Goal: Task Accomplishment & Management: Manage account settings

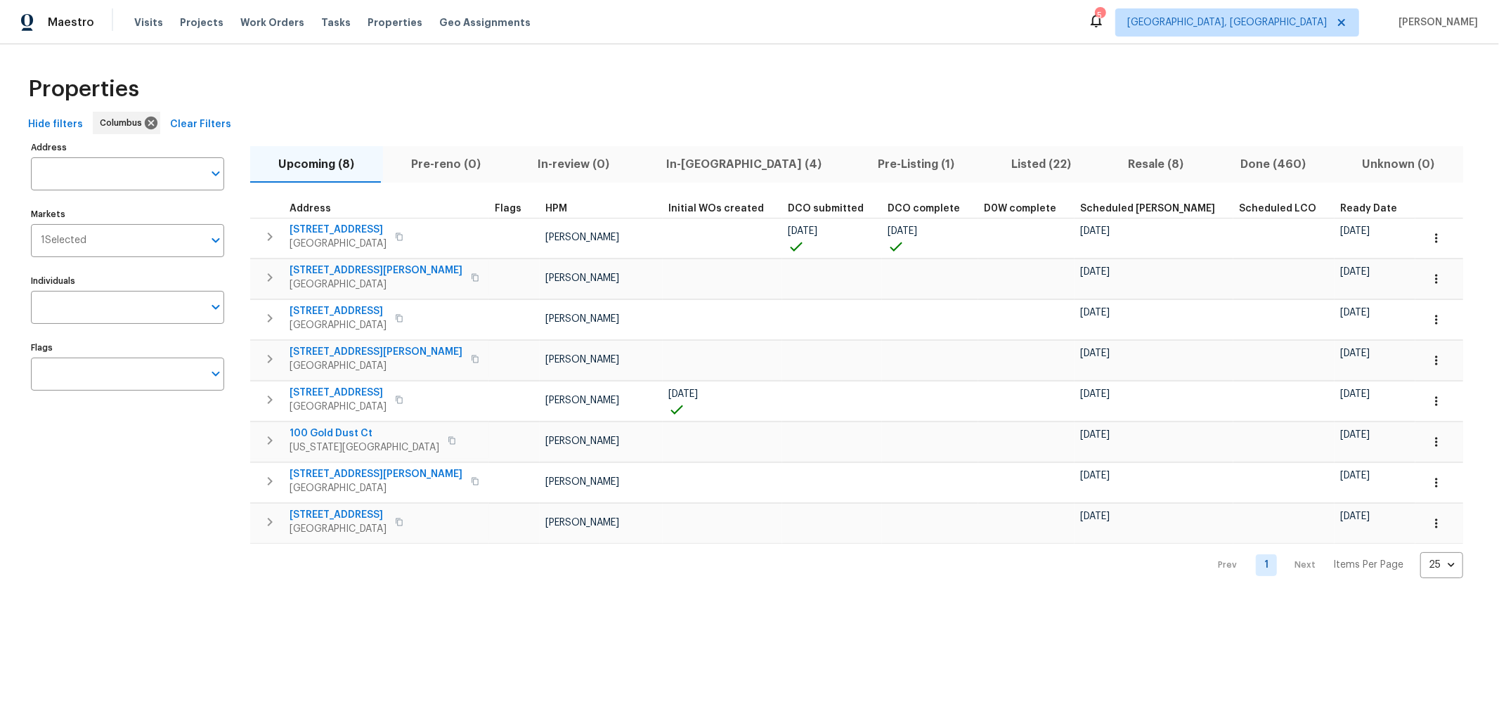
click at [992, 162] on span "Listed (22)" at bounding box center [1042, 165] width 100 height 20
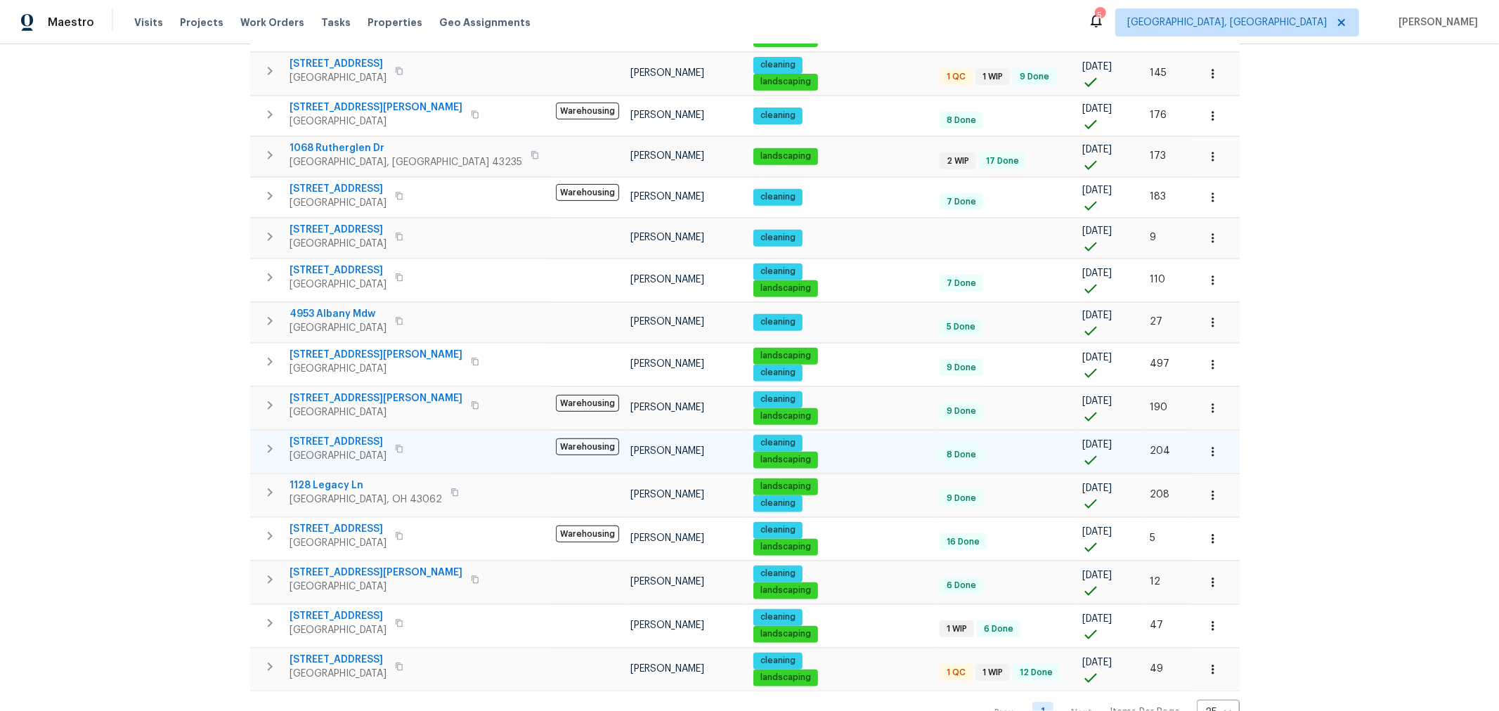
scroll to position [502, 0]
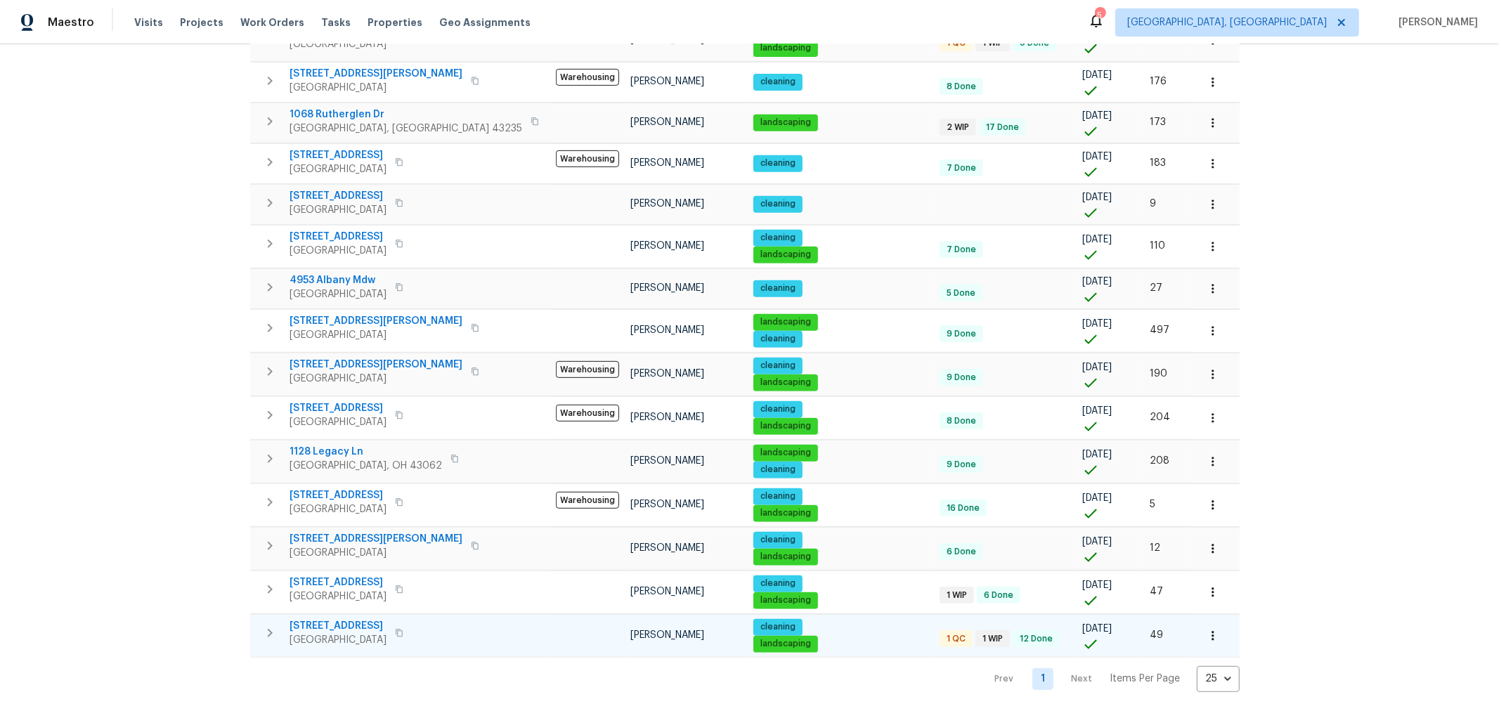
click at [340, 619] on span "3429 Grovepark Dr" at bounding box center [338, 626] width 97 height 14
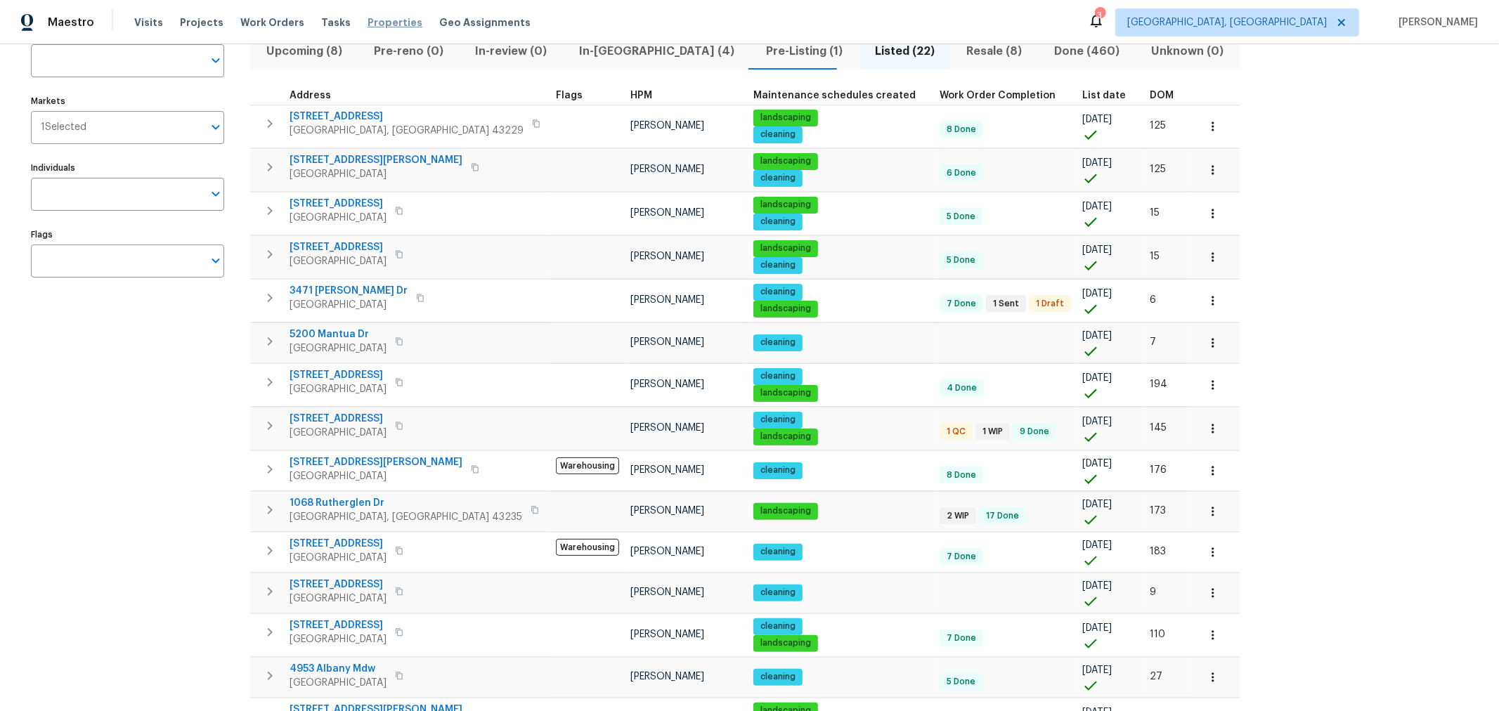
click at [368, 23] on span "Properties" at bounding box center [395, 22] width 55 height 14
click at [368, 20] on span "Properties" at bounding box center [395, 22] width 55 height 14
click at [598, 60] on span "In-reno (4)" at bounding box center [657, 52] width 170 height 20
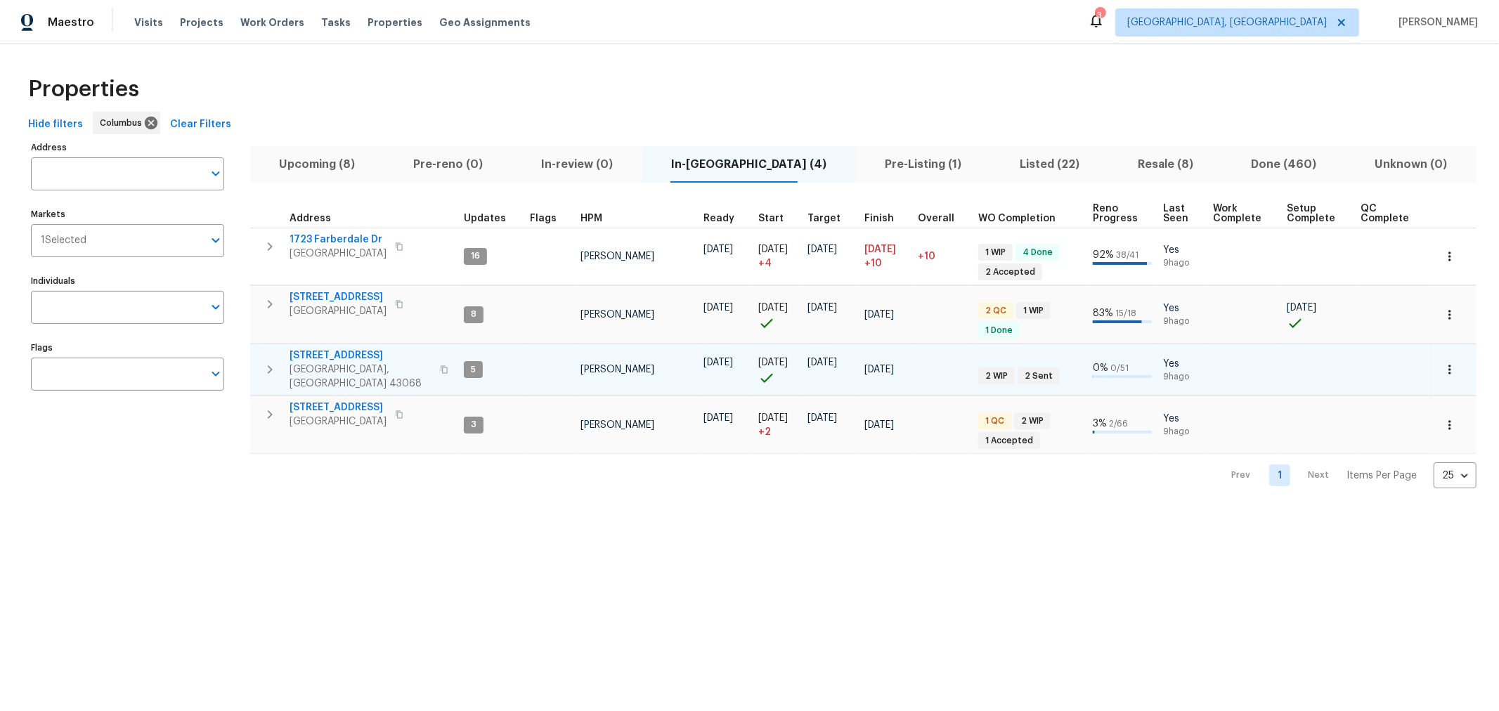
click at [273, 367] on icon "button" at bounding box center [270, 369] width 17 height 17
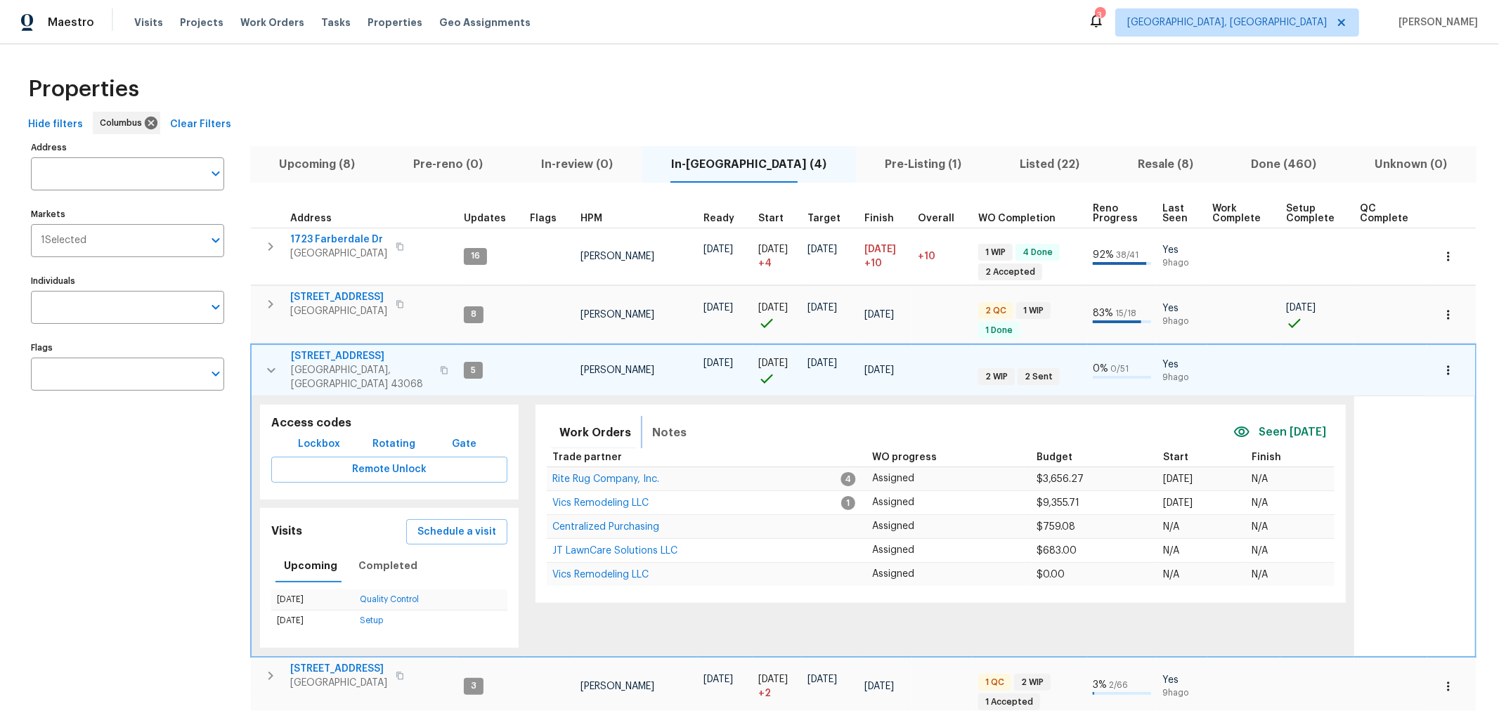
click at [683, 420] on button "Notes" at bounding box center [669, 433] width 51 height 34
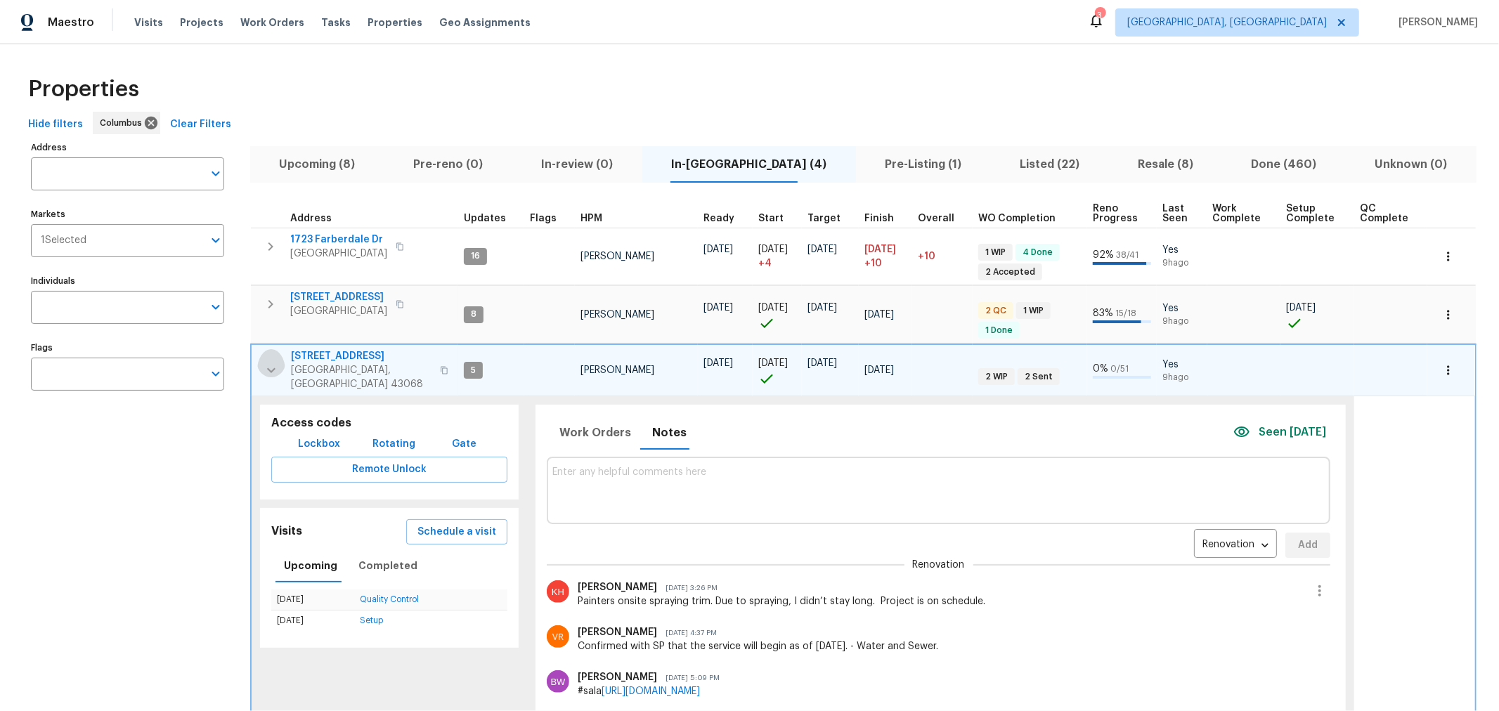
click at [273, 362] on icon "button" at bounding box center [271, 370] width 17 height 17
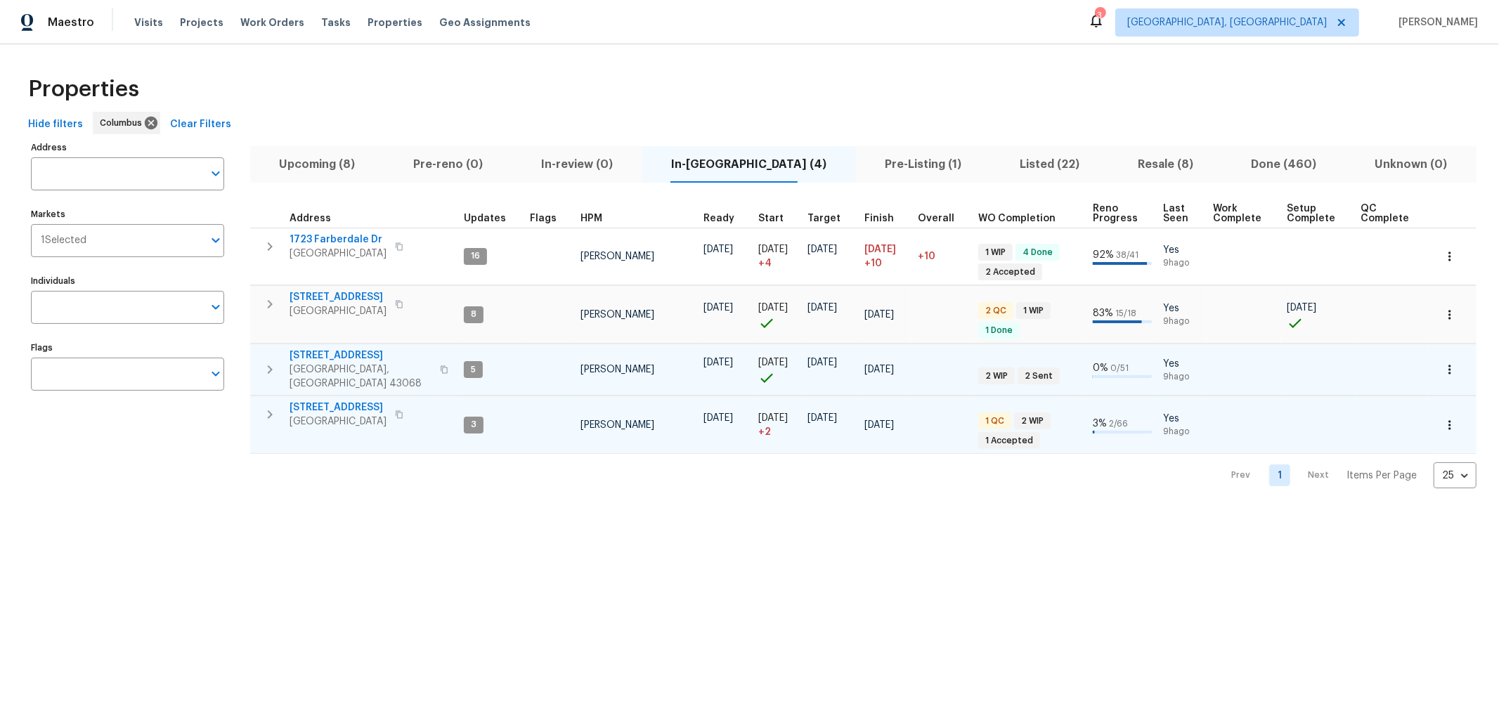
click at [279, 403] on button "button" at bounding box center [270, 415] width 28 height 28
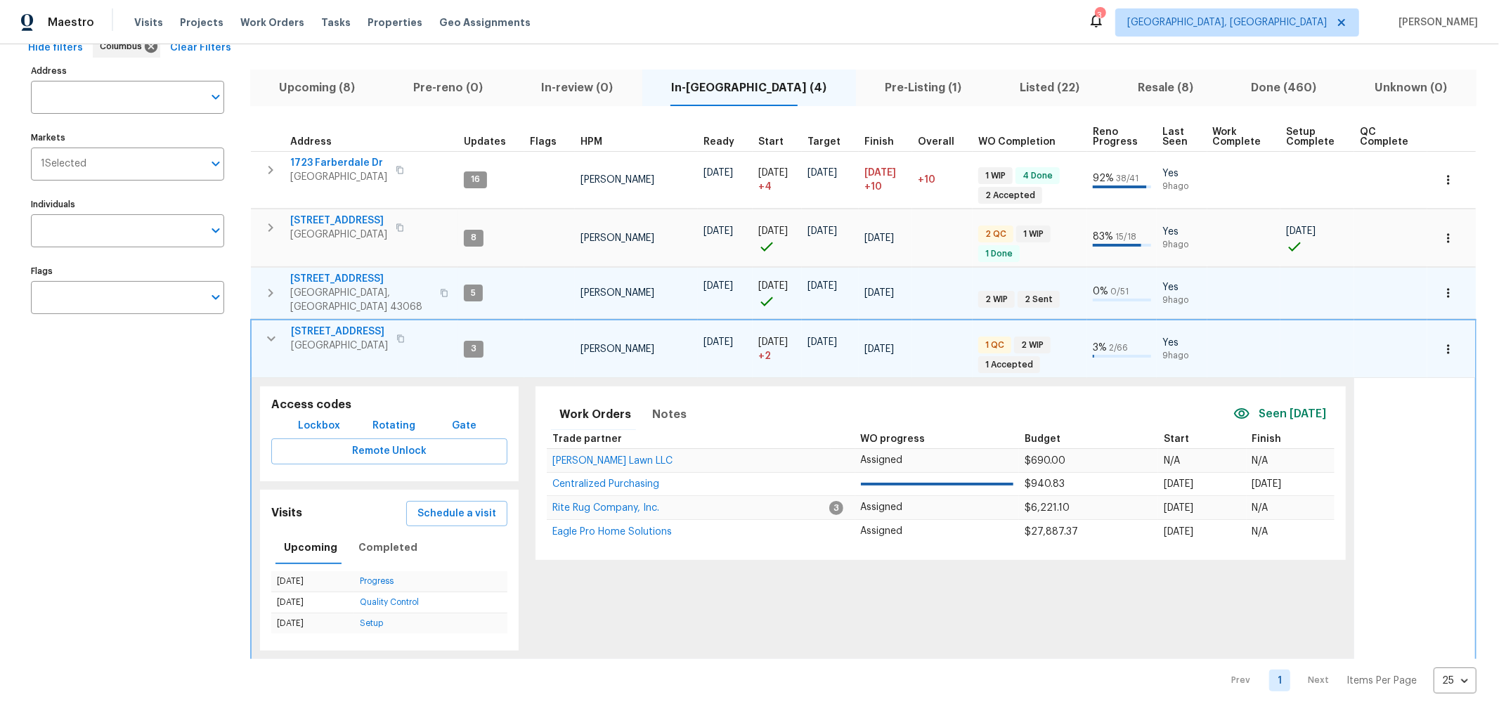
scroll to position [77, 0]
click at [652, 404] on span "Notes" at bounding box center [669, 414] width 34 height 20
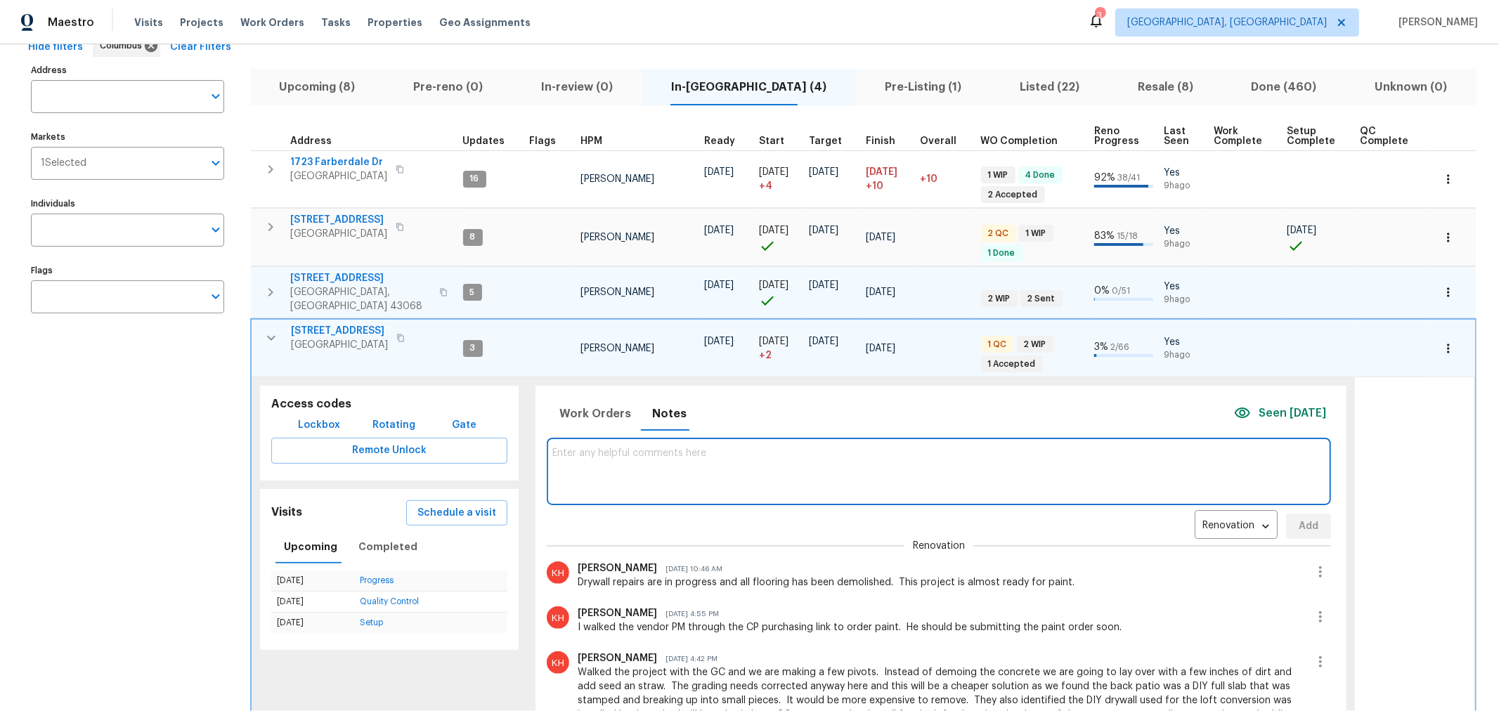
click at [687, 453] on textarea at bounding box center [939, 471] width 773 height 47
type textarea "I wasn't able to stop by today. I've rescheduled a progress visit for tomorrow."
click at [1298, 518] on span "Add" at bounding box center [1309, 527] width 22 height 18
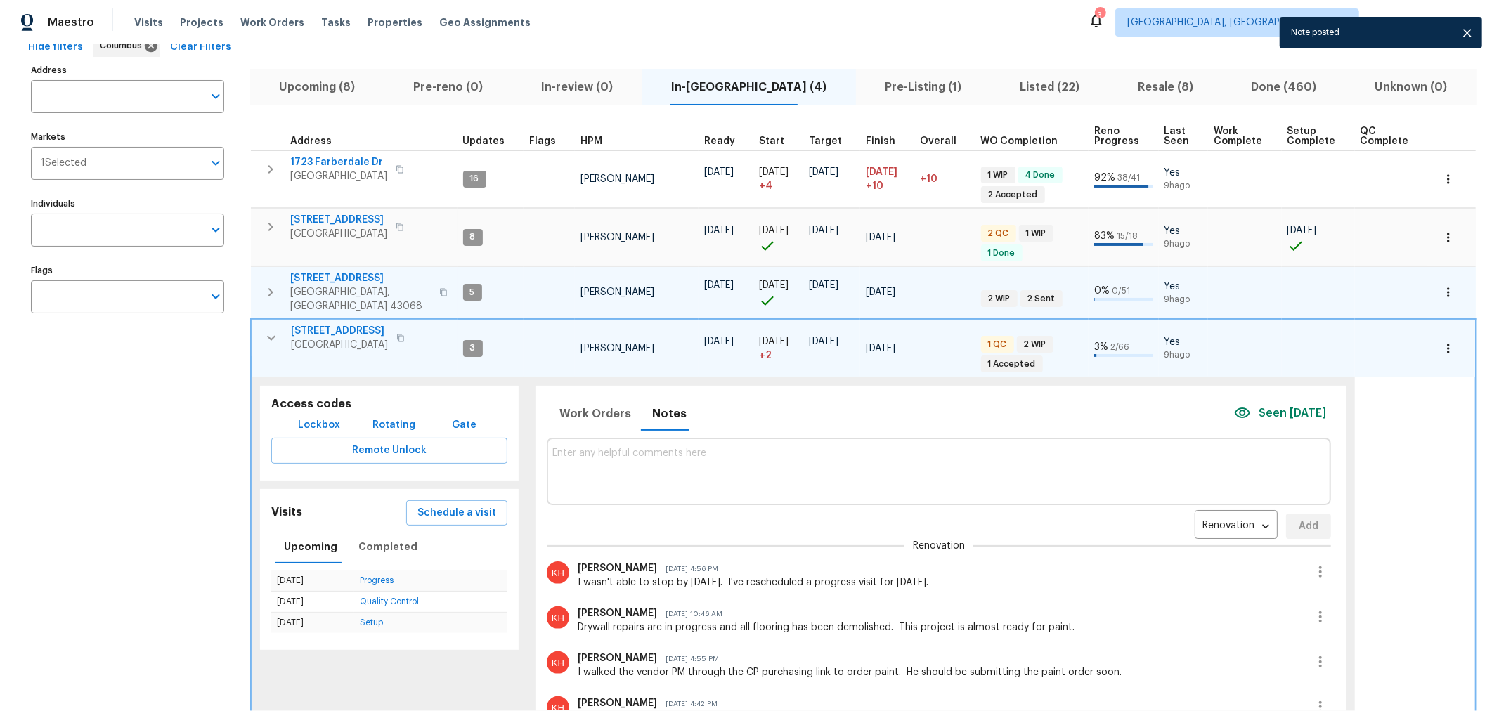
click at [283, 329] on td "4296 Oakwind Dr Columbus, OH 43207" at bounding box center [355, 338] width 206 height 37
click at [276, 331] on icon "button" at bounding box center [271, 338] width 17 height 17
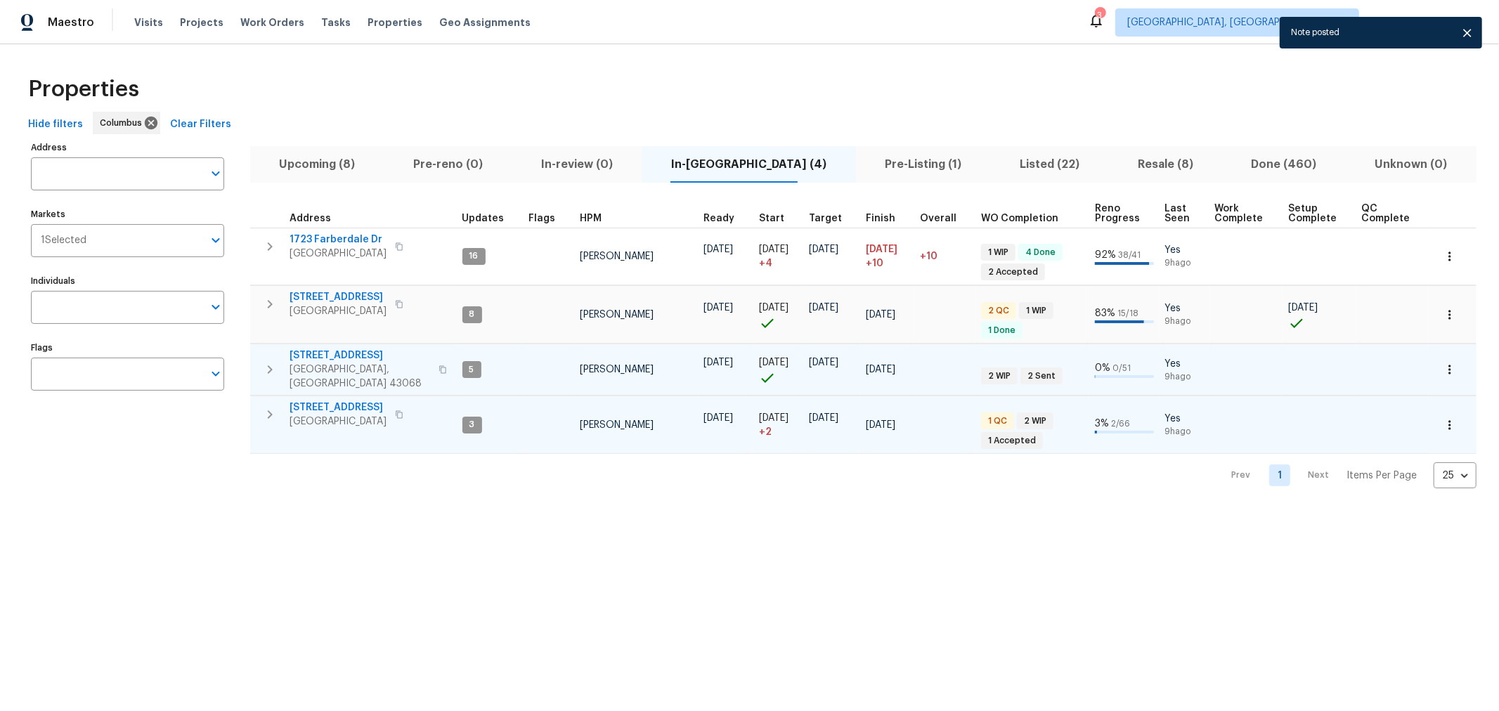
scroll to position [0, 0]
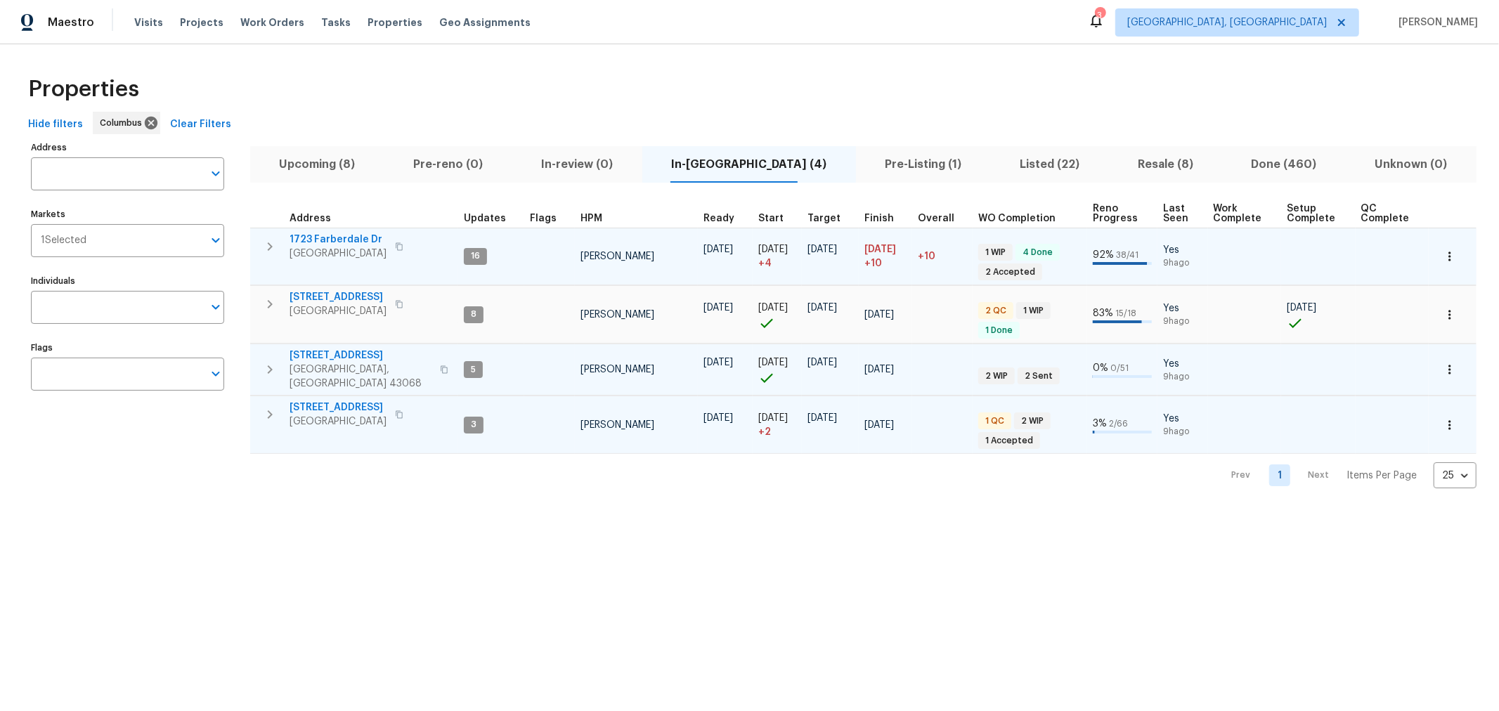
drag, startPoint x: 266, startPoint y: 240, endPoint x: 283, endPoint y: 247, distance: 18.3
click at [266, 241] on icon "button" at bounding box center [270, 246] width 17 height 17
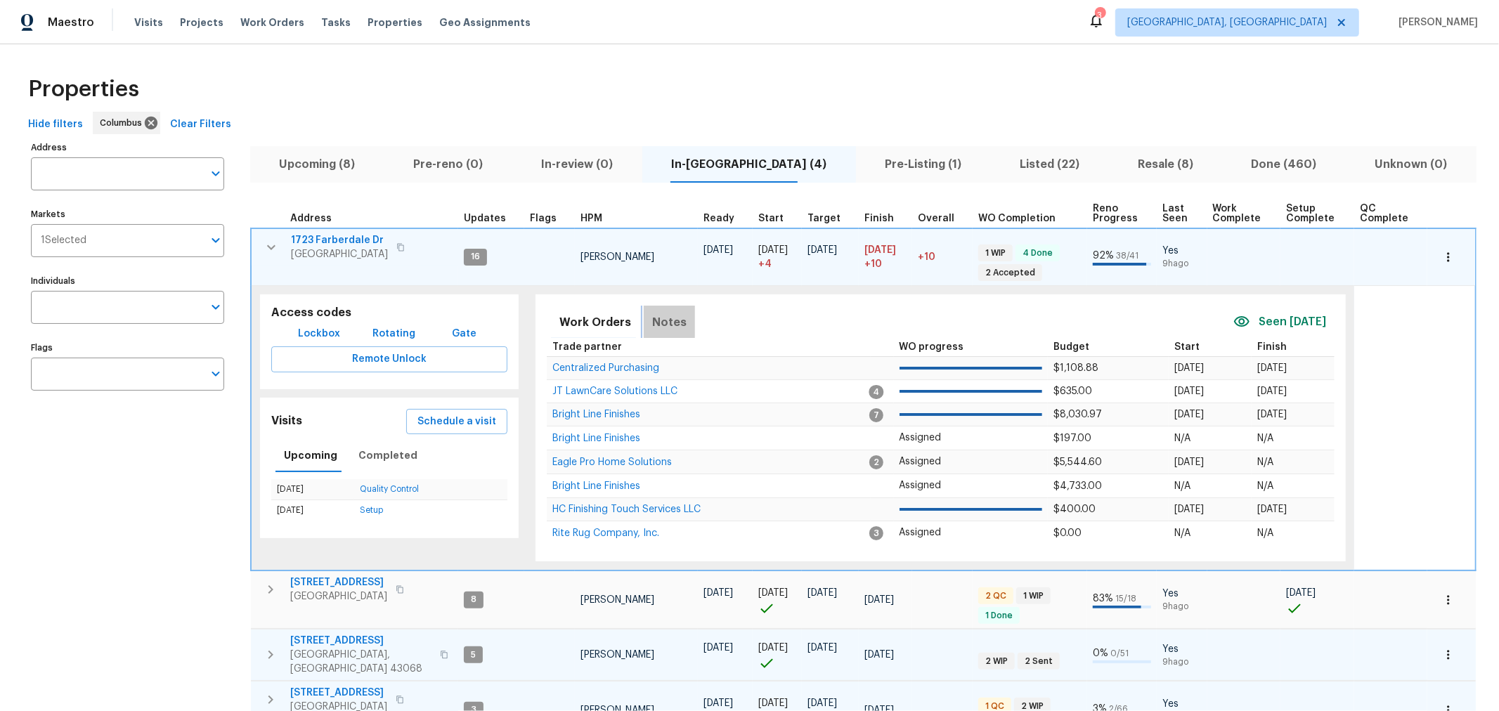
click at [666, 318] on span "Notes" at bounding box center [669, 323] width 34 height 20
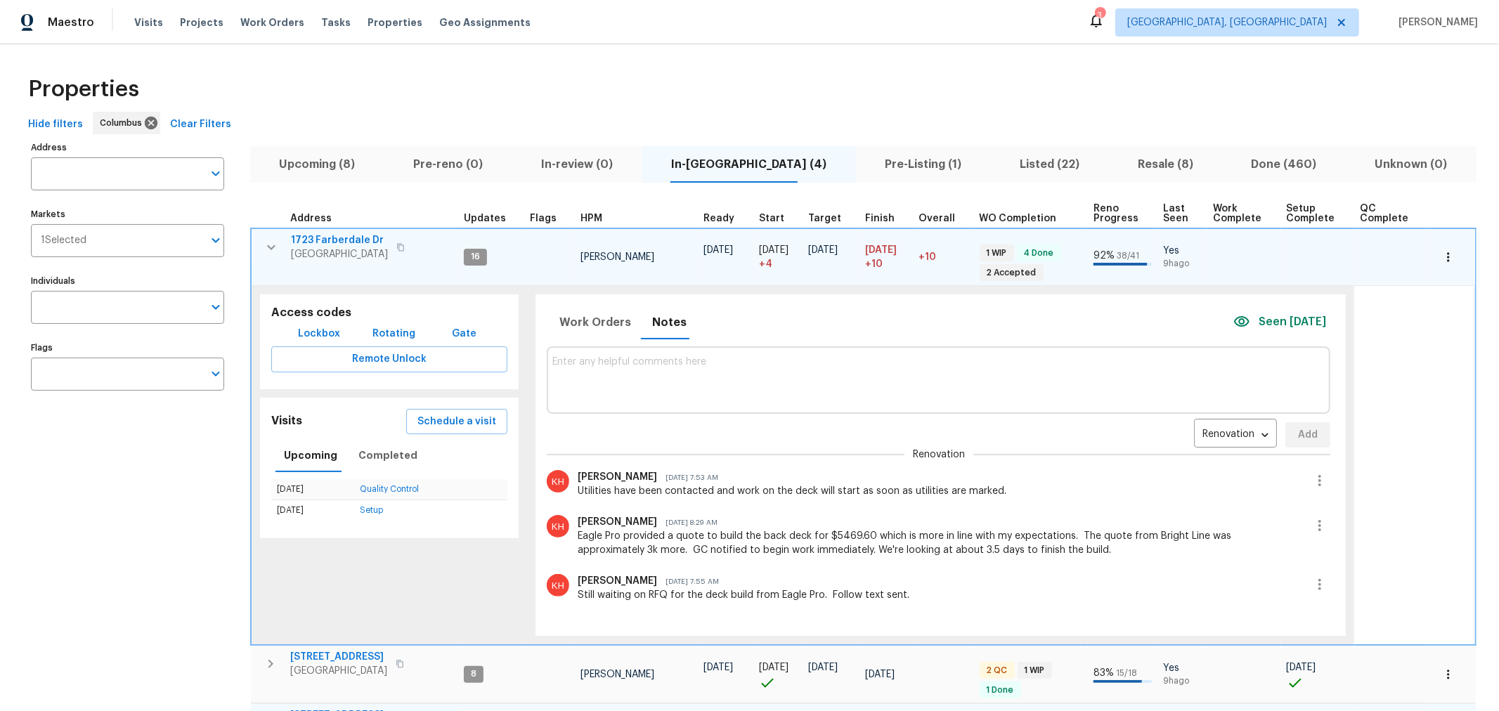
click at [645, 381] on textarea at bounding box center [939, 379] width 773 height 47
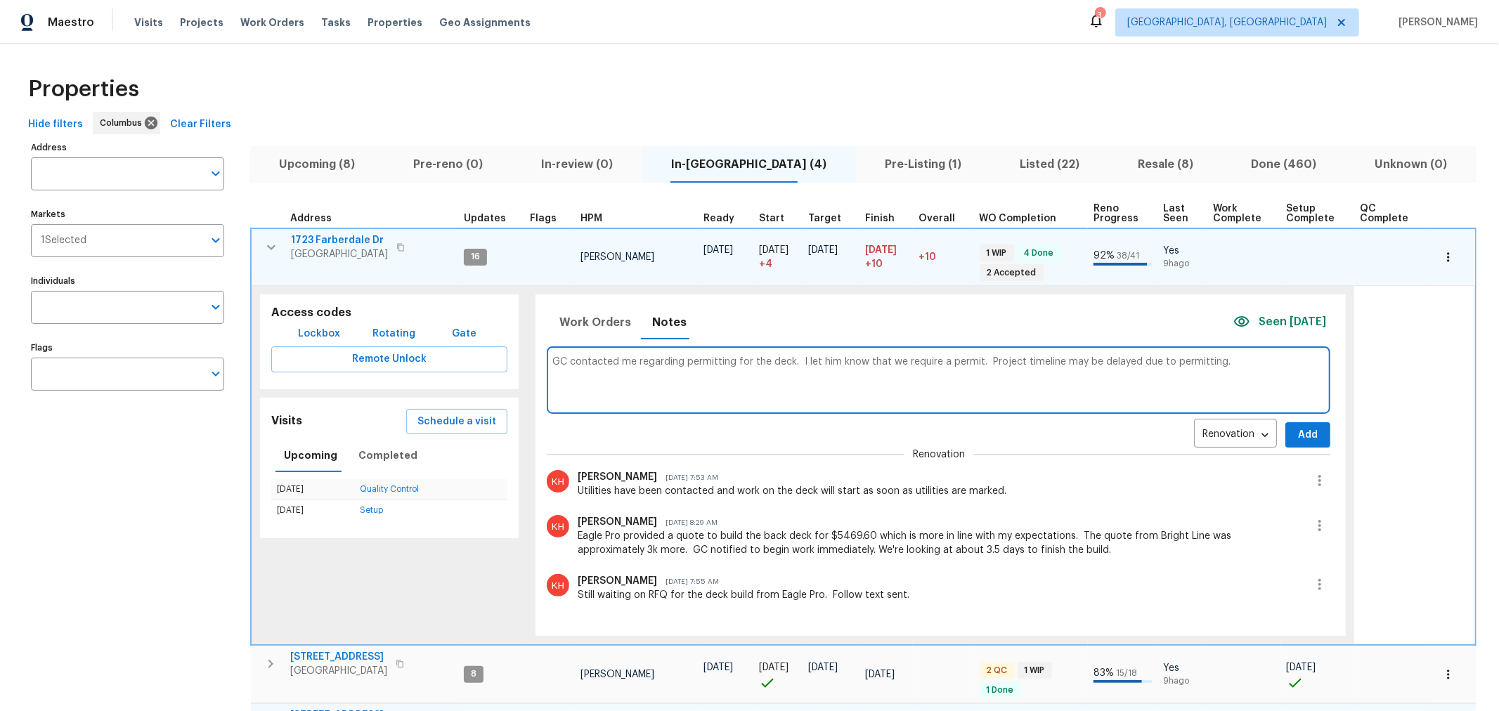
type textarea "GC contacted me regarding permitting for the deck. I let him know that we requi…"
click at [1297, 430] on span "Add" at bounding box center [1308, 436] width 22 height 18
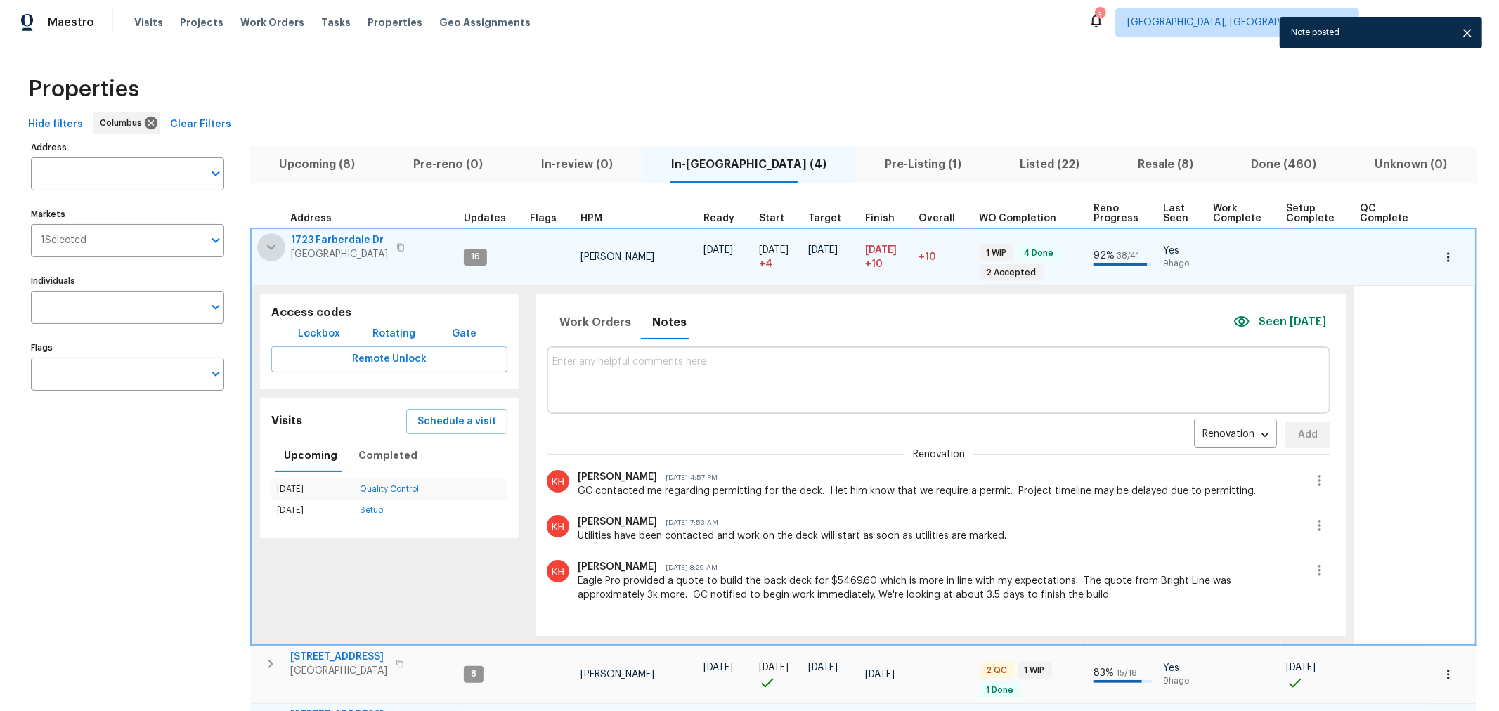
click at [264, 242] on icon "button" at bounding box center [271, 247] width 17 height 17
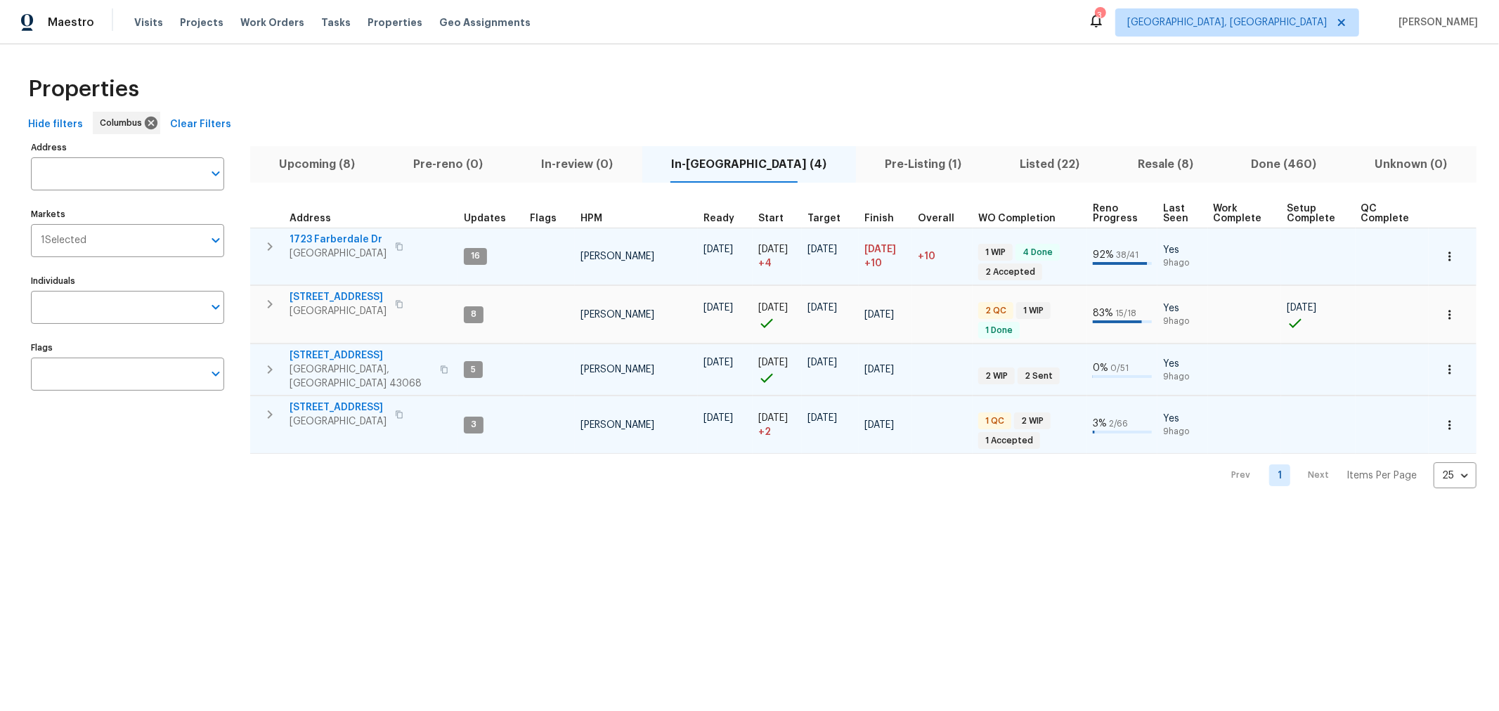
click at [349, 167] on span "Upcoming (8)" at bounding box center [317, 165] width 117 height 20
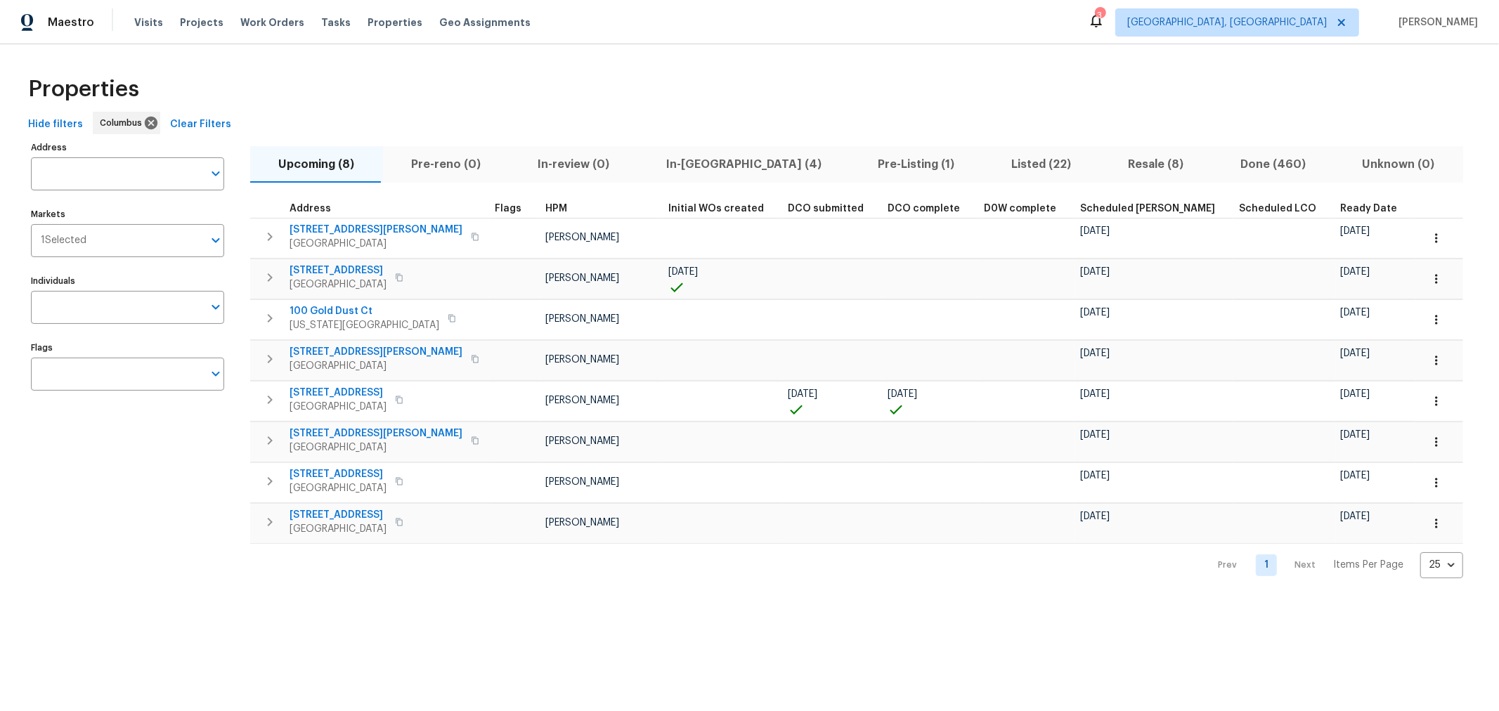
click at [1341, 205] on span "Ready Date" at bounding box center [1369, 209] width 57 height 10
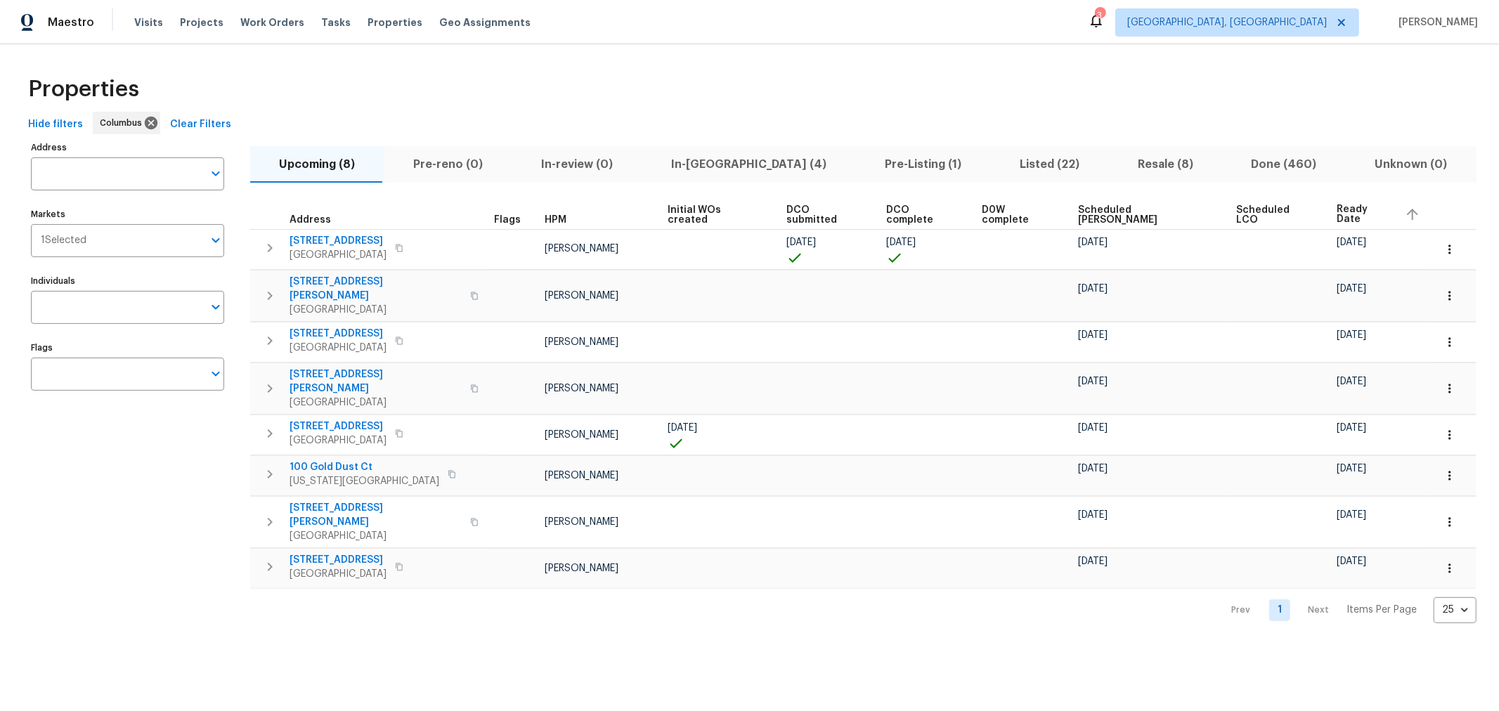
click at [631, 584] on div "Properties Hide filters Columbus Clear Filters Address Address Markets 1 Select…" at bounding box center [749, 345] width 1499 height 602
click at [134, 25] on span "Visits" at bounding box center [148, 22] width 29 height 14
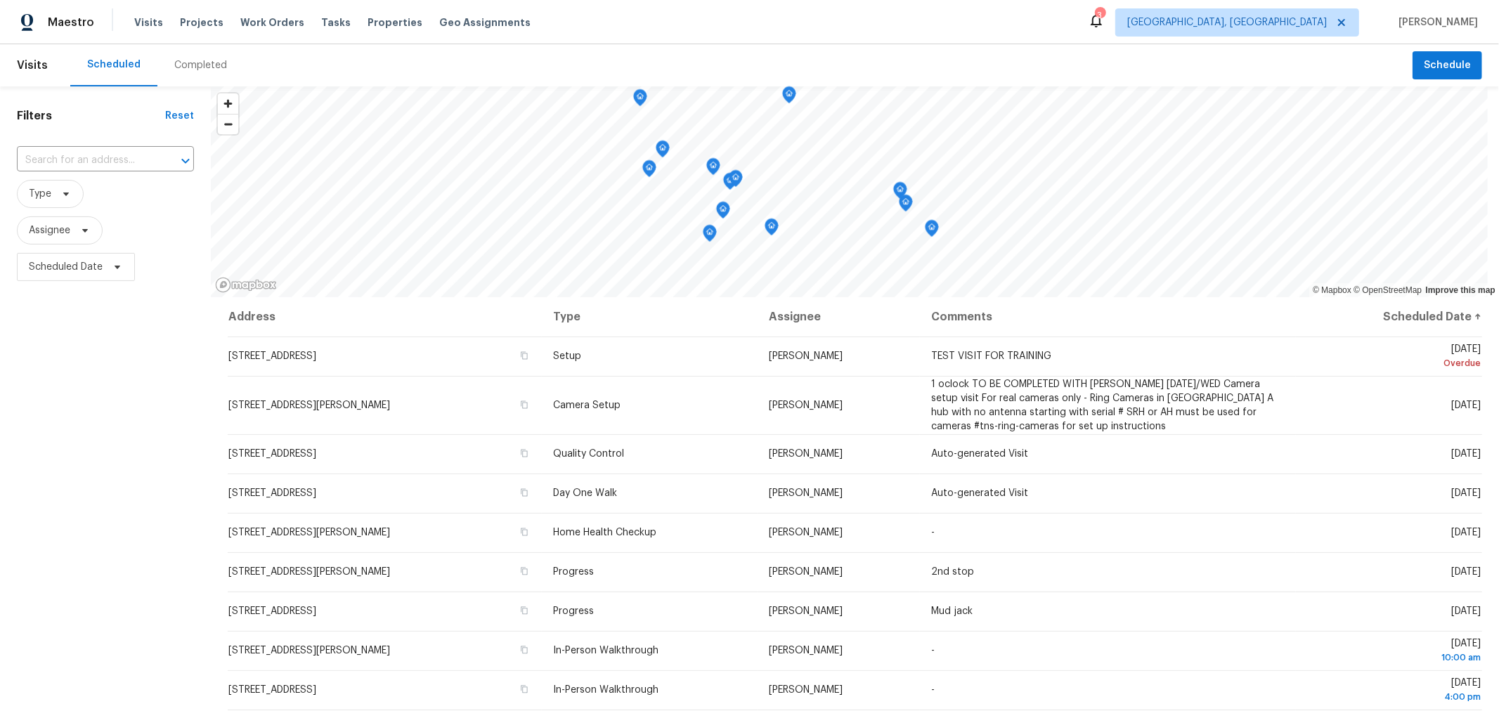
click at [143, 374] on div "Filters Reset ​ Type Assignee Scheduled Date" at bounding box center [105, 476] width 211 height 780
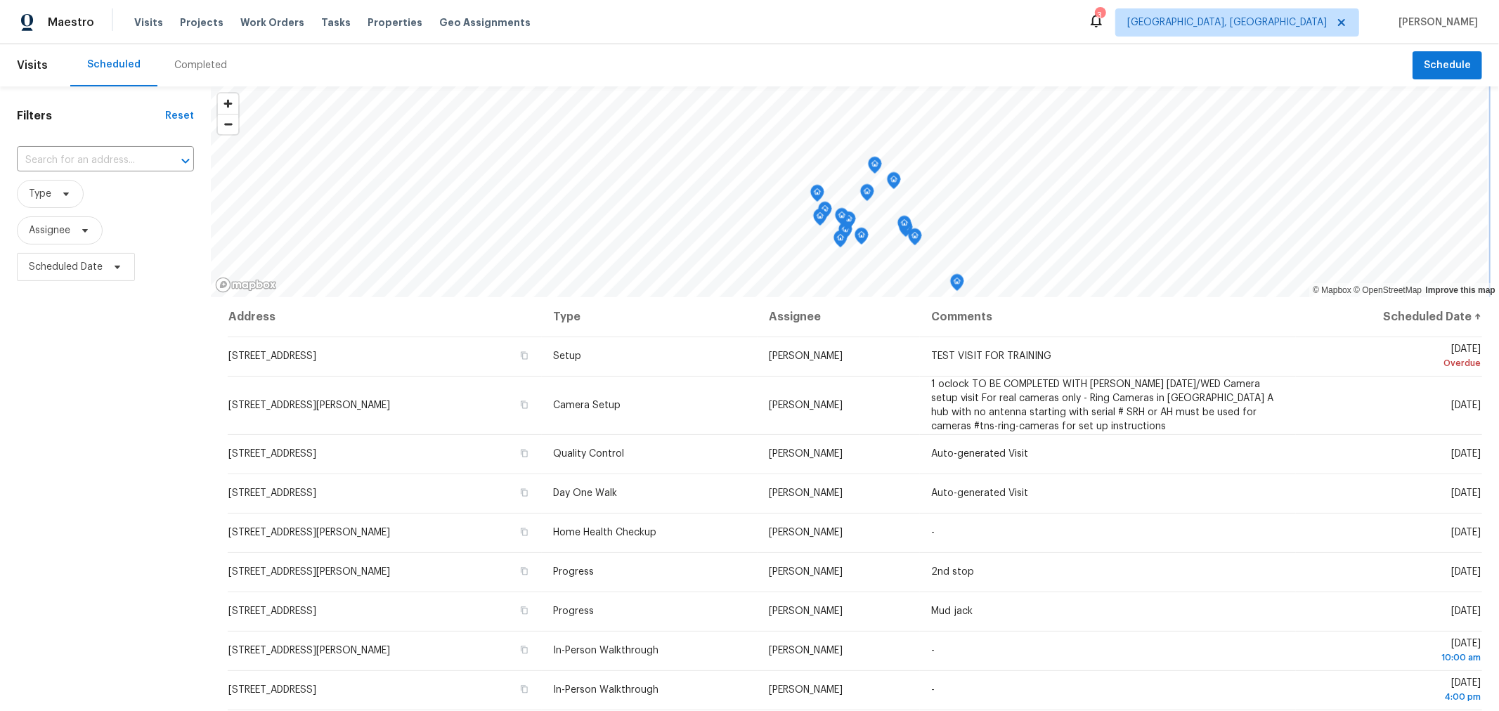
scroll to position [1, 0]
click at [959, 282] on icon "Map marker" at bounding box center [957, 283] width 13 height 16
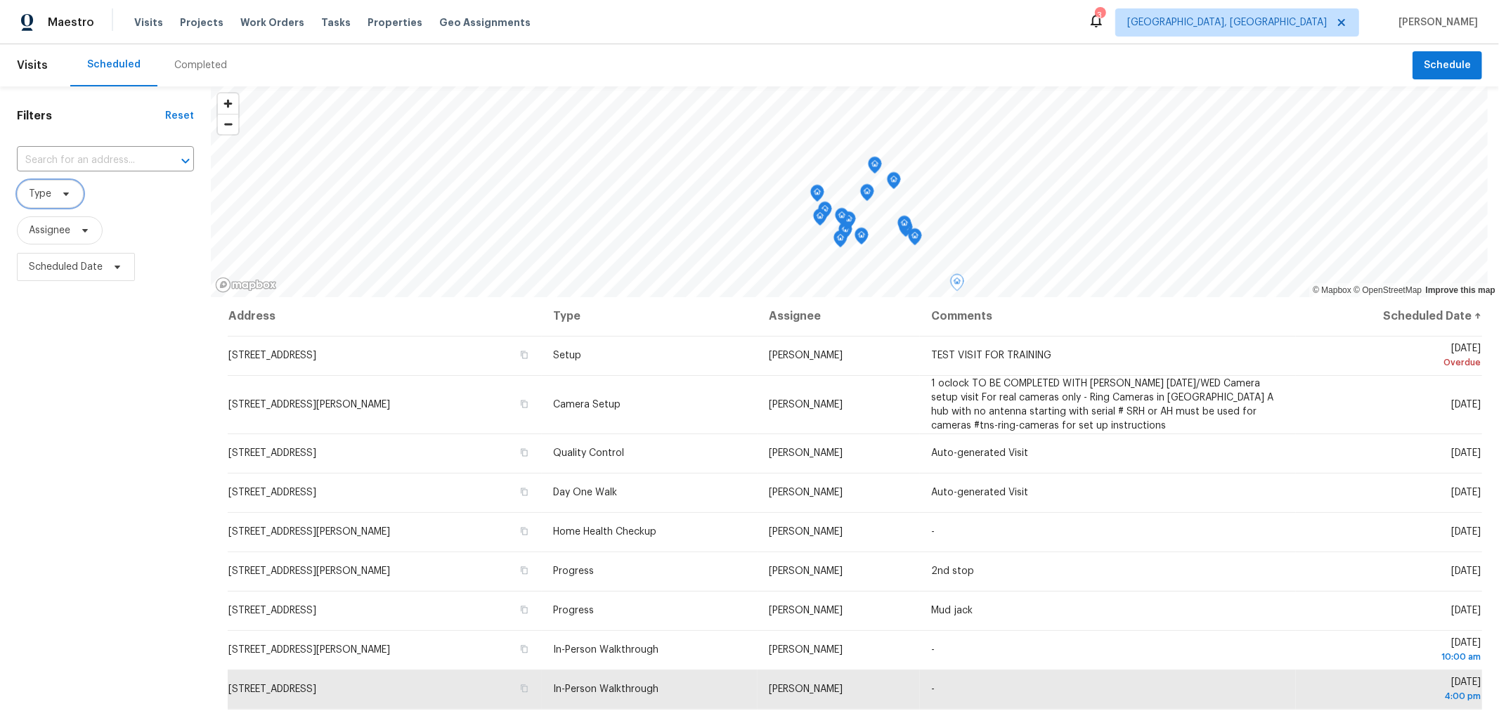
click at [53, 202] on span "Type" at bounding box center [50, 194] width 67 height 28
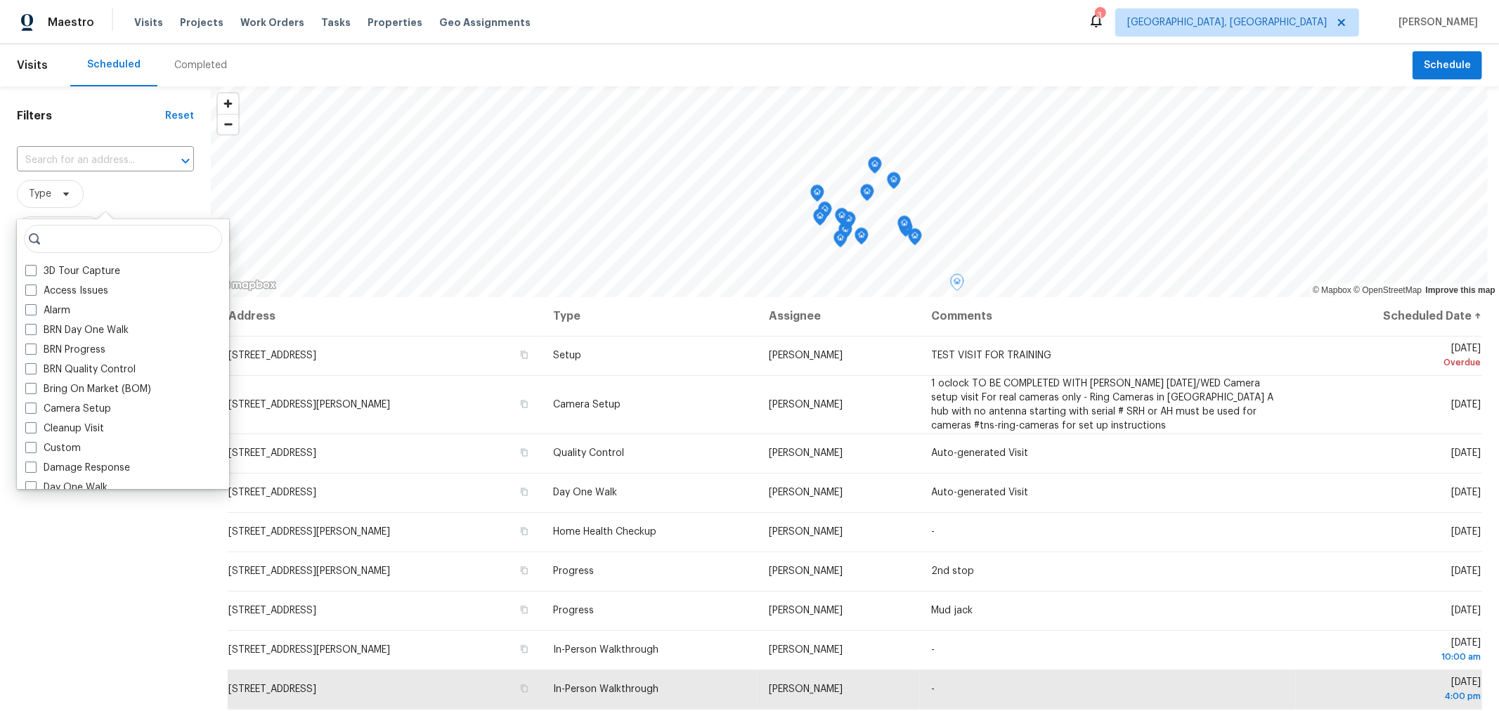
click at [183, 198] on span "Type" at bounding box center [105, 194] width 177 height 28
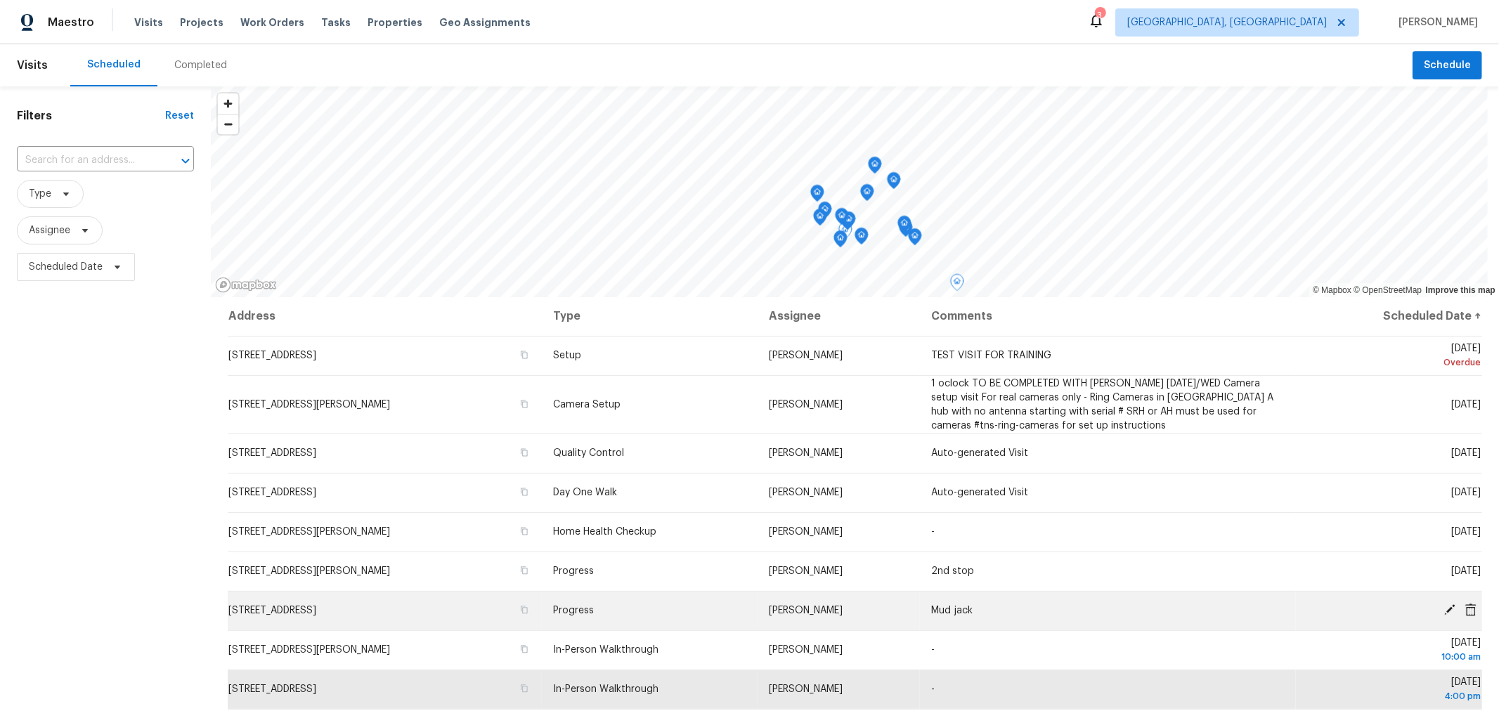
scroll to position [0, 0]
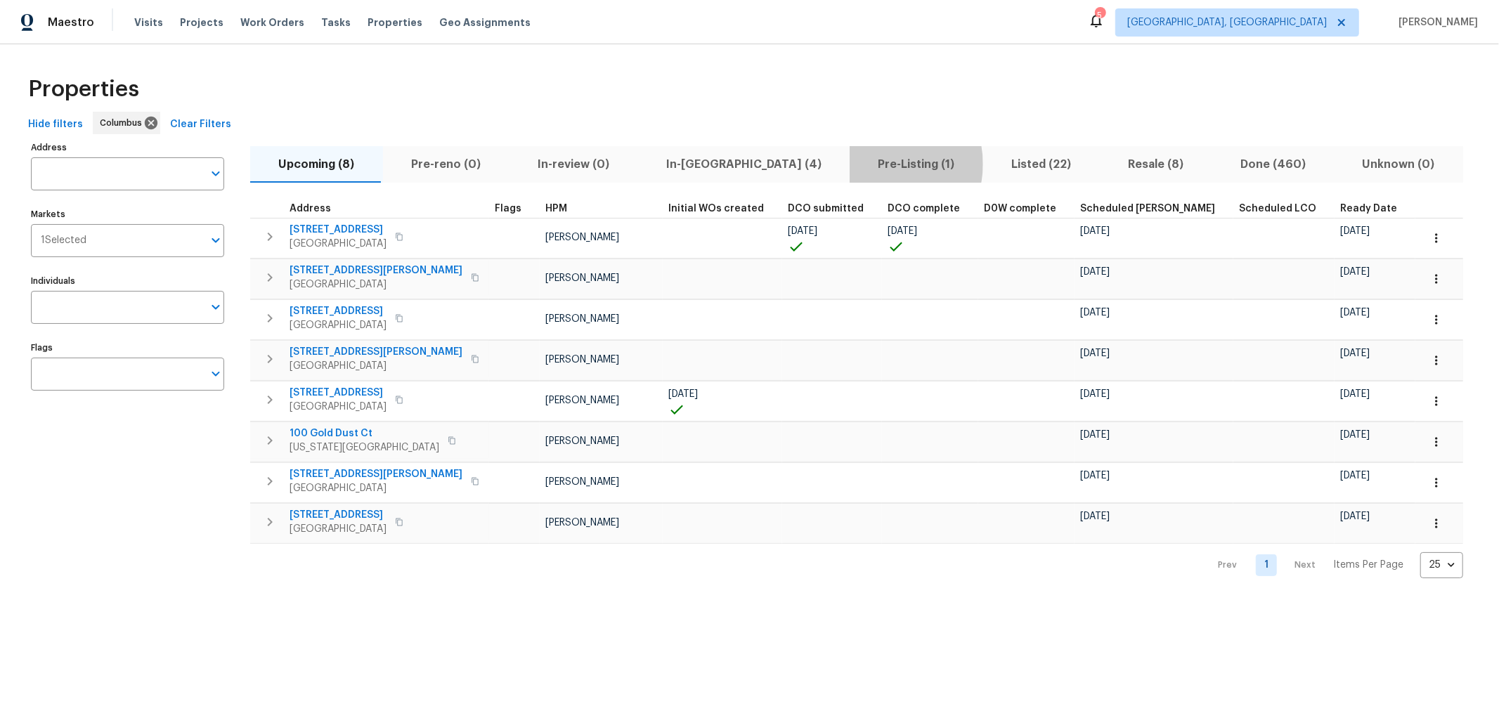
click at [858, 164] on span "Pre-Listing (1)" at bounding box center [916, 165] width 117 height 20
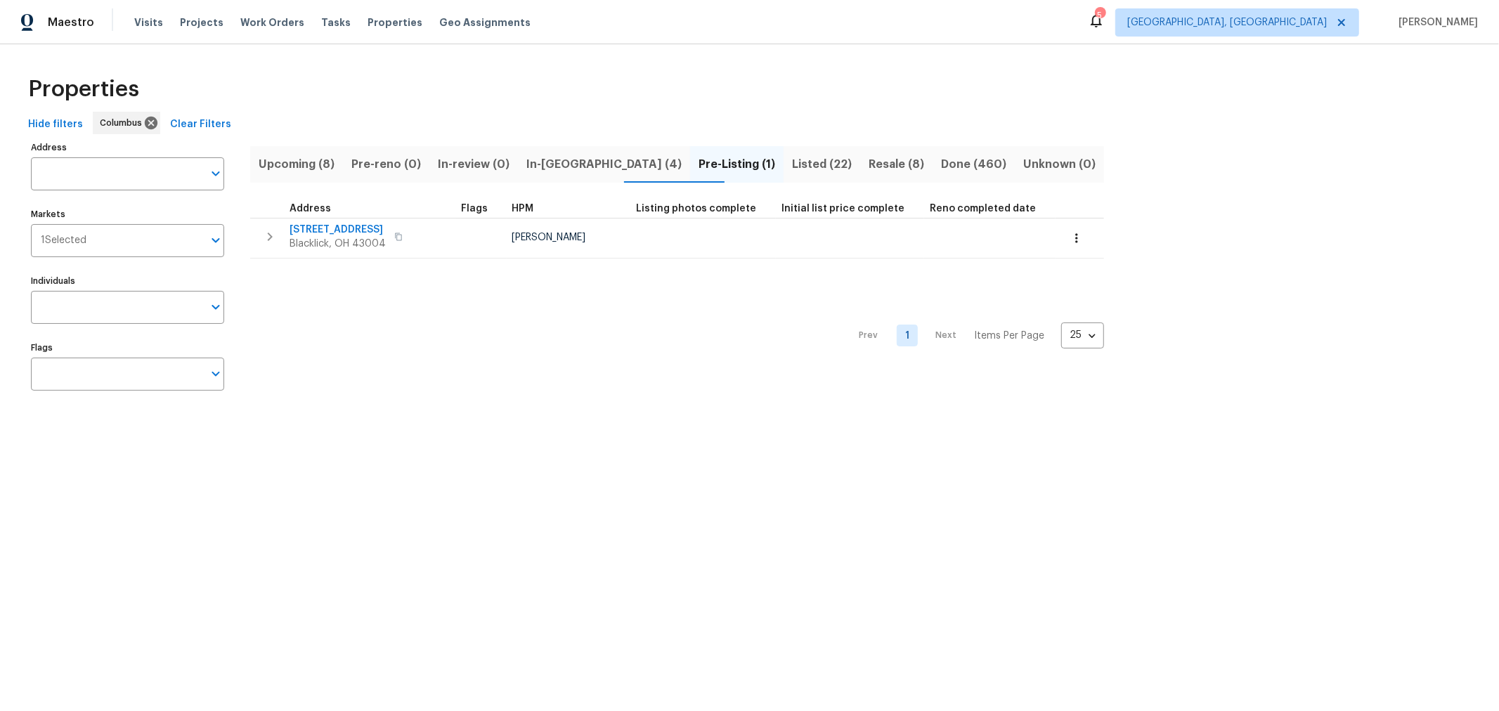
click at [571, 174] on button "In-[GEOGRAPHIC_DATA] (4)" at bounding box center [604, 164] width 172 height 37
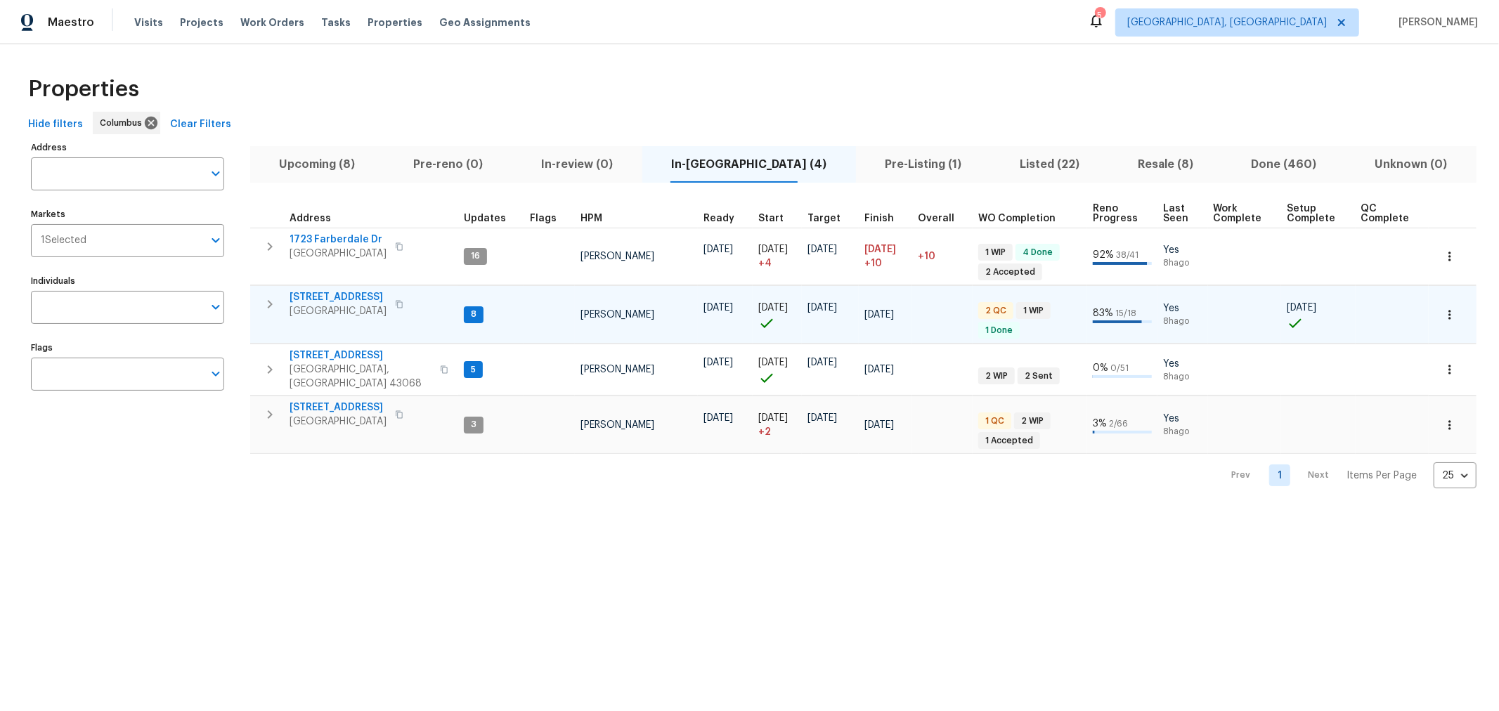
click at [311, 290] on span "[STREET_ADDRESS]" at bounding box center [338, 297] width 97 height 14
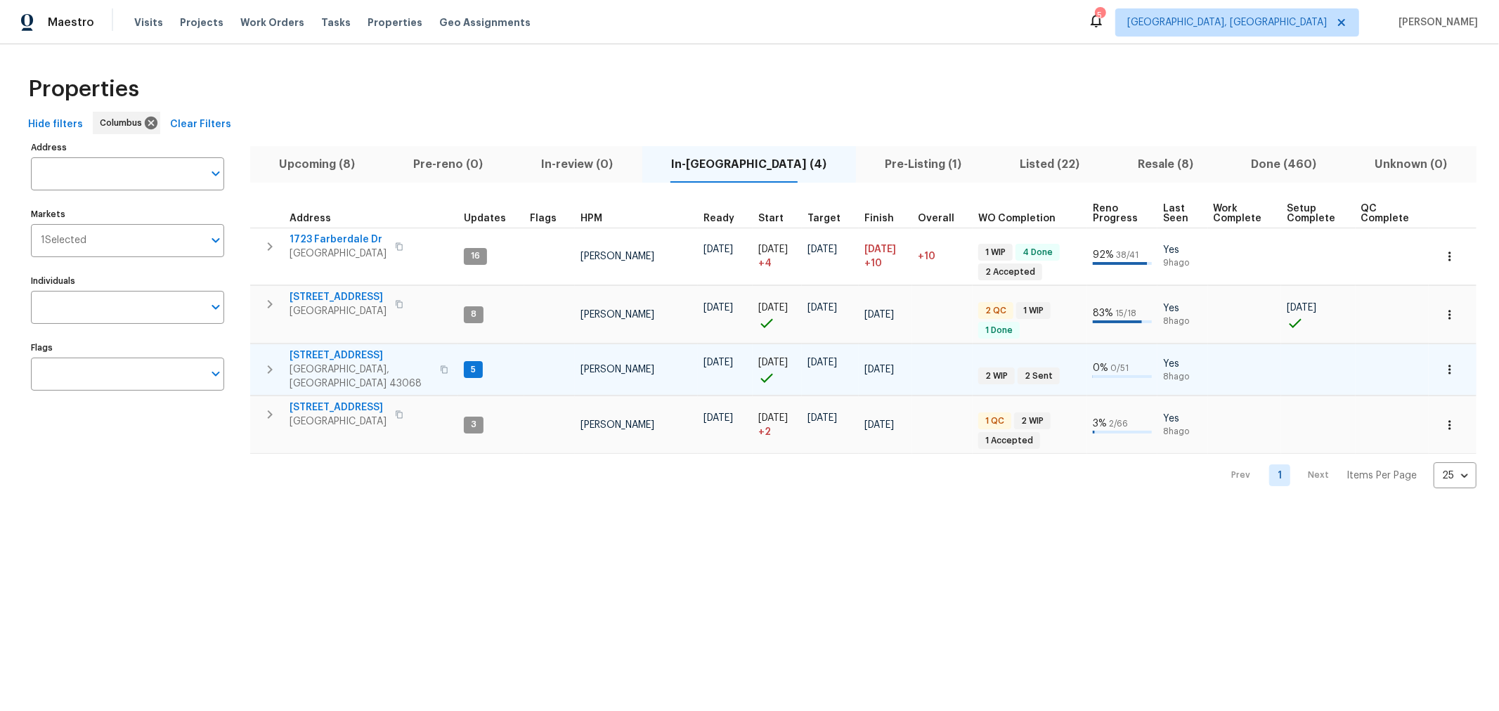
click at [355, 352] on span "[STREET_ADDRESS]" at bounding box center [361, 356] width 142 height 14
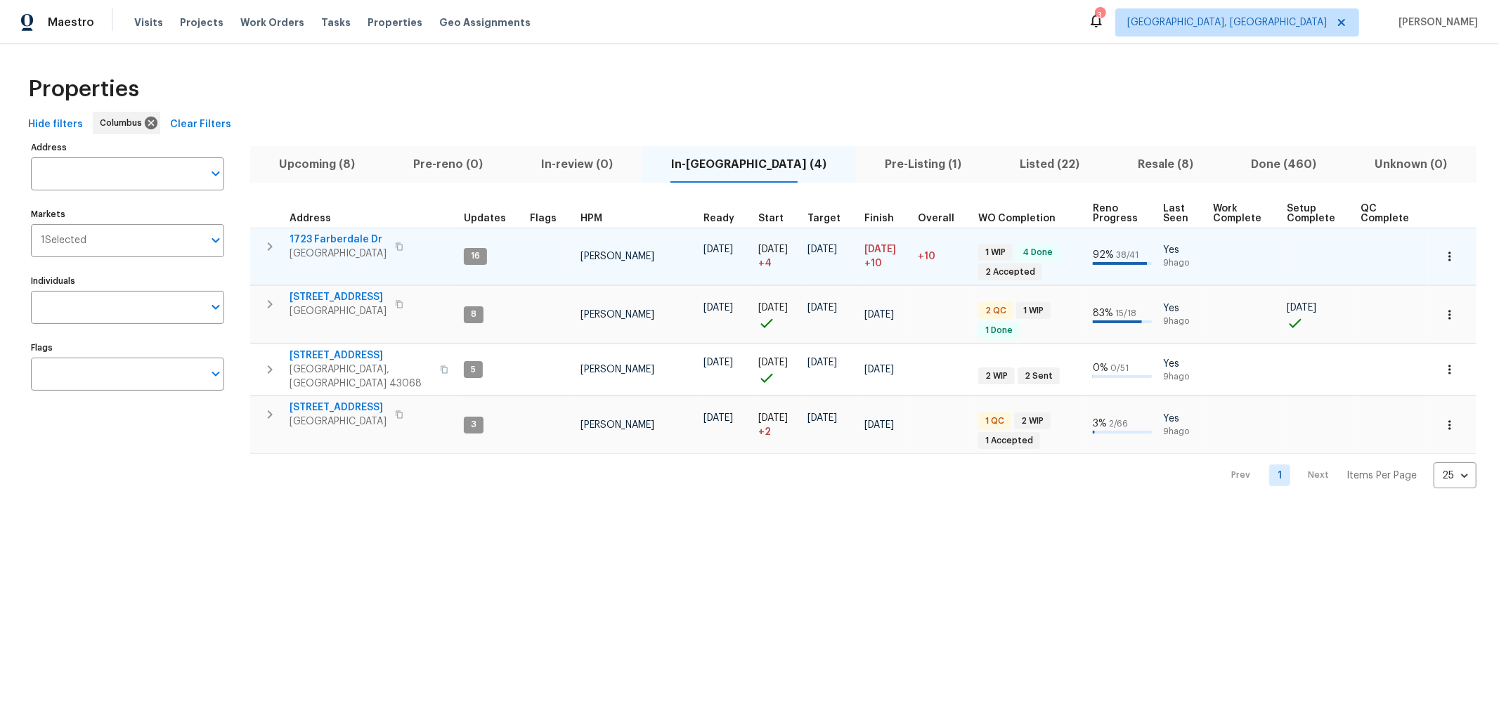
click at [264, 245] on icon "button" at bounding box center [270, 246] width 17 height 17
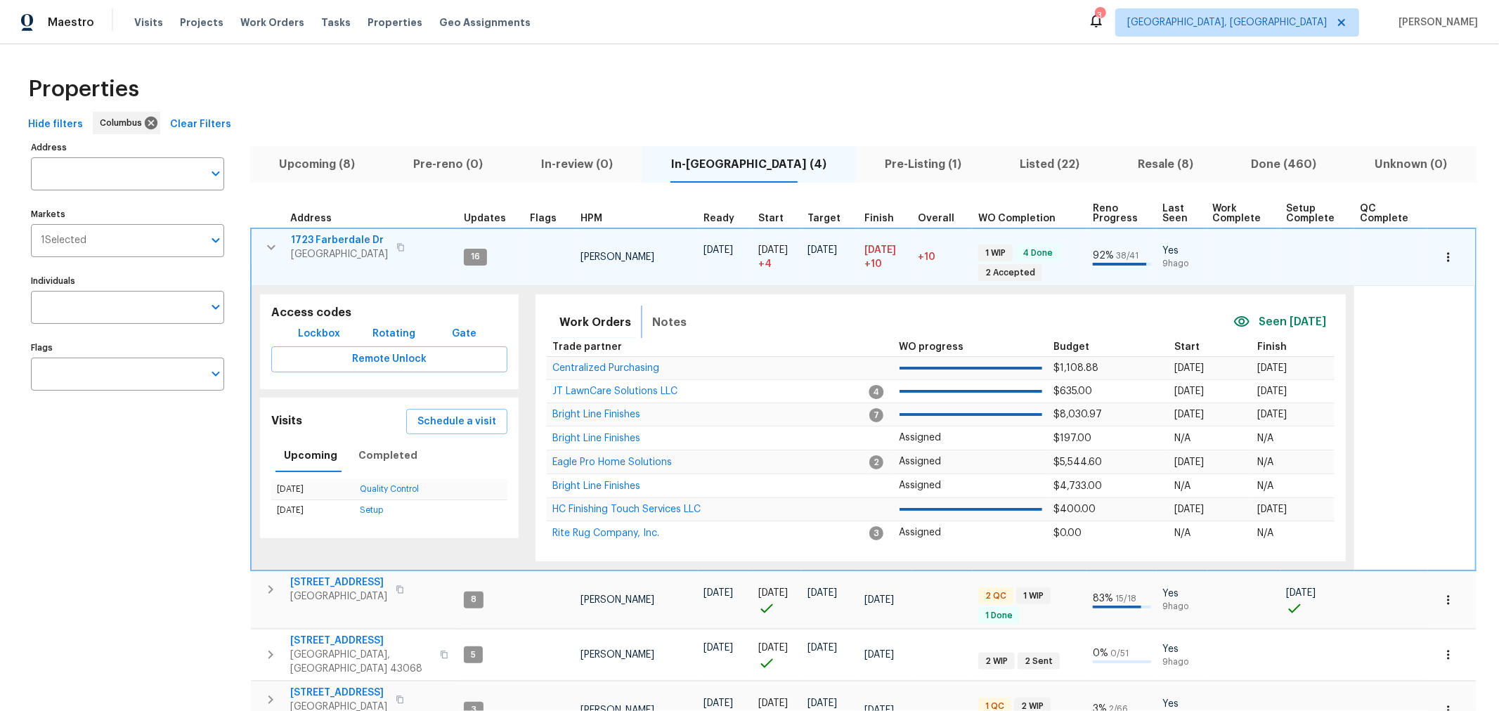
click at [678, 325] on span "Notes" at bounding box center [669, 323] width 34 height 20
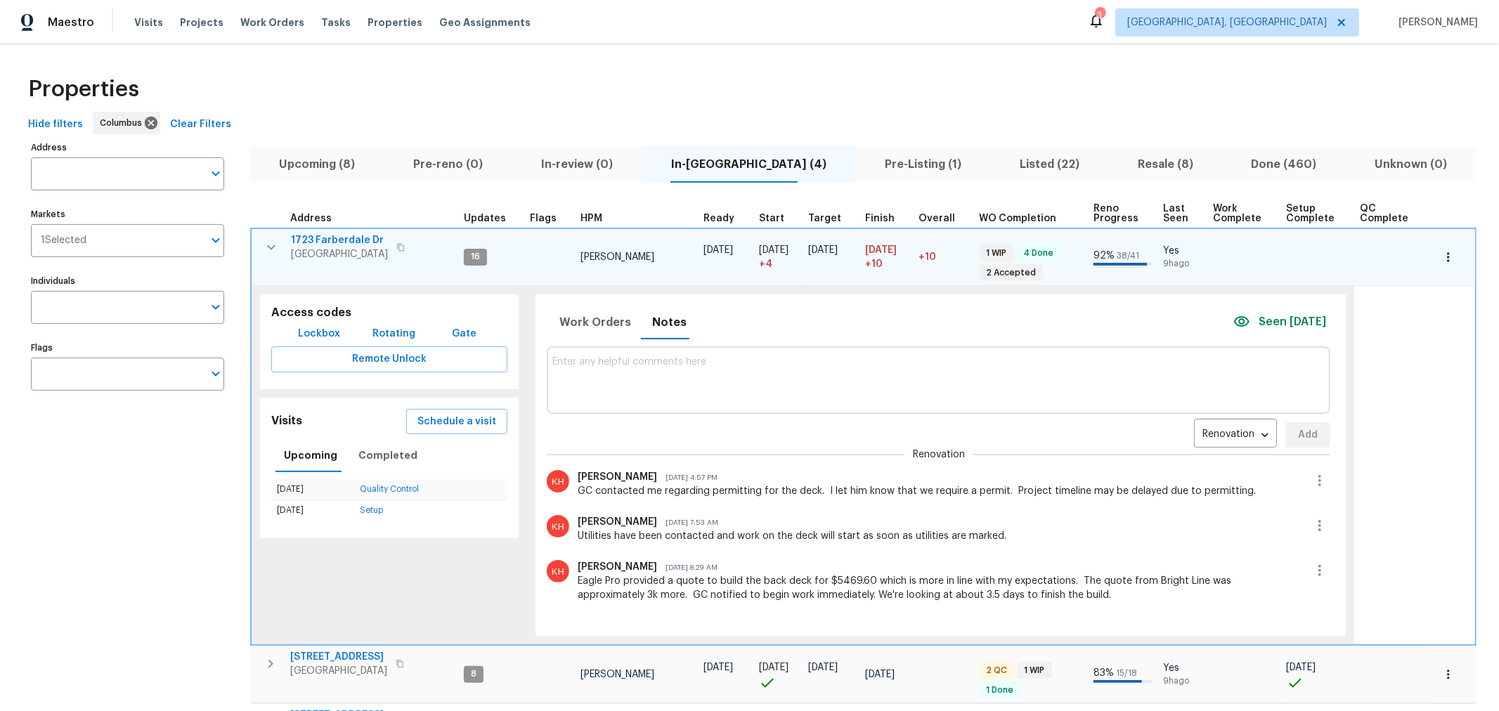
click at [264, 242] on icon "button" at bounding box center [271, 247] width 17 height 17
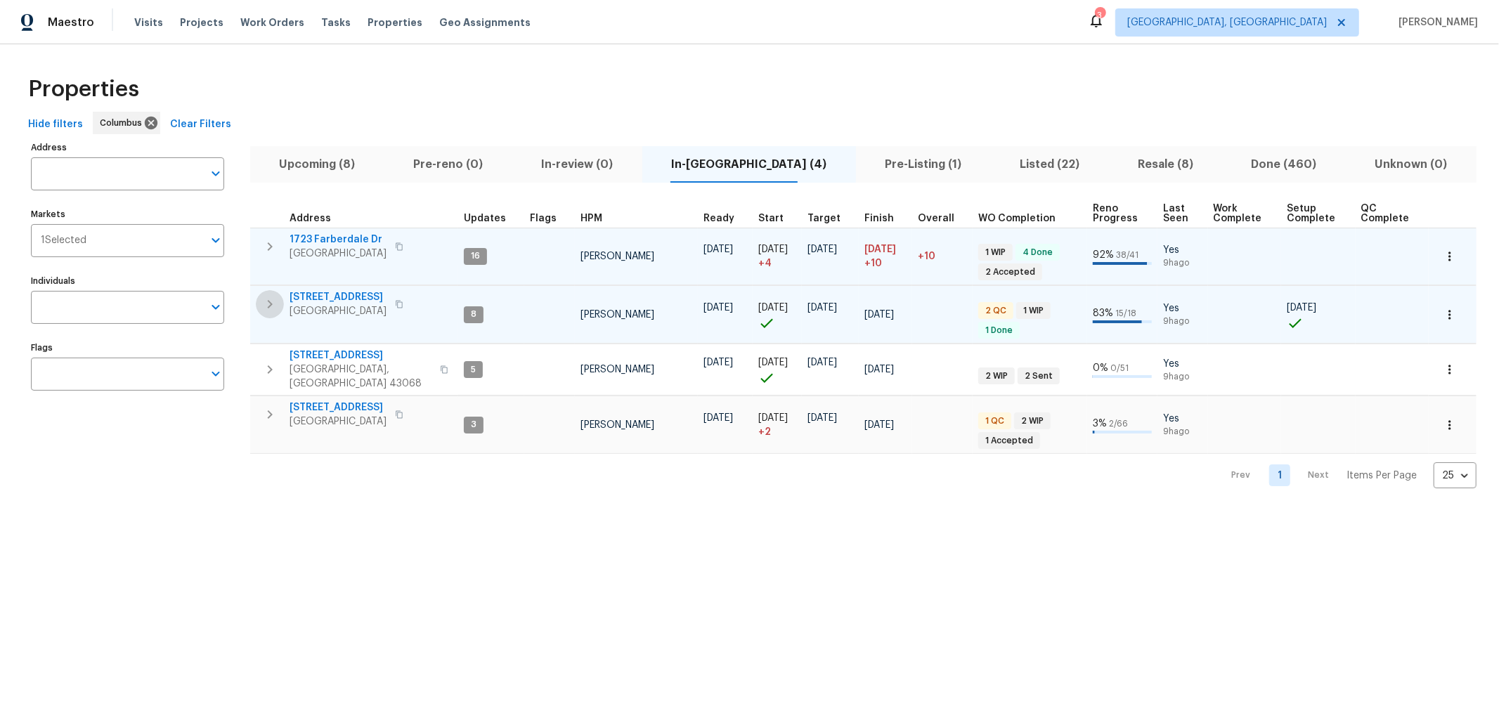
click at [266, 297] on icon "button" at bounding box center [270, 304] width 17 height 17
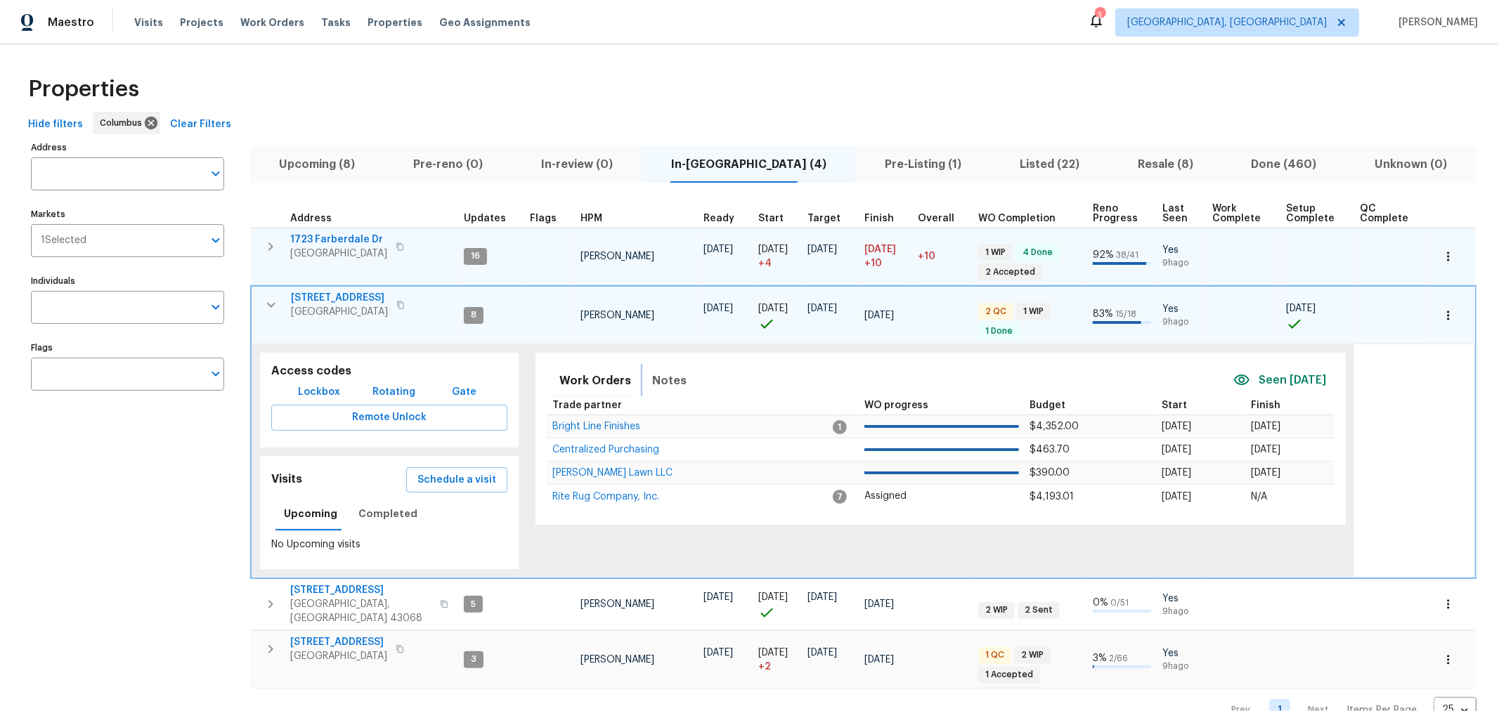
click at [658, 387] on span "Notes" at bounding box center [669, 381] width 34 height 20
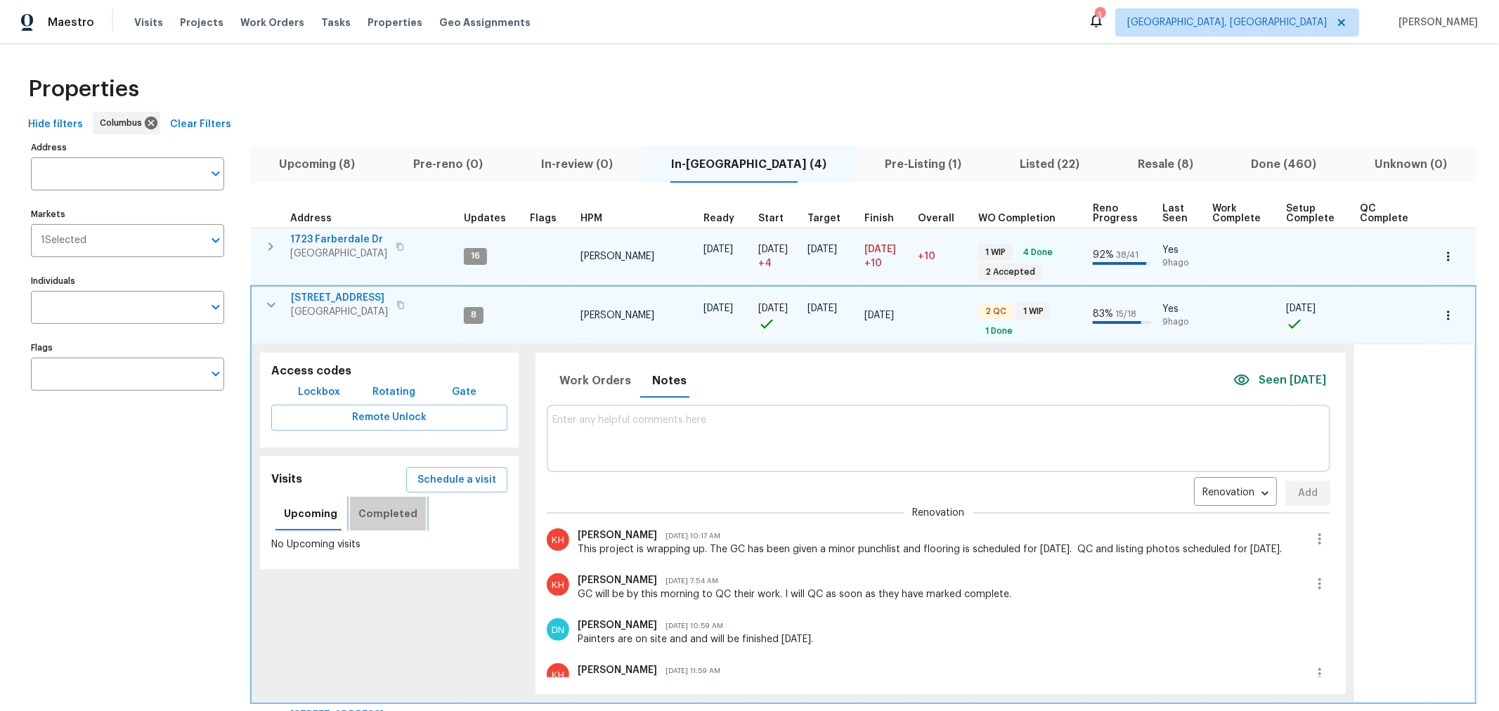
click at [388, 508] on span "Completed" at bounding box center [388, 514] width 59 height 18
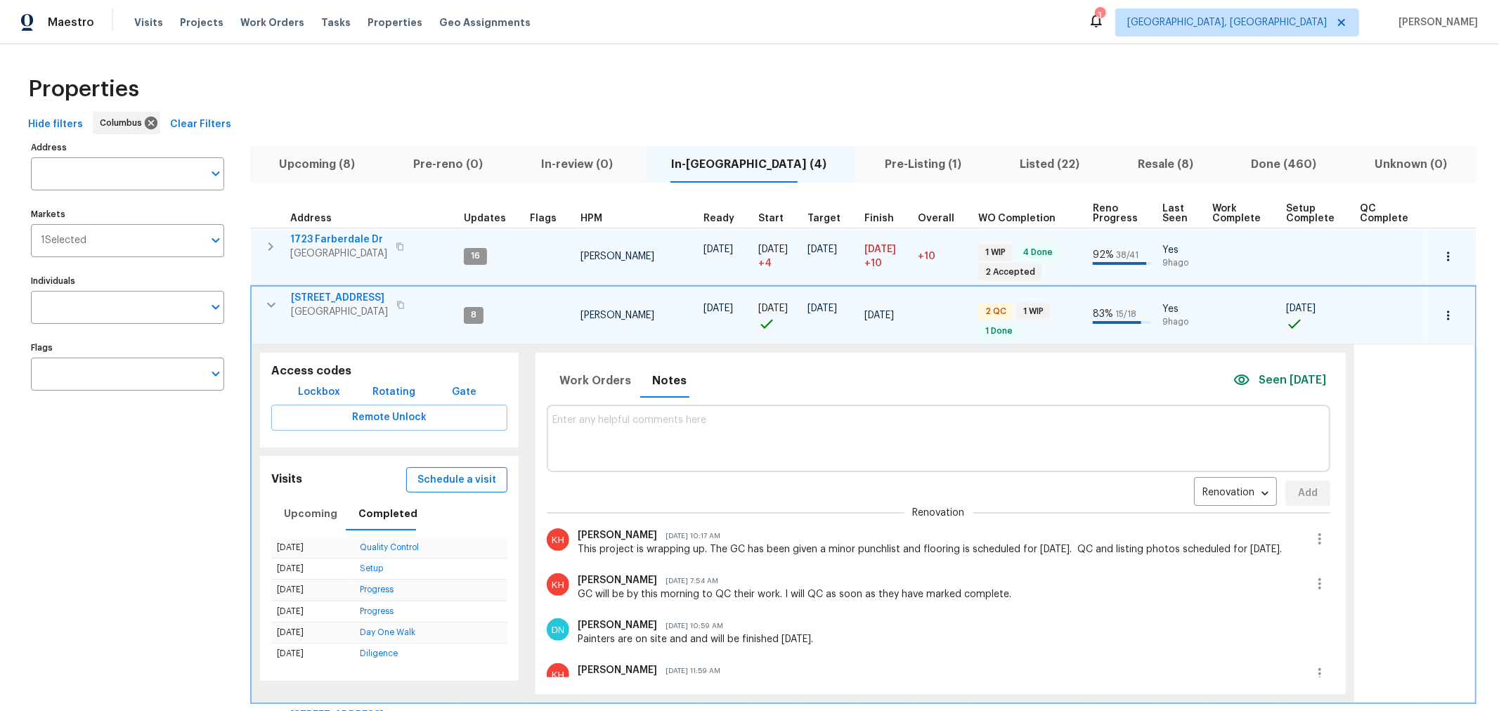
click at [441, 479] on span "Schedule a visit" at bounding box center [457, 481] width 79 height 18
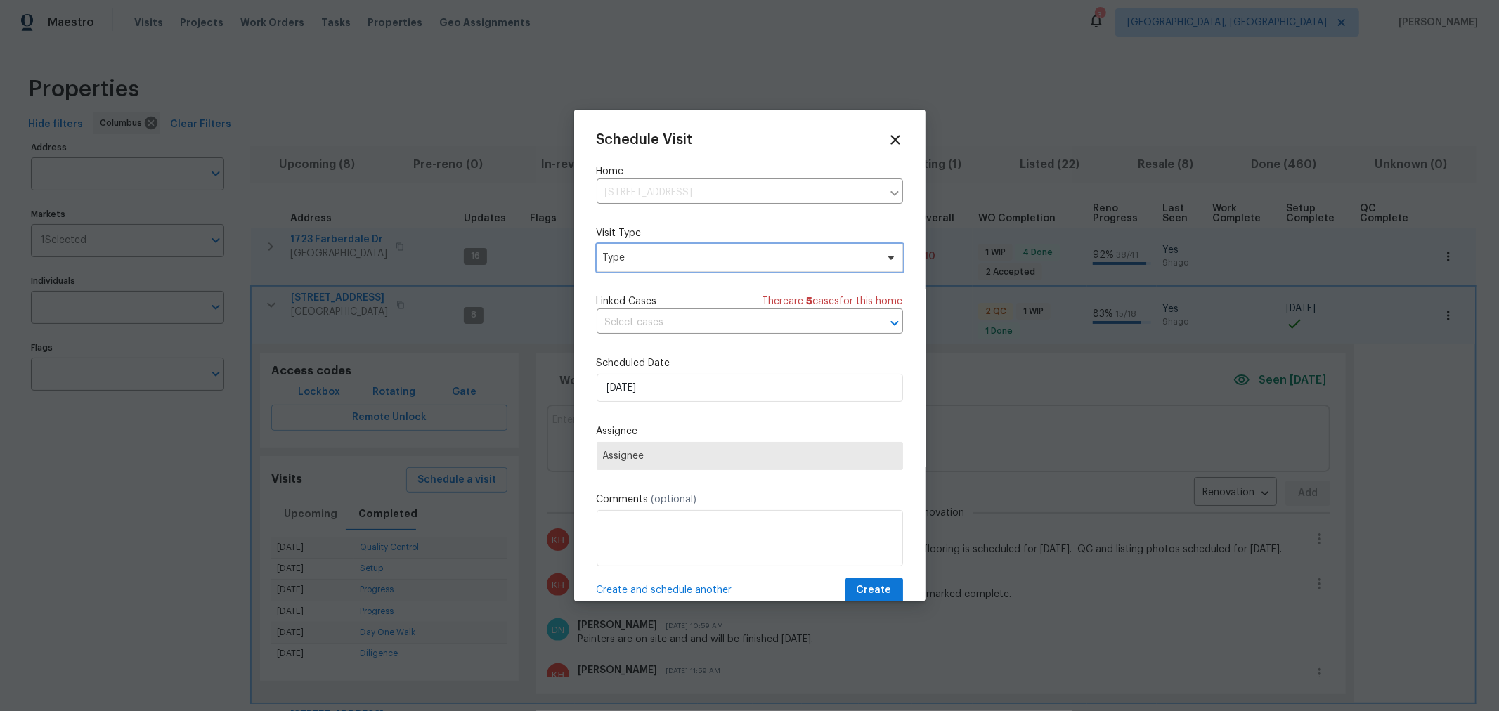
click at [729, 263] on span "Type" at bounding box center [739, 258] width 273 height 14
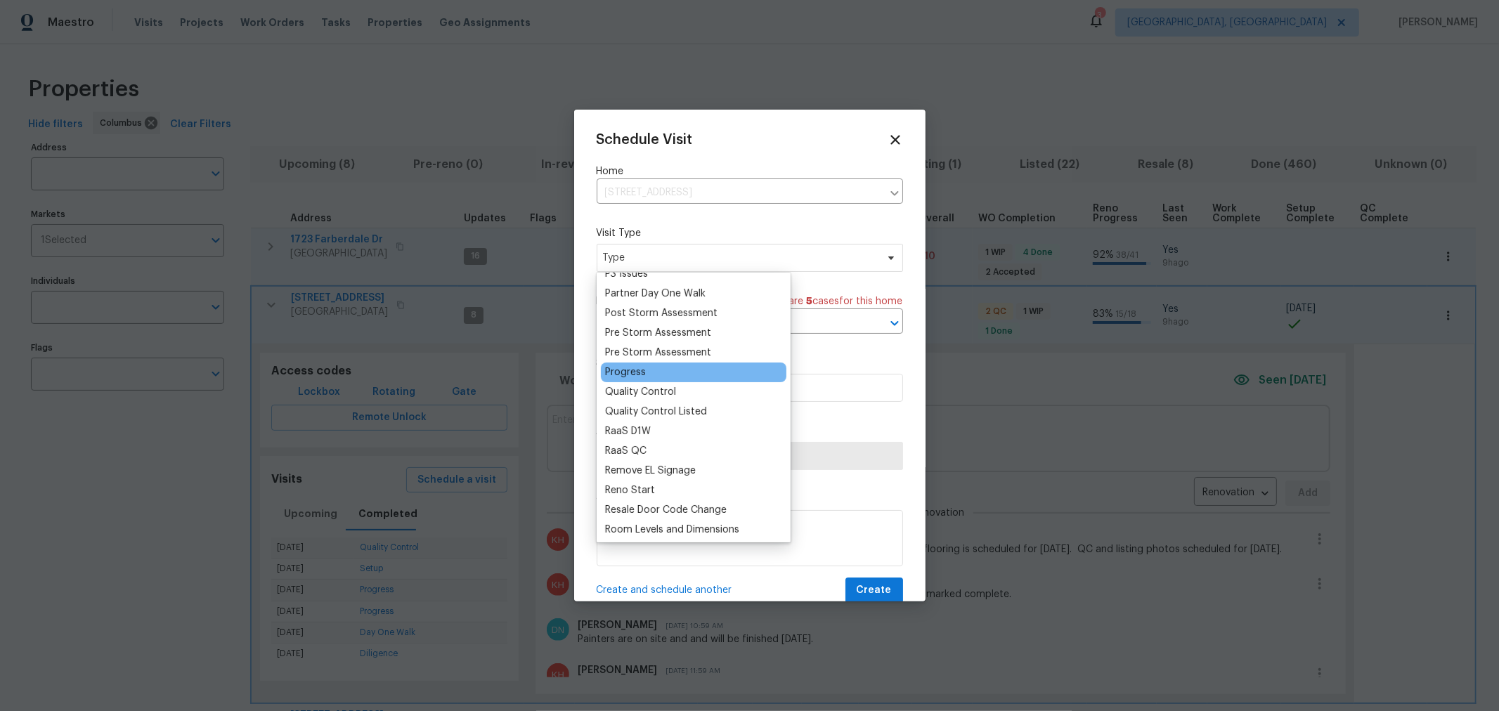
scroll to position [858, 0]
click at [620, 366] on div "Progress" at bounding box center [625, 372] width 41 height 14
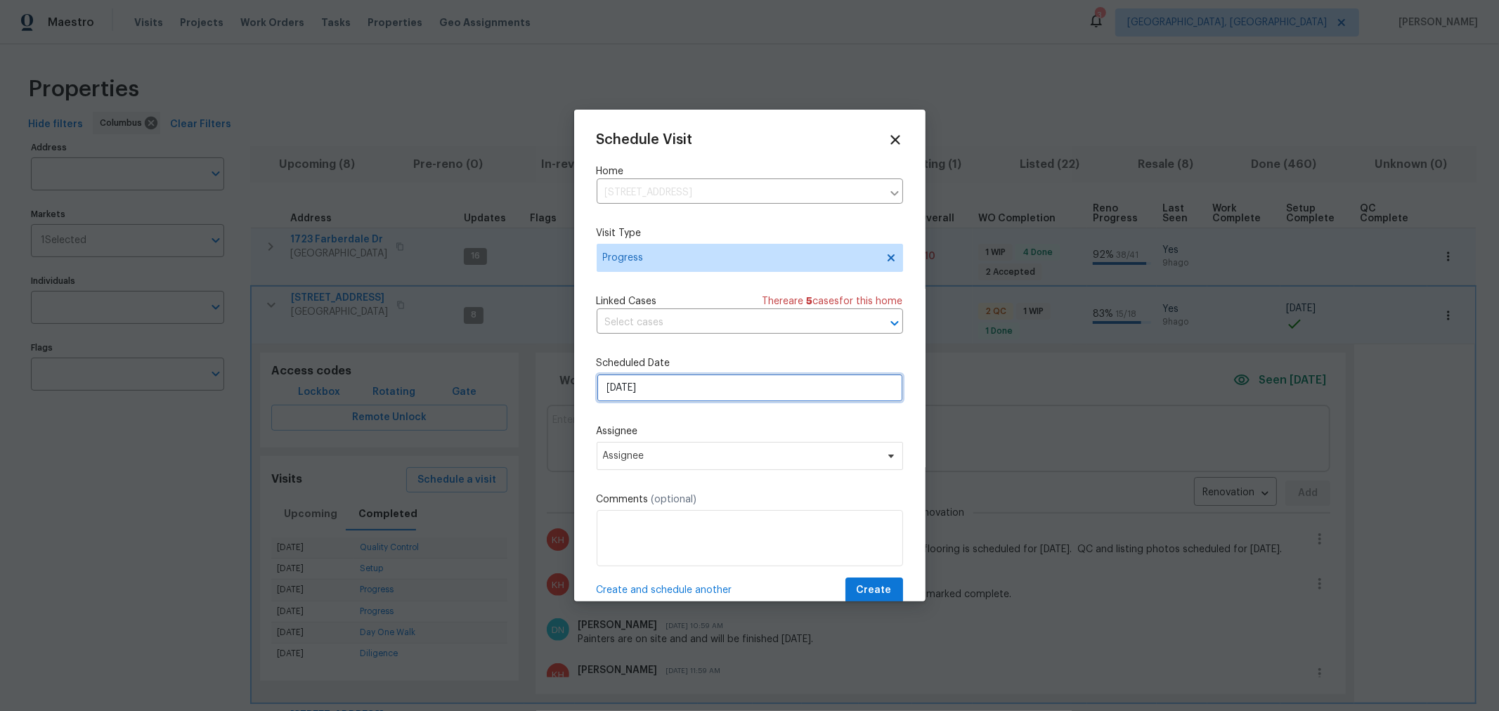
click at [678, 392] on input "[DATE]" at bounding box center [750, 388] width 306 height 28
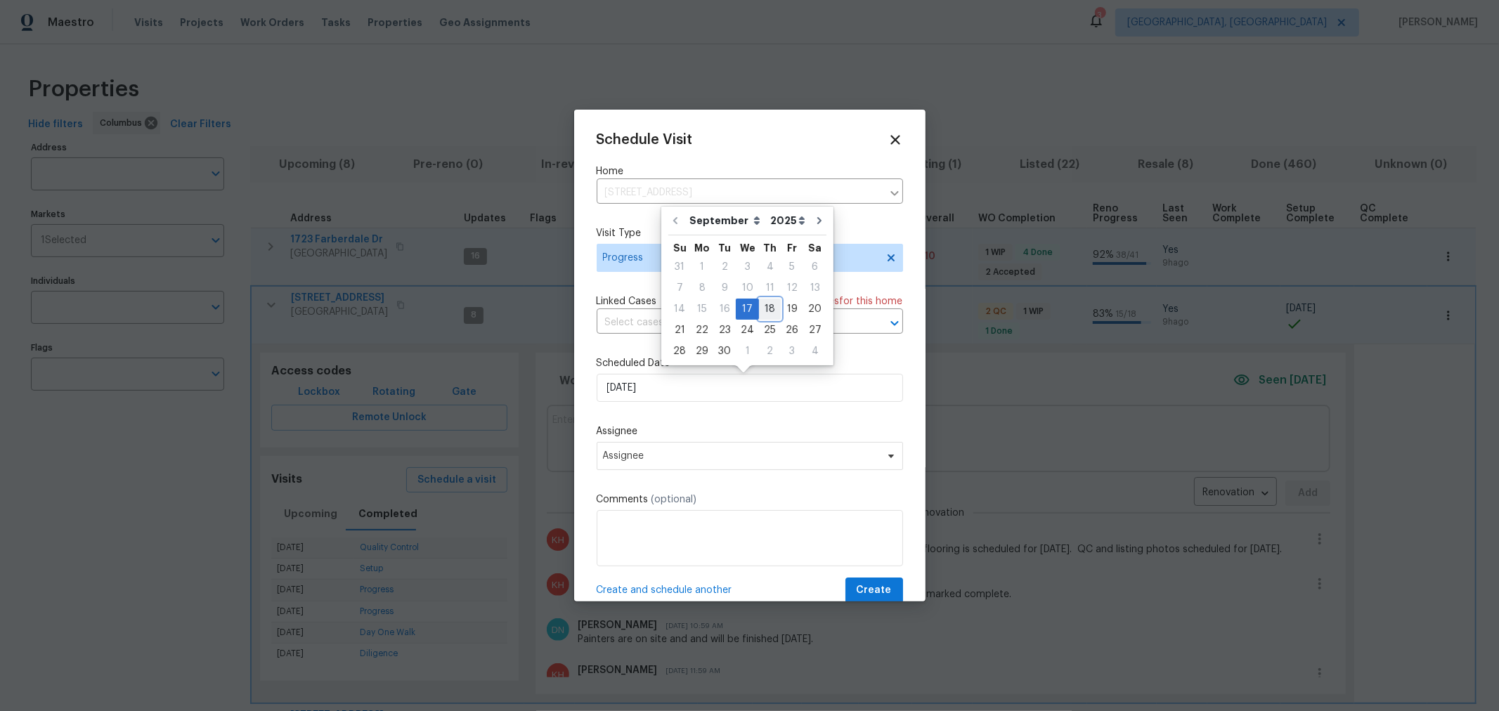
click at [768, 311] on div "18" at bounding box center [770, 309] width 22 height 20
type input "9/18/2025"
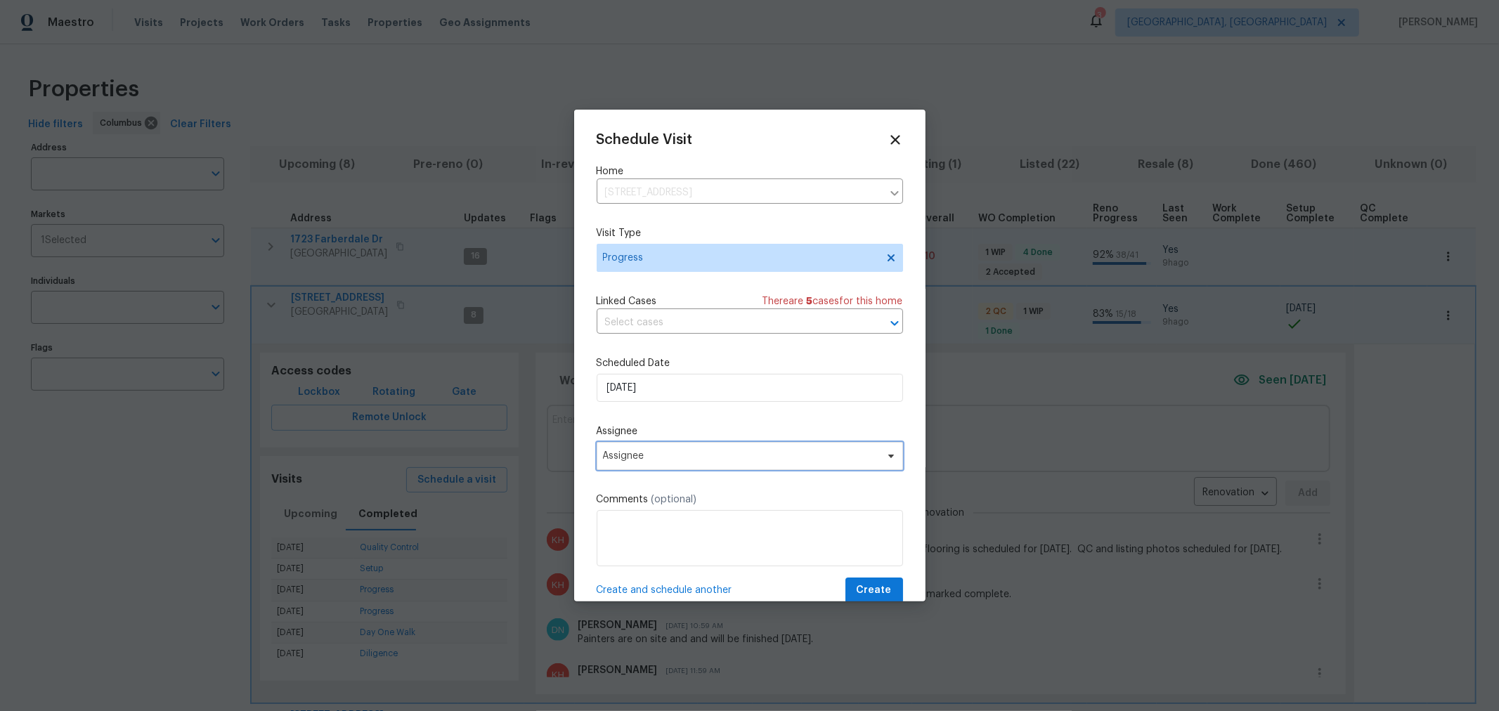
click at [736, 460] on span "Assignee" at bounding box center [741, 456] width 276 height 11
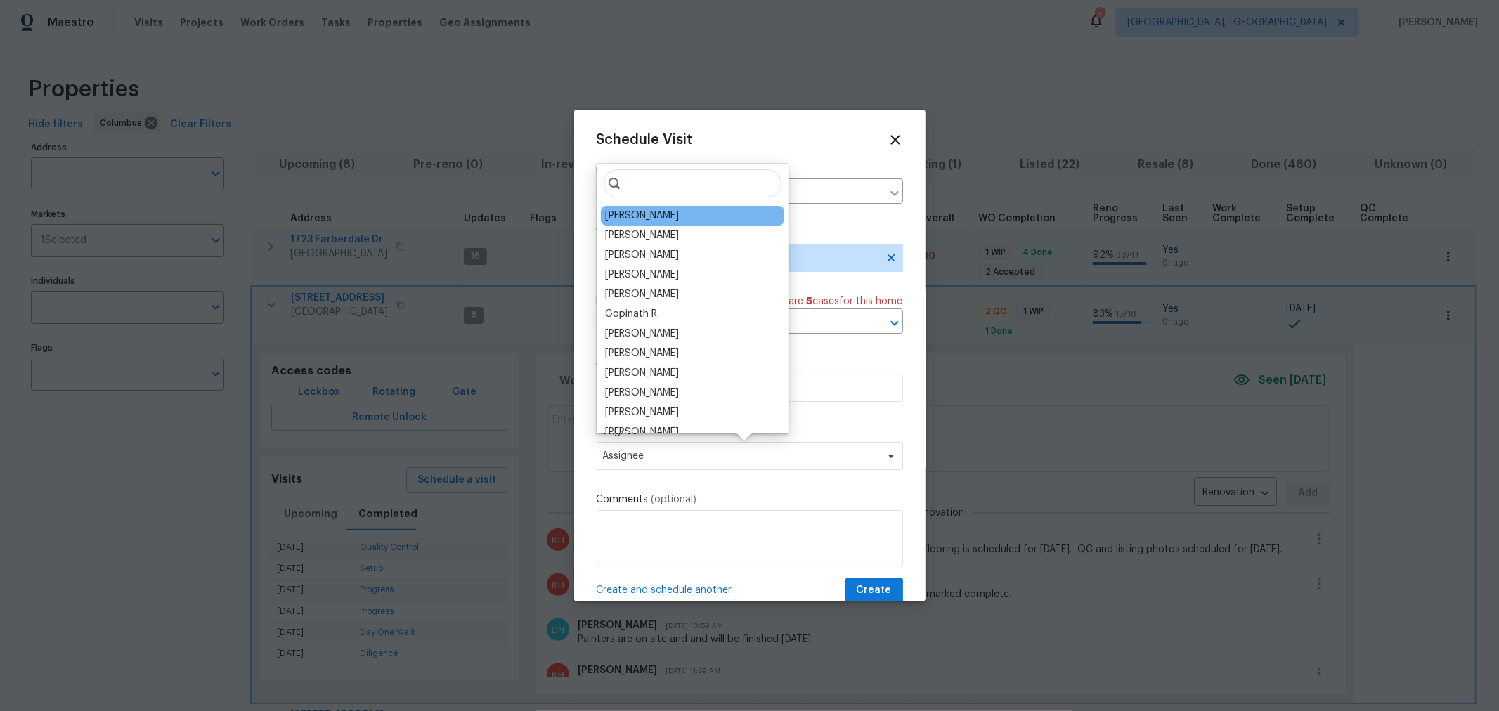
click at [671, 216] on div "[PERSON_NAME]" at bounding box center [642, 216] width 74 height 14
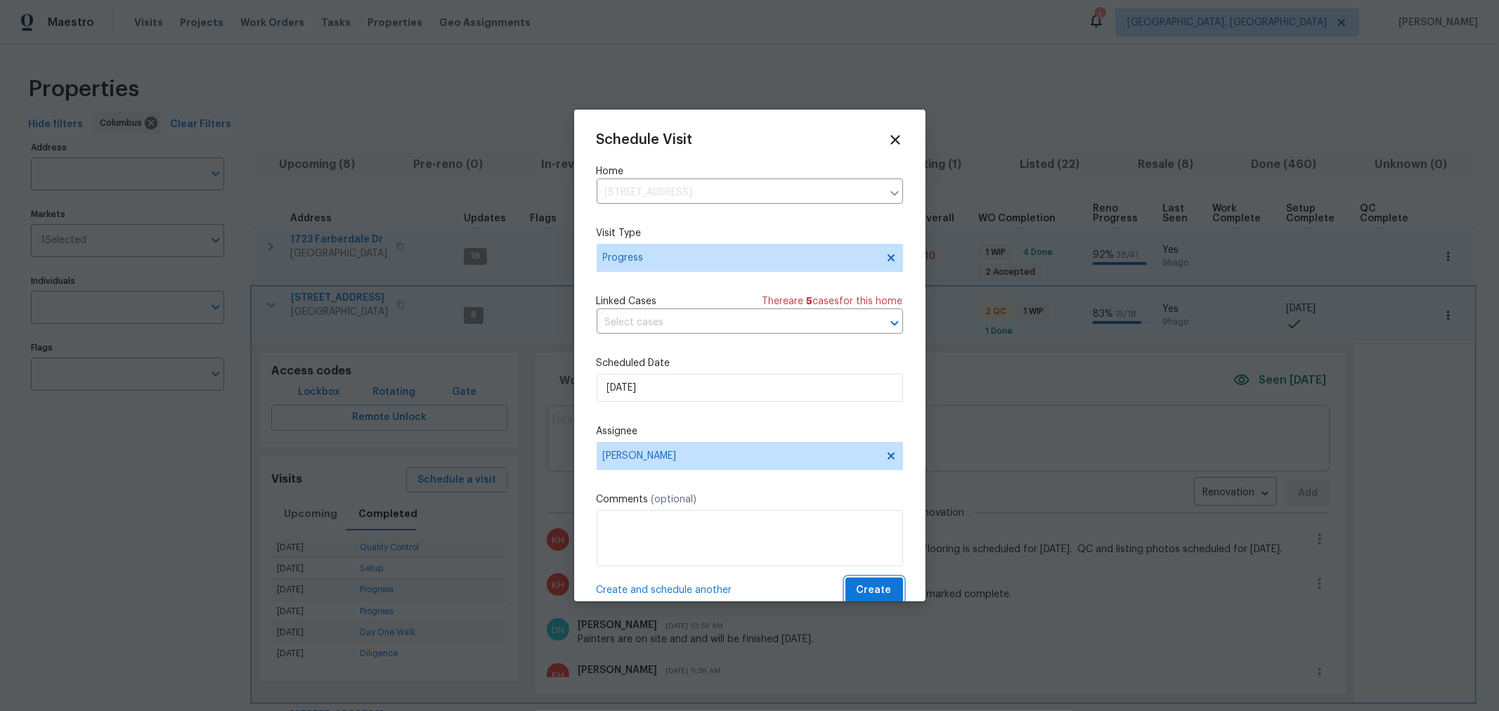
click at [857, 595] on span "Create" at bounding box center [874, 591] width 35 height 18
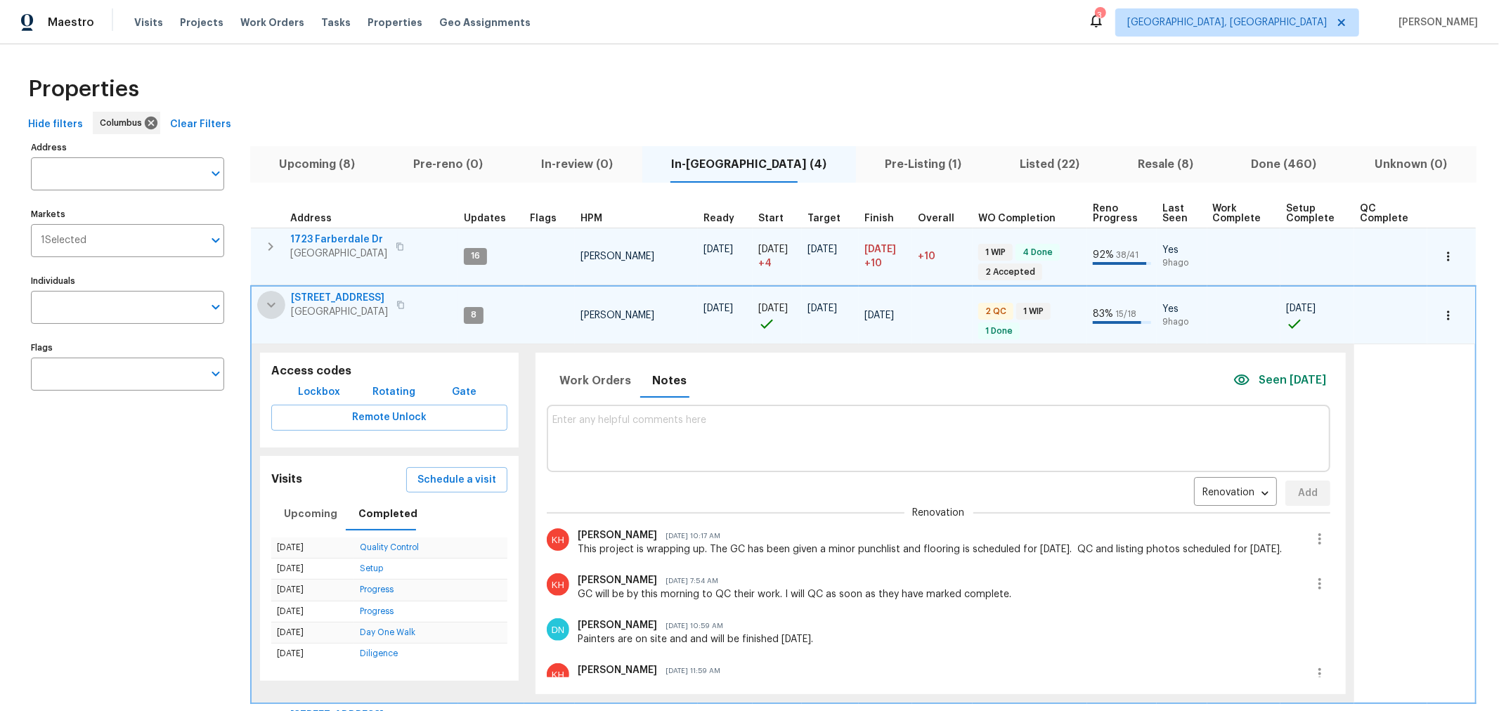
click at [269, 304] on icon "button" at bounding box center [271, 305] width 8 height 5
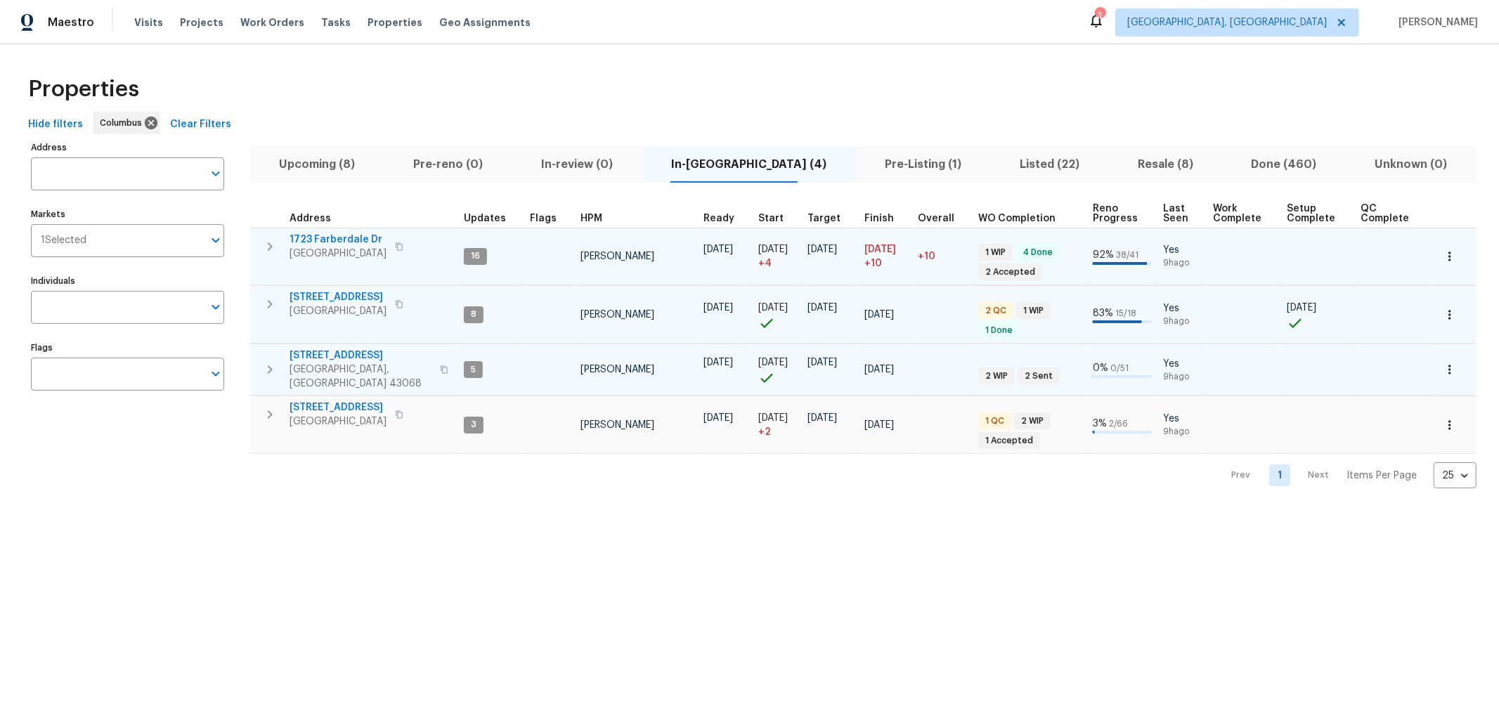
click at [269, 361] on icon "button" at bounding box center [270, 369] width 17 height 17
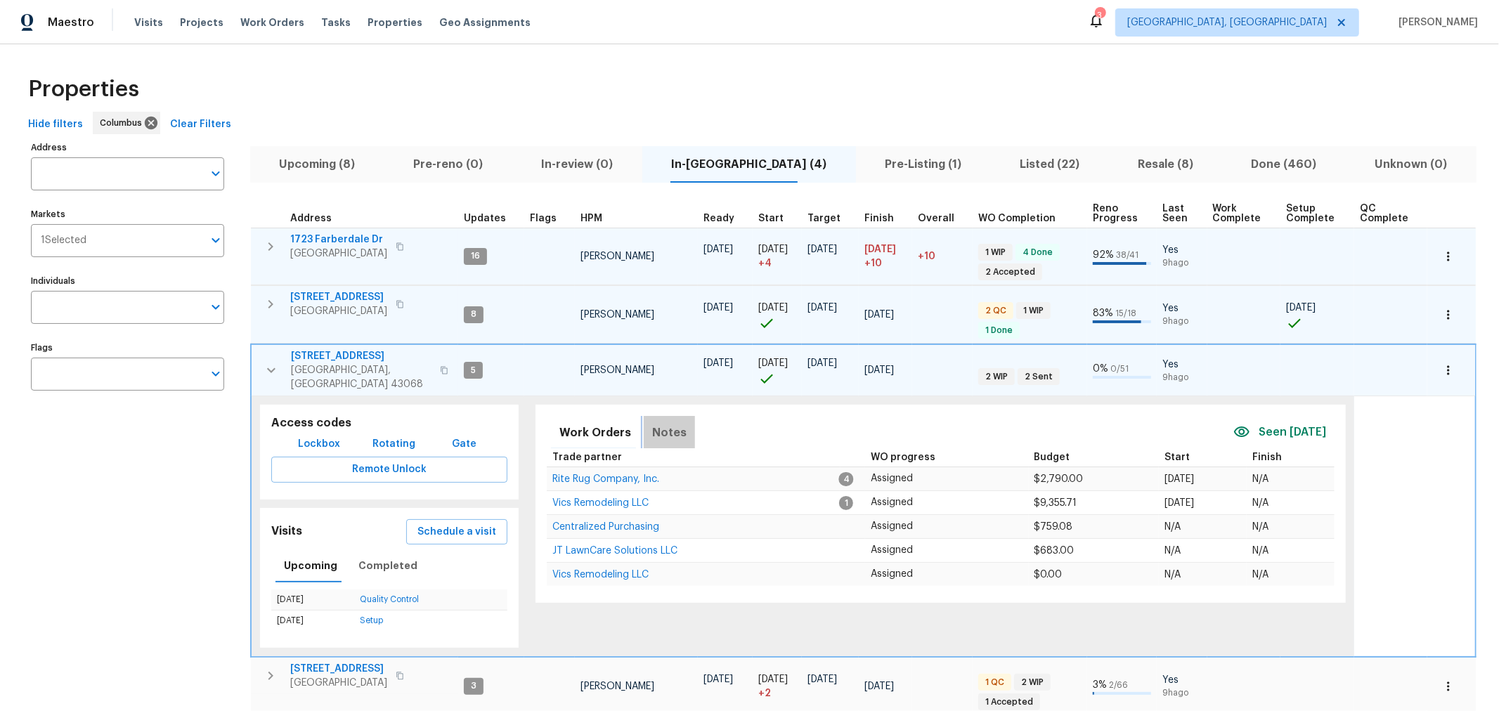
click at [675, 425] on span "Notes" at bounding box center [669, 433] width 34 height 20
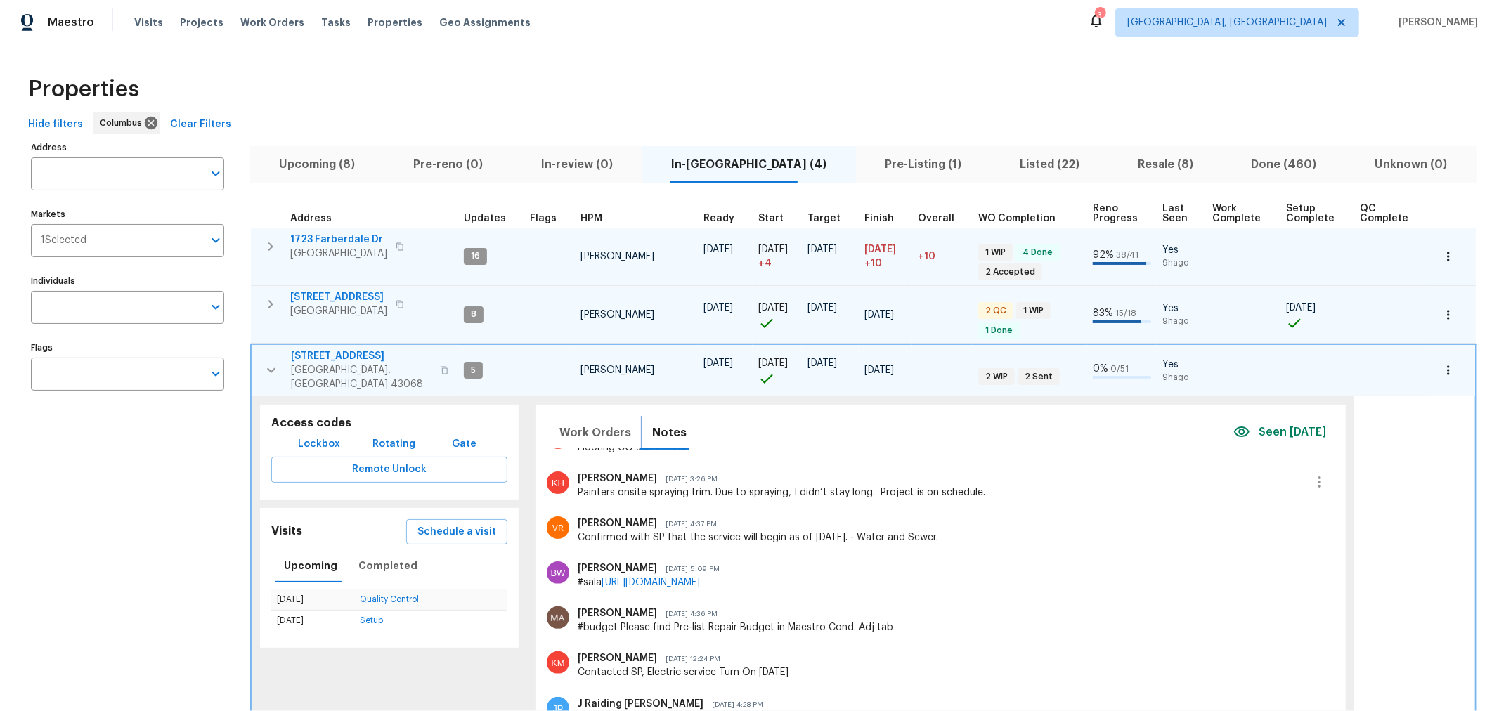
scroll to position [155, 0]
click at [273, 368] on icon "button" at bounding box center [271, 370] width 17 height 17
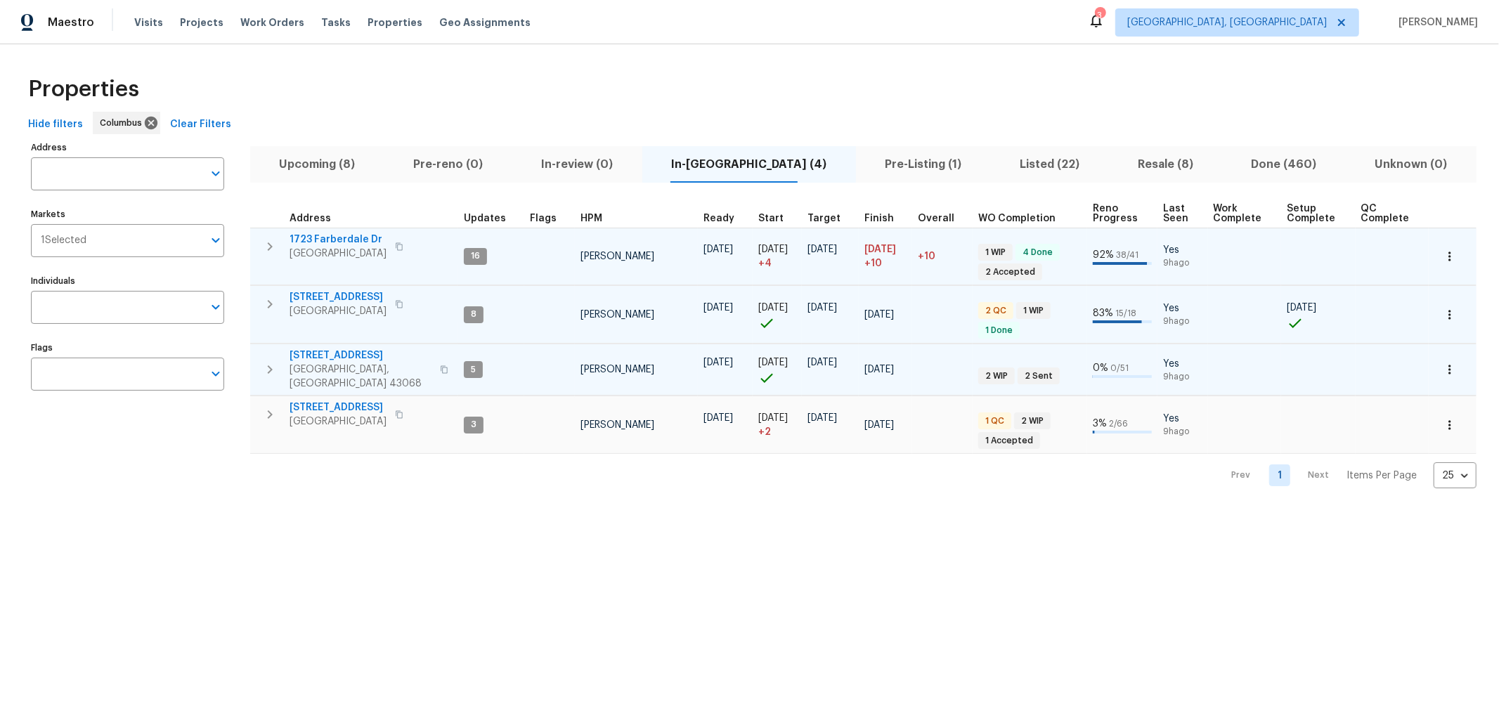
click at [1456, 67] on div "Properties" at bounding box center [749, 89] width 1454 height 45
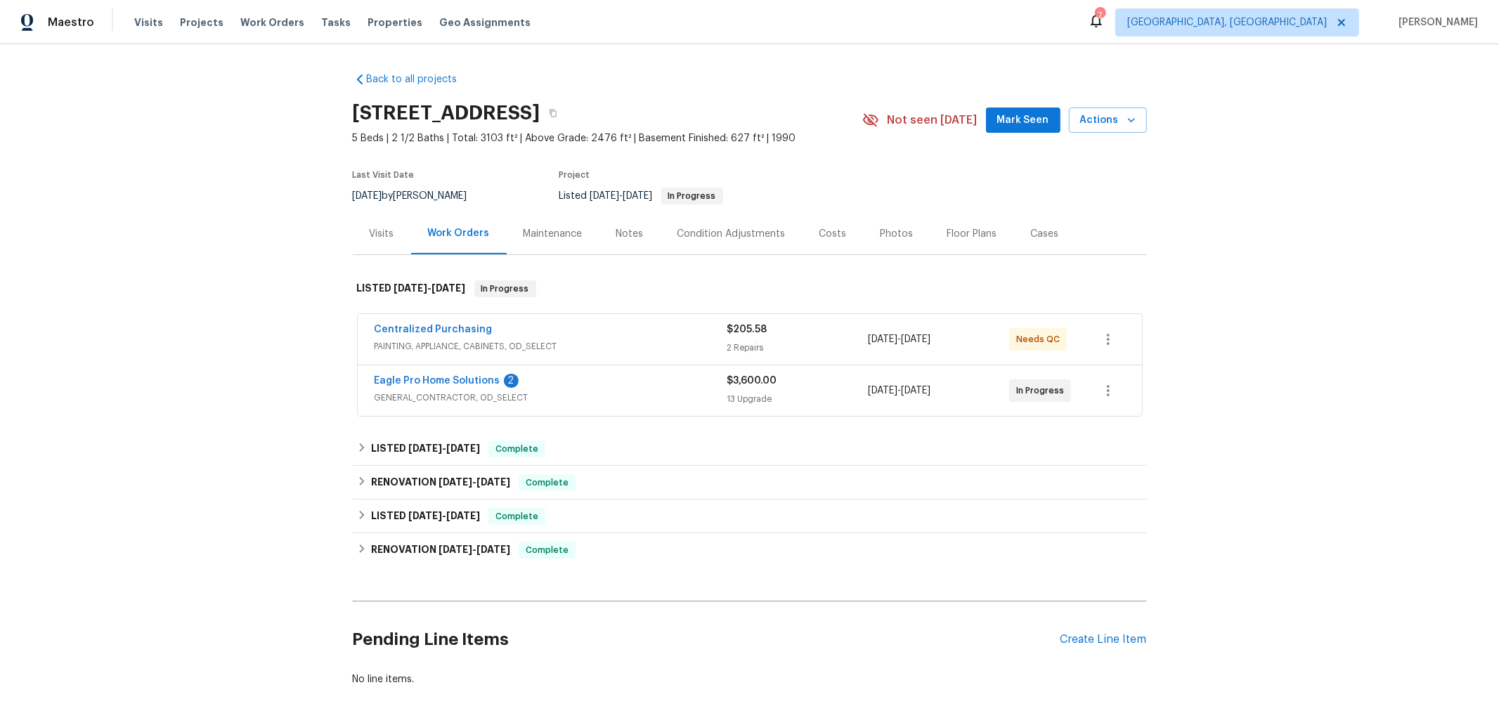
click at [627, 237] on div "Notes" at bounding box center [629, 234] width 27 height 14
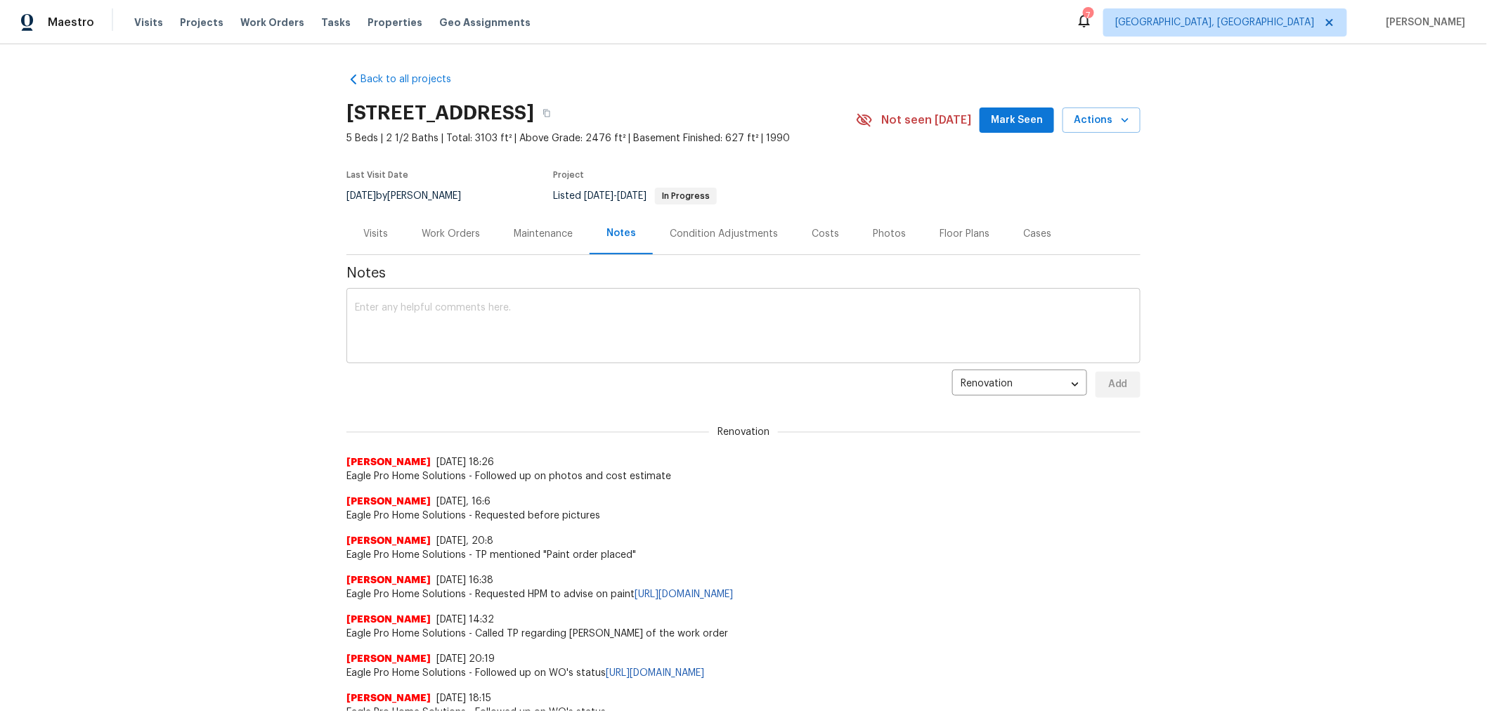
click at [586, 323] on textarea at bounding box center [743, 327] width 777 height 49
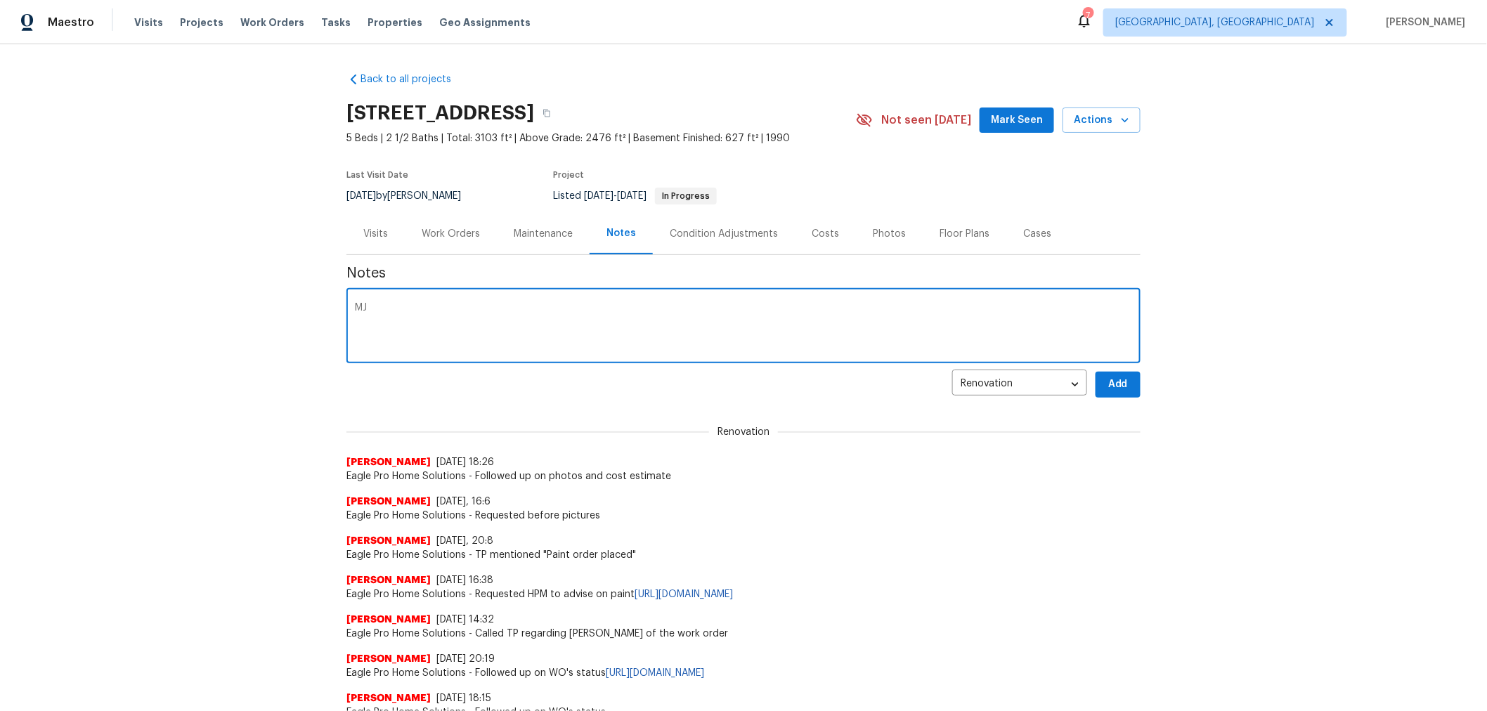
type textarea "M"
type textarea "Acculevel needed Opendoor permission to visit the property and work with Eagle …"
click at [1118, 391] on span "Add" at bounding box center [1118, 385] width 22 height 18
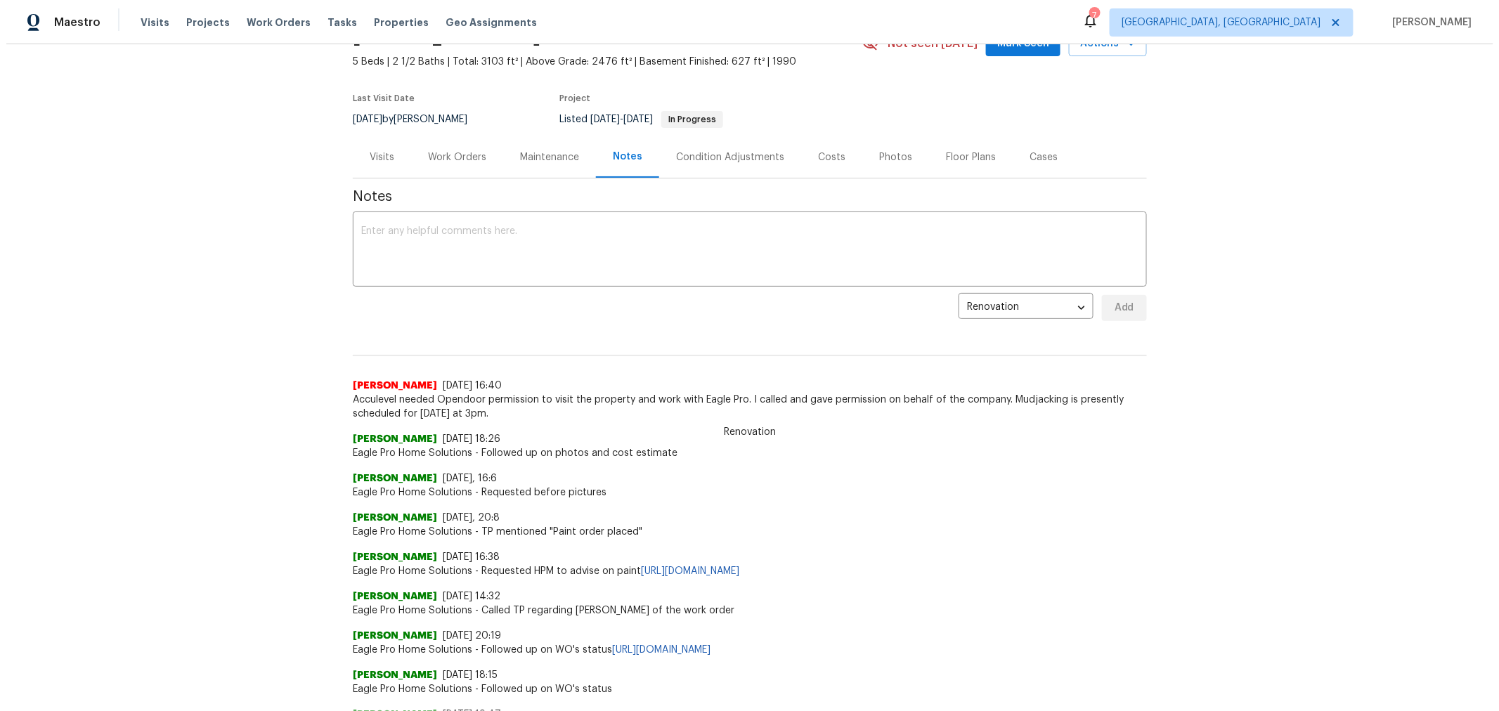
scroll to position [77, 0]
click at [452, 155] on div "Work Orders" at bounding box center [451, 157] width 58 height 14
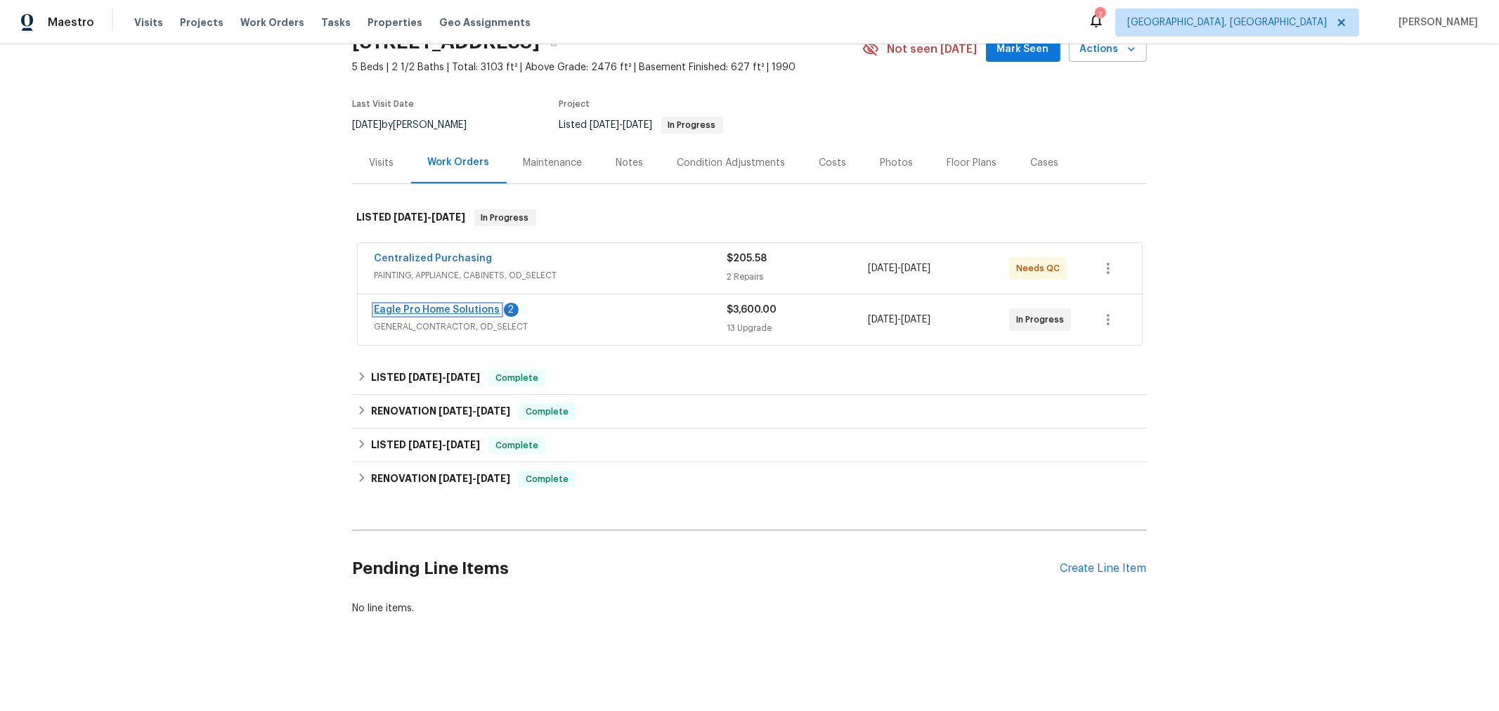
click at [466, 305] on link "Eagle Pro Home Solutions" at bounding box center [438, 310] width 126 height 10
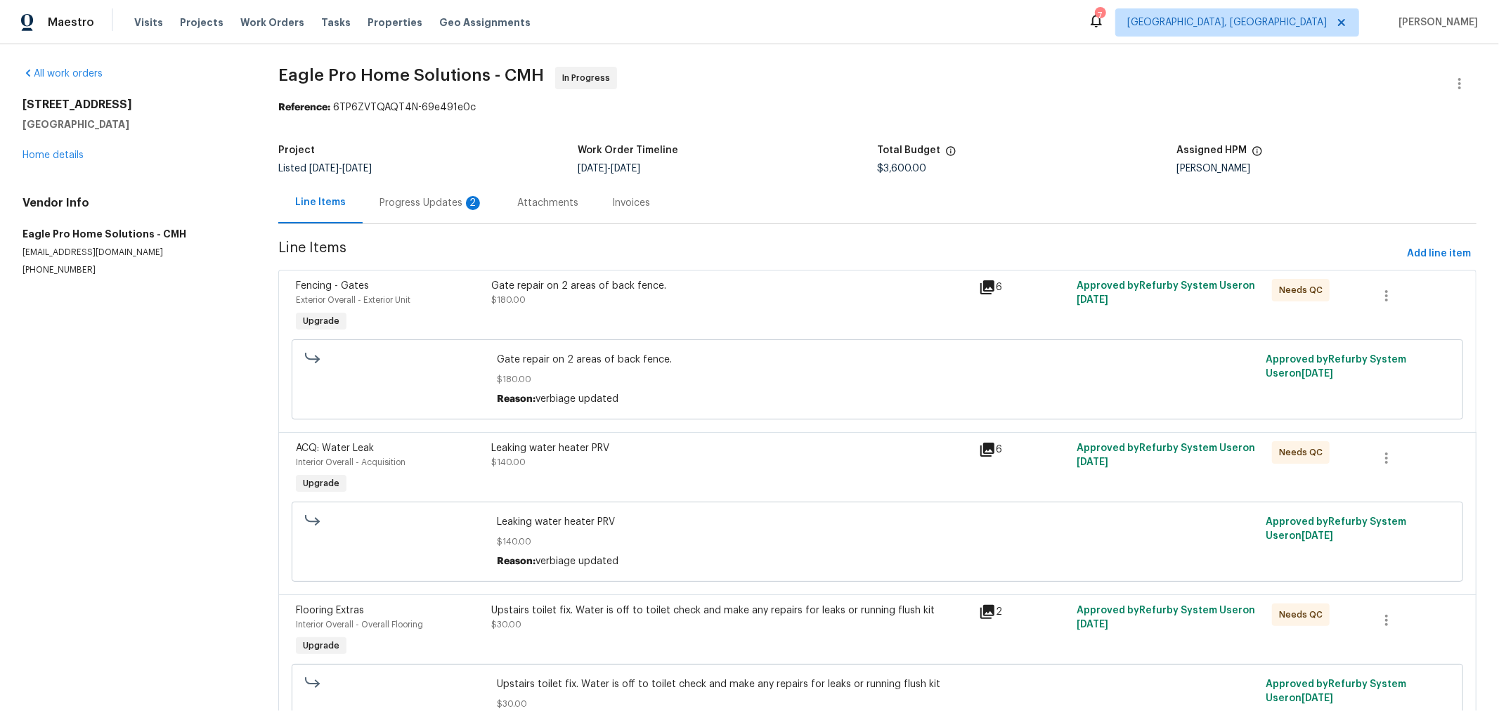
click at [434, 212] on div "Progress Updates 2" at bounding box center [432, 202] width 138 height 41
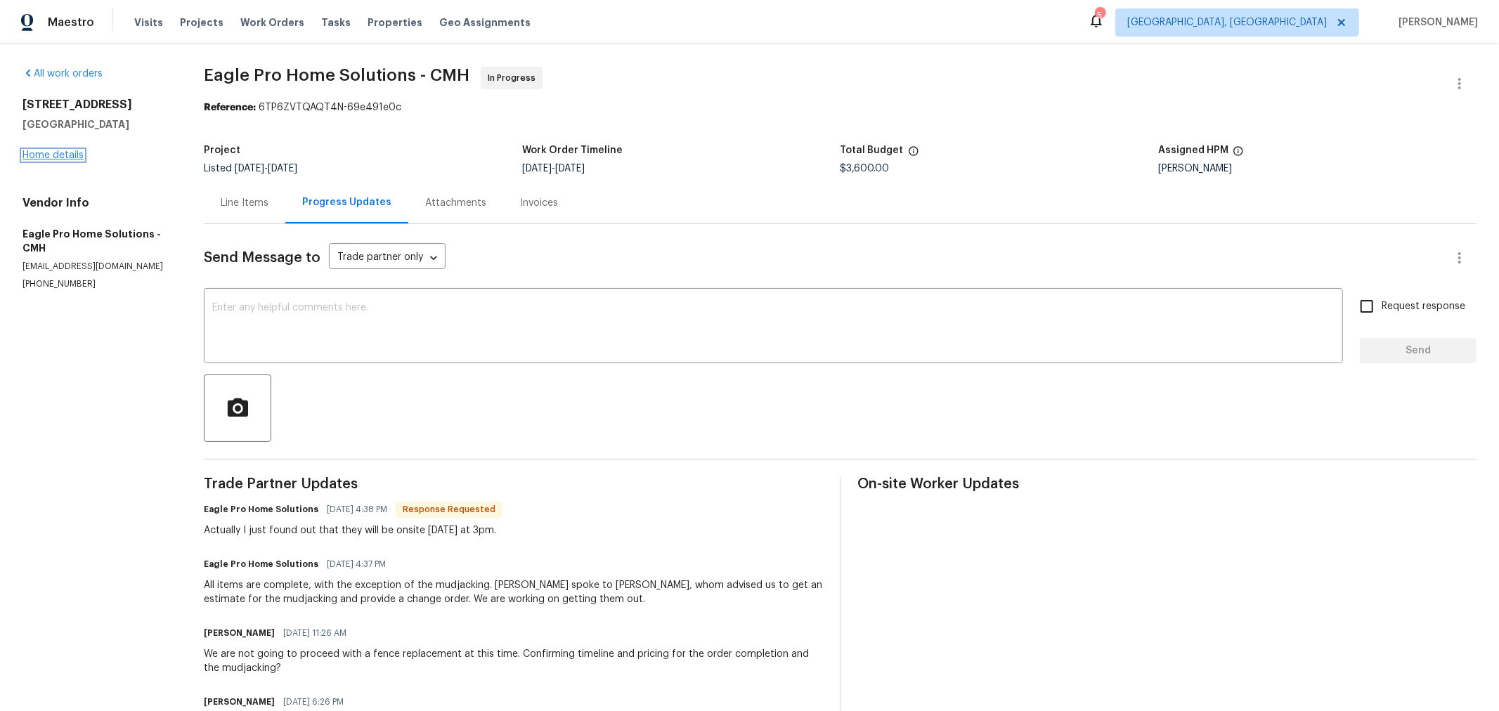
click at [39, 157] on link "Home details" at bounding box center [52, 155] width 61 height 10
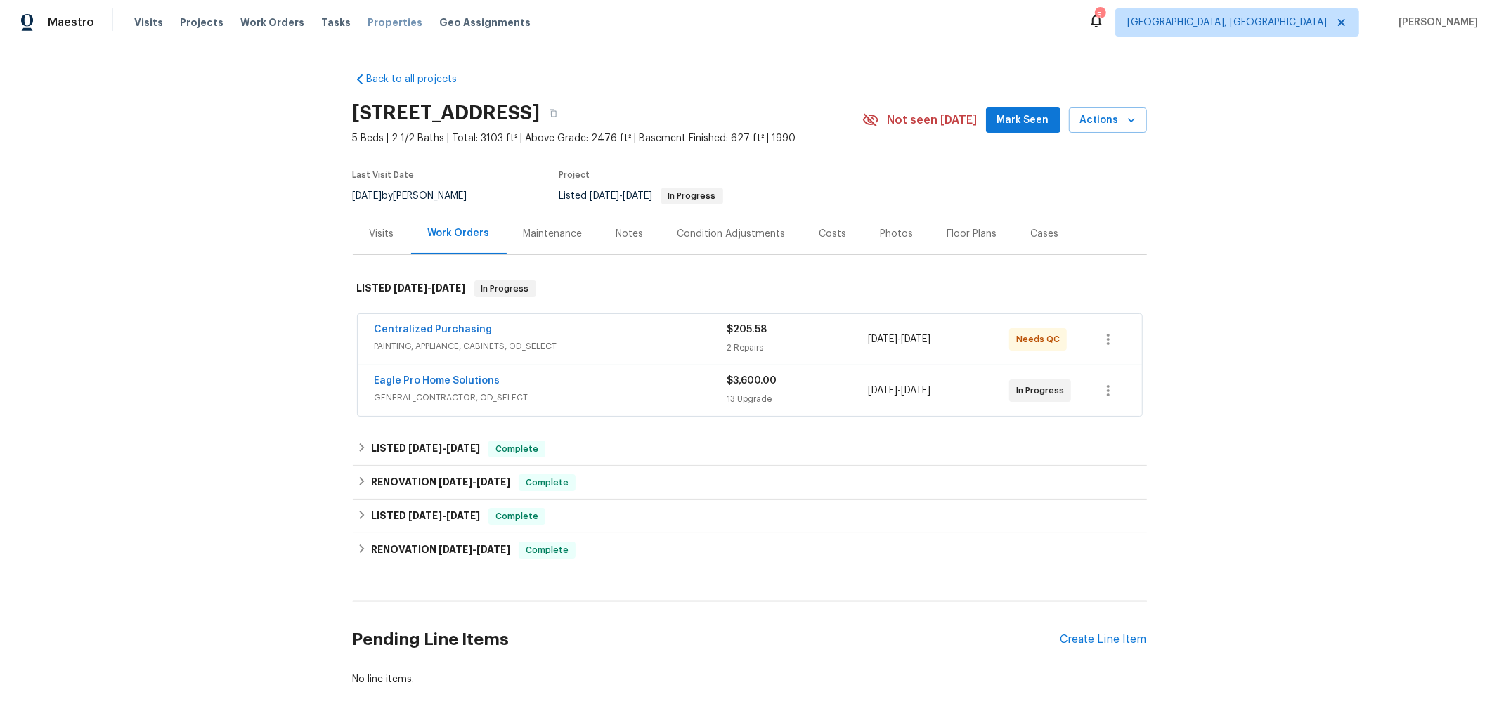
click at [377, 25] on span "Properties" at bounding box center [395, 22] width 55 height 14
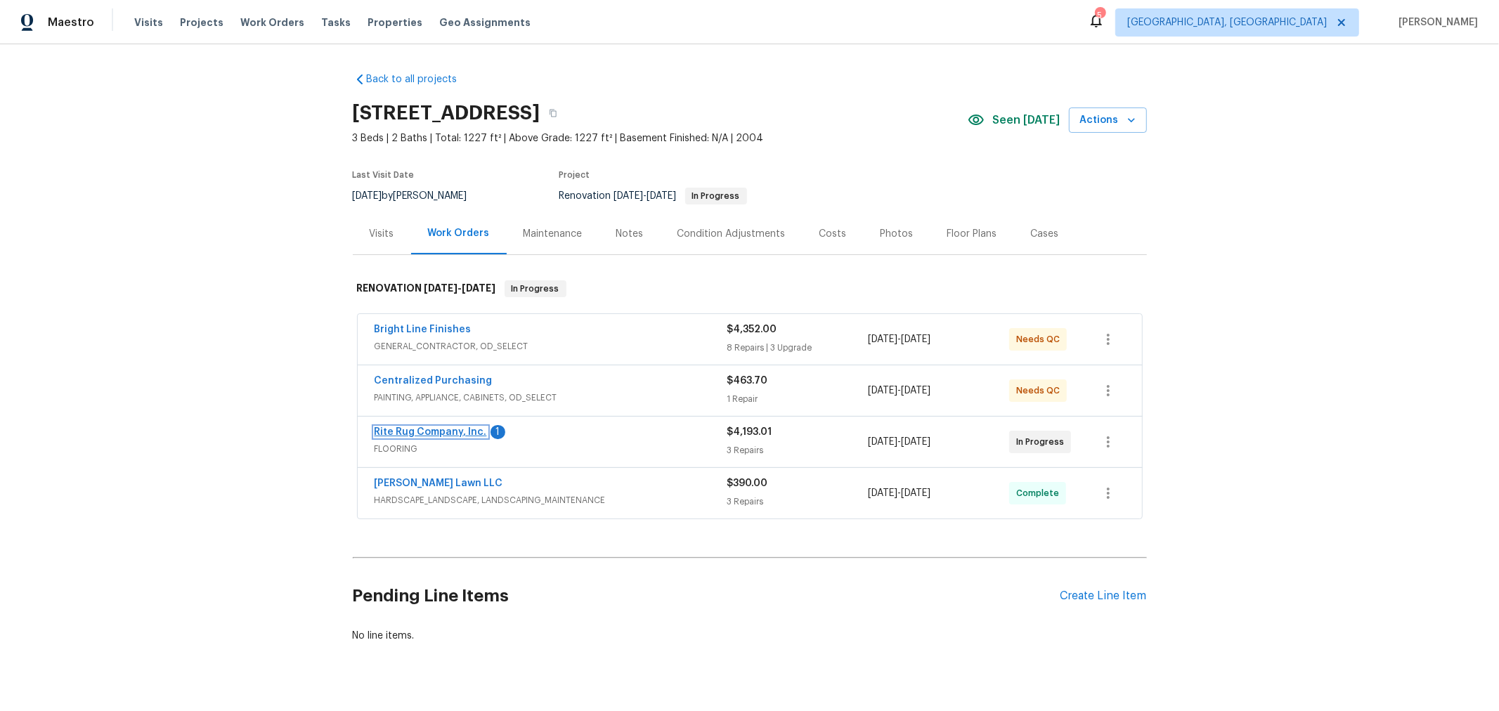
click at [413, 433] on link "Rite Rug Company, Inc." at bounding box center [431, 432] width 112 height 10
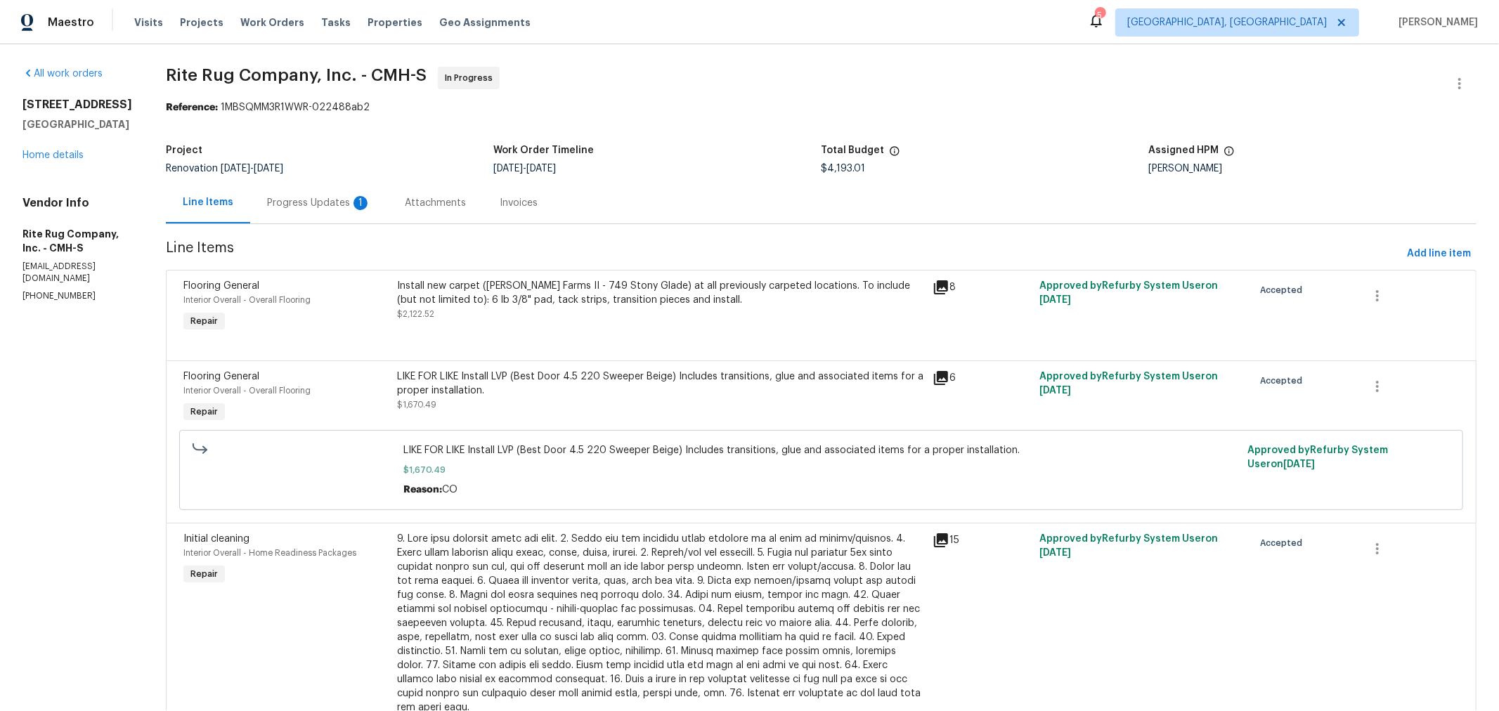
click at [340, 198] on div "Progress Updates 1" at bounding box center [319, 203] width 104 height 14
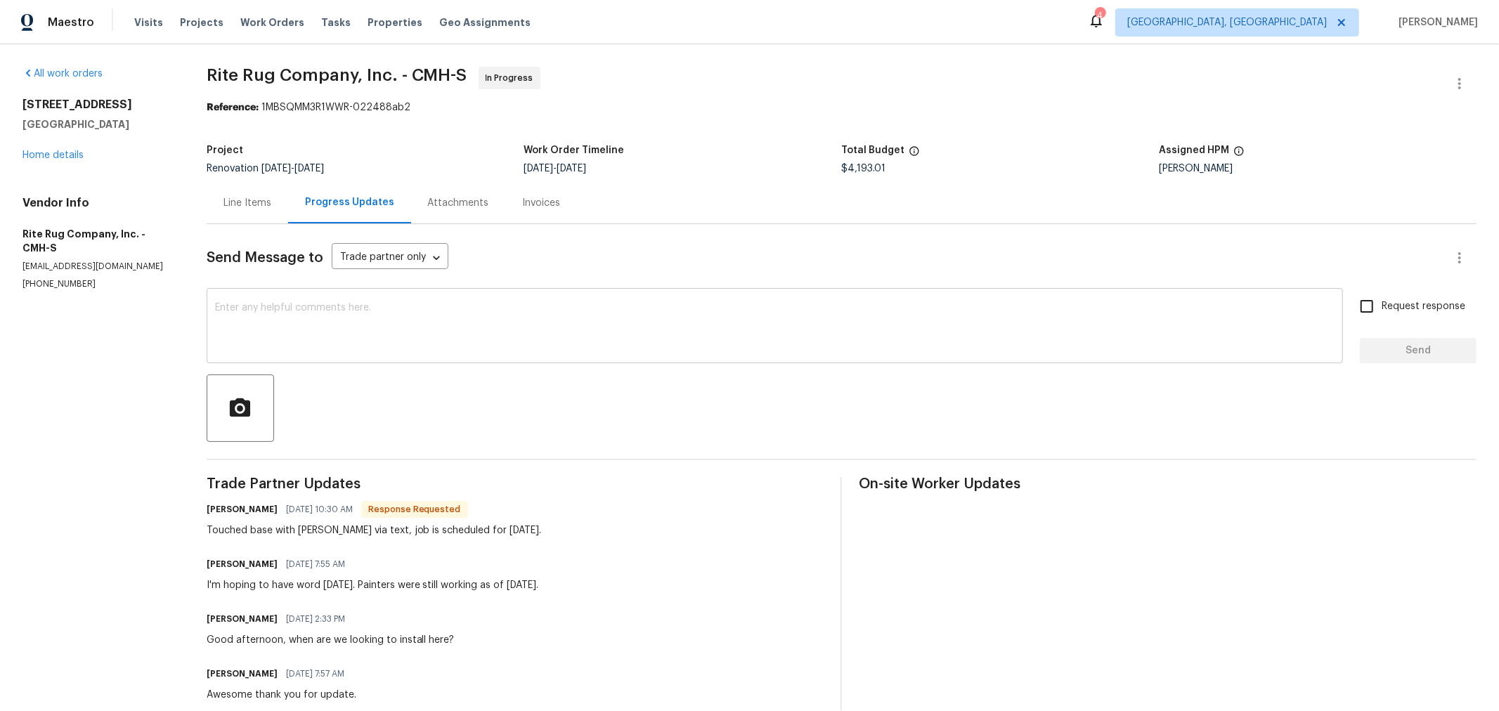
click at [406, 343] on textarea at bounding box center [775, 327] width 1120 height 49
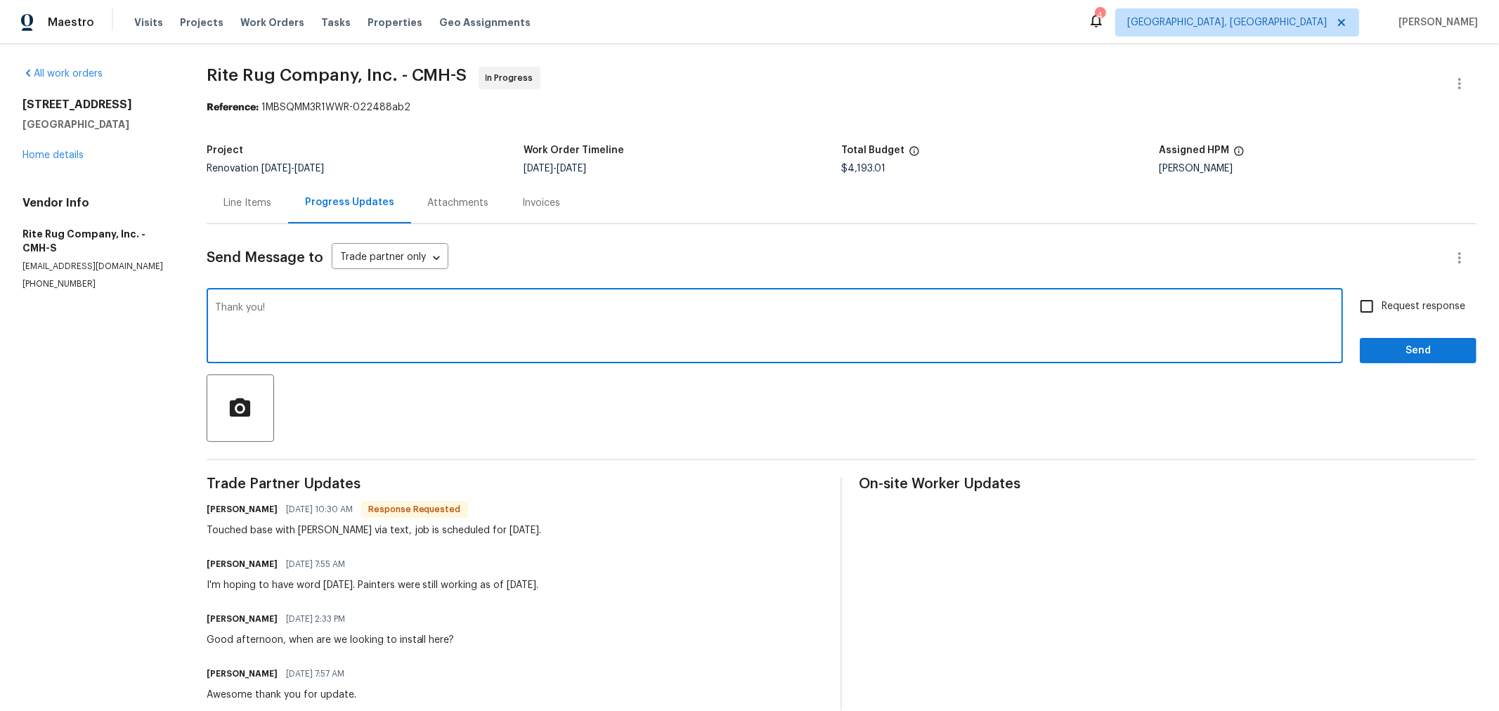
type textarea "Thank you!"
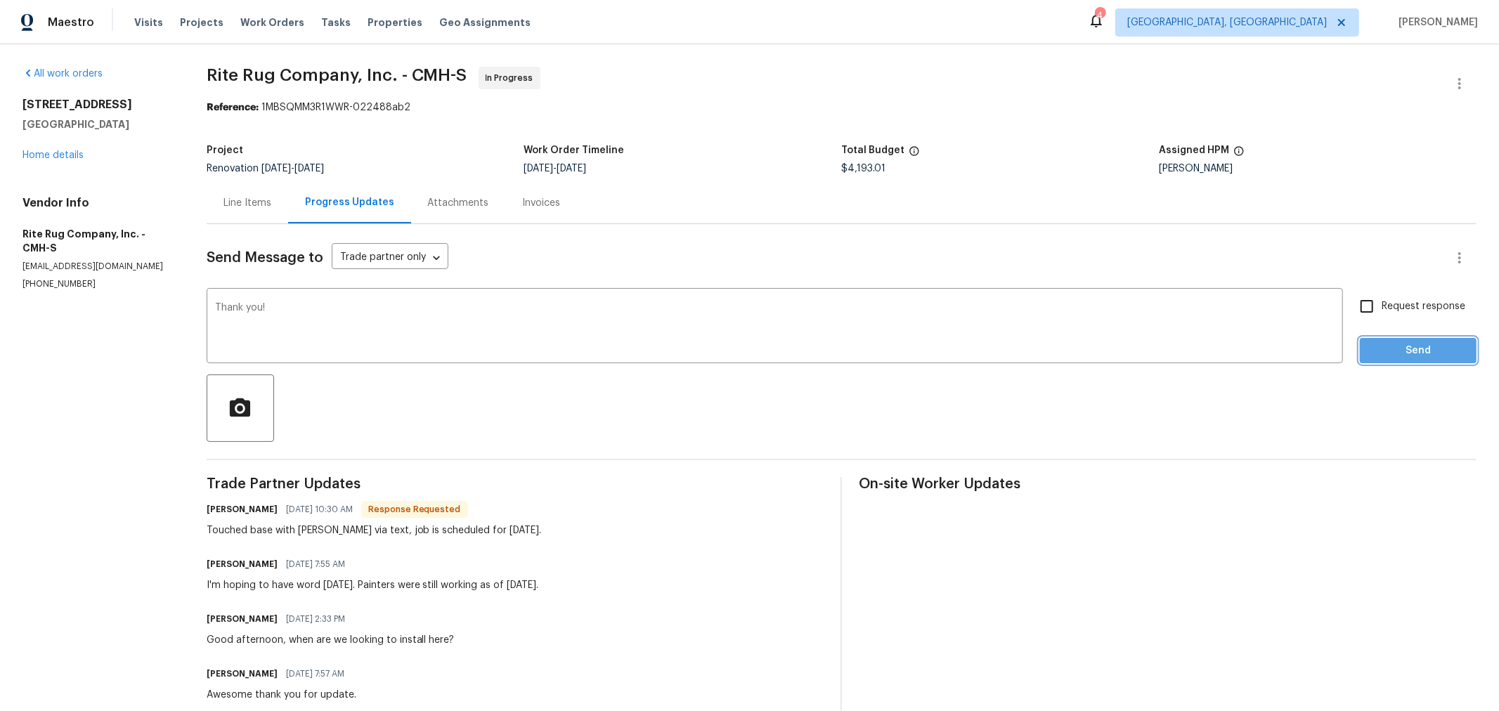
drag, startPoint x: 1428, startPoint y: 351, endPoint x: 1399, endPoint y: 356, distance: 29.8
click at [1428, 351] on span "Send" at bounding box center [1418, 351] width 94 height 18
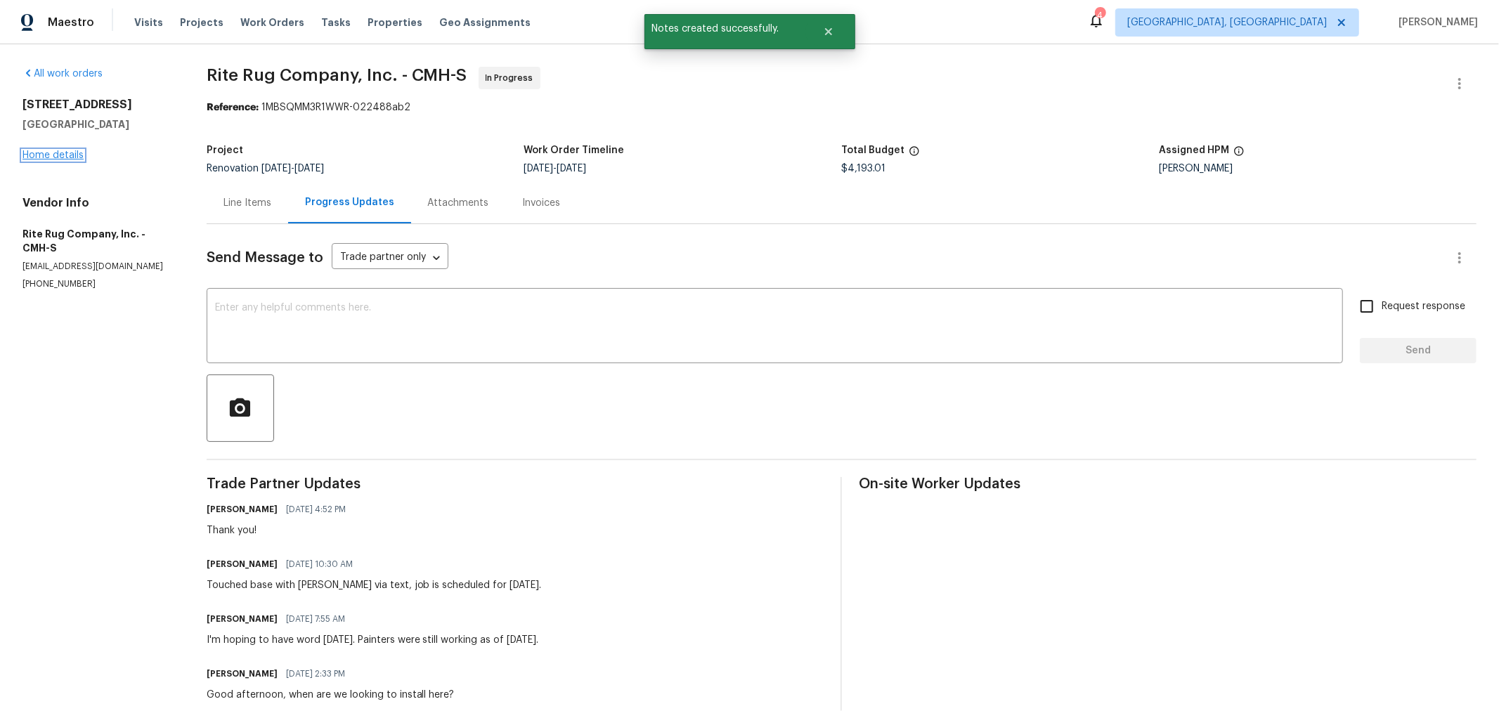
click at [60, 155] on link "Home details" at bounding box center [52, 155] width 61 height 10
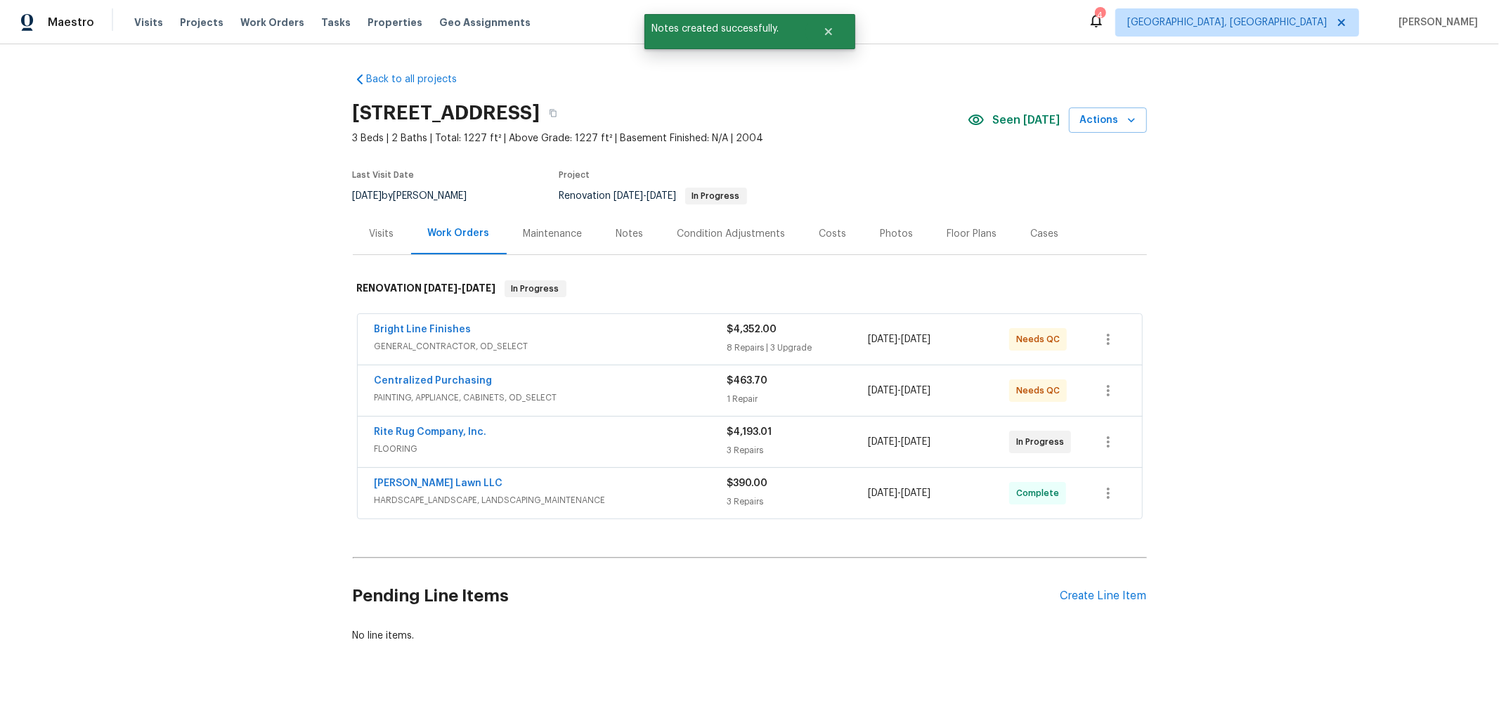
click at [601, 233] on div "Notes" at bounding box center [630, 233] width 61 height 41
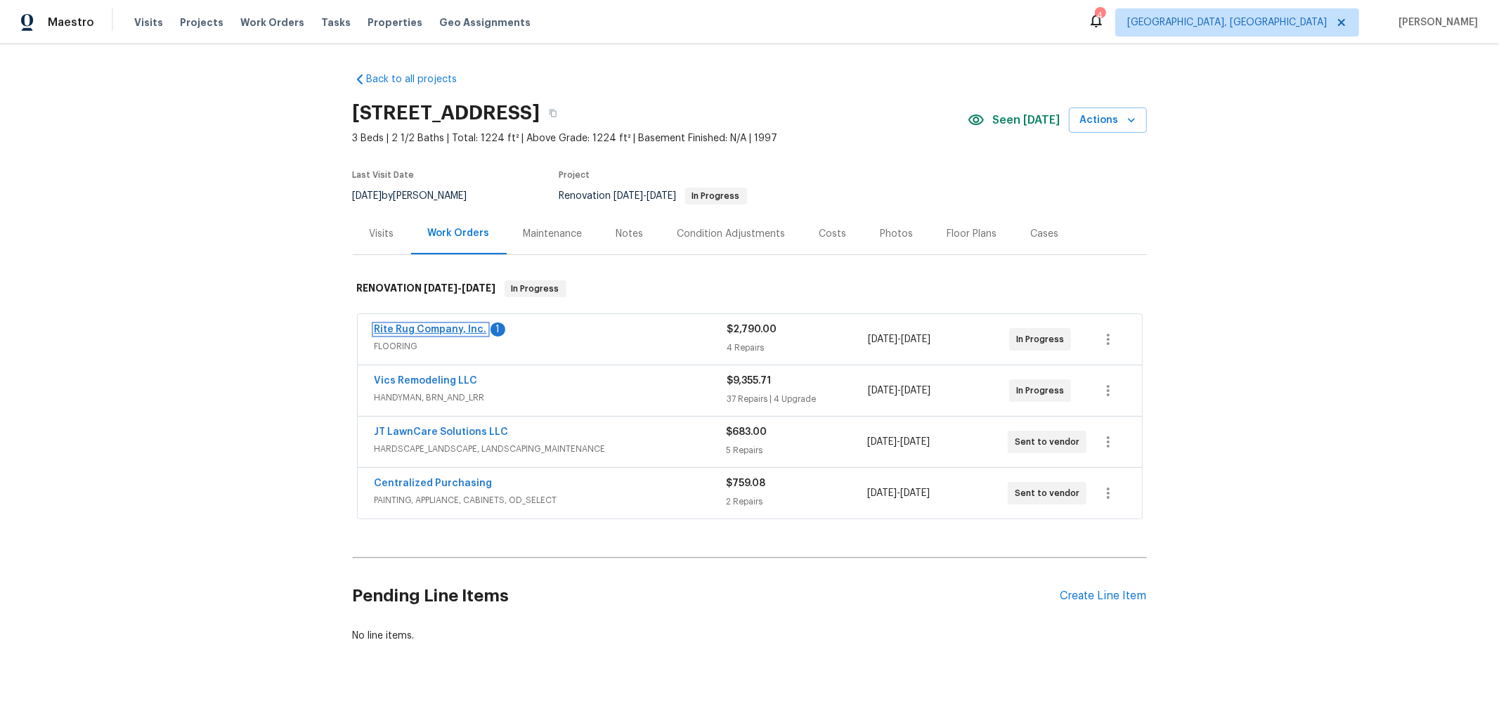
click at [435, 328] on link "Rite Rug Company, Inc." at bounding box center [431, 330] width 112 height 10
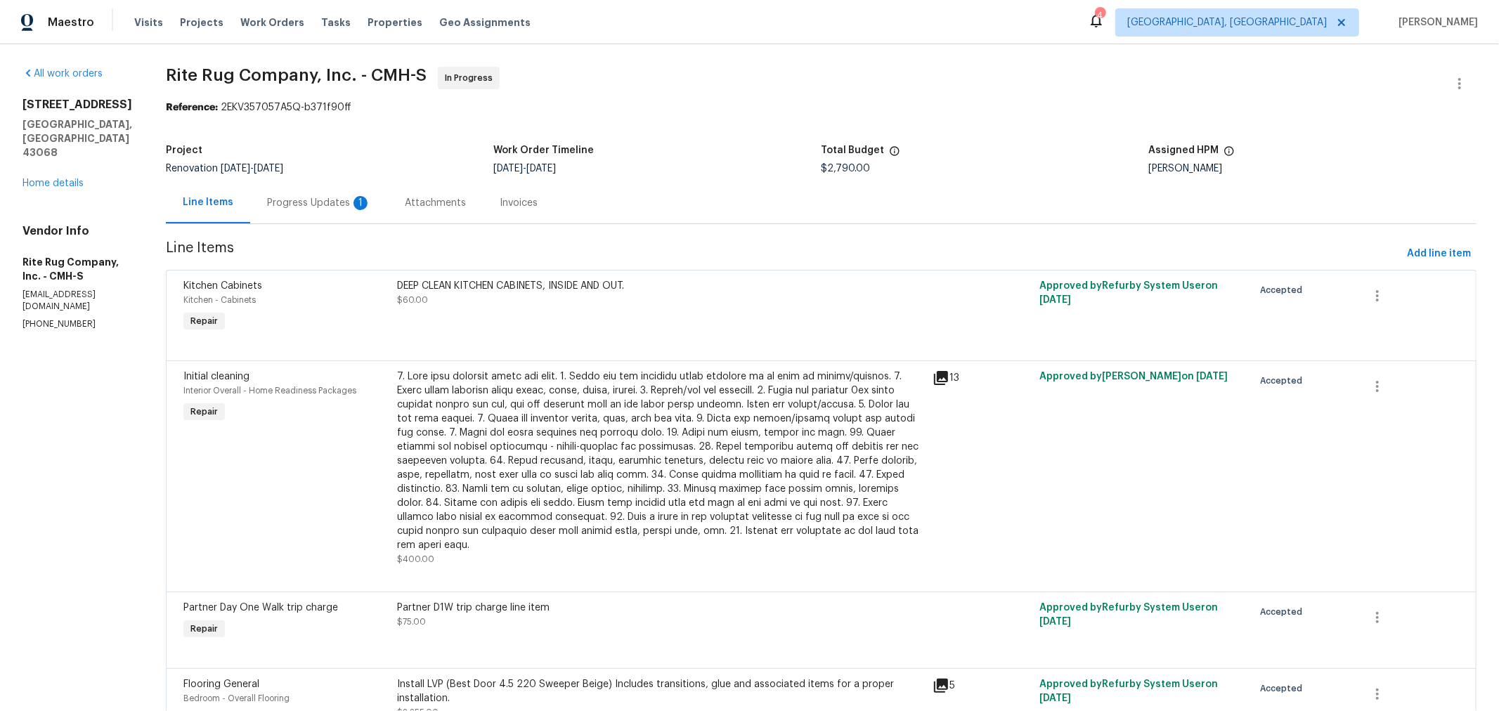
click at [350, 222] on div "Progress Updates 1" at bounding box center [319, 202] width 138 height 41
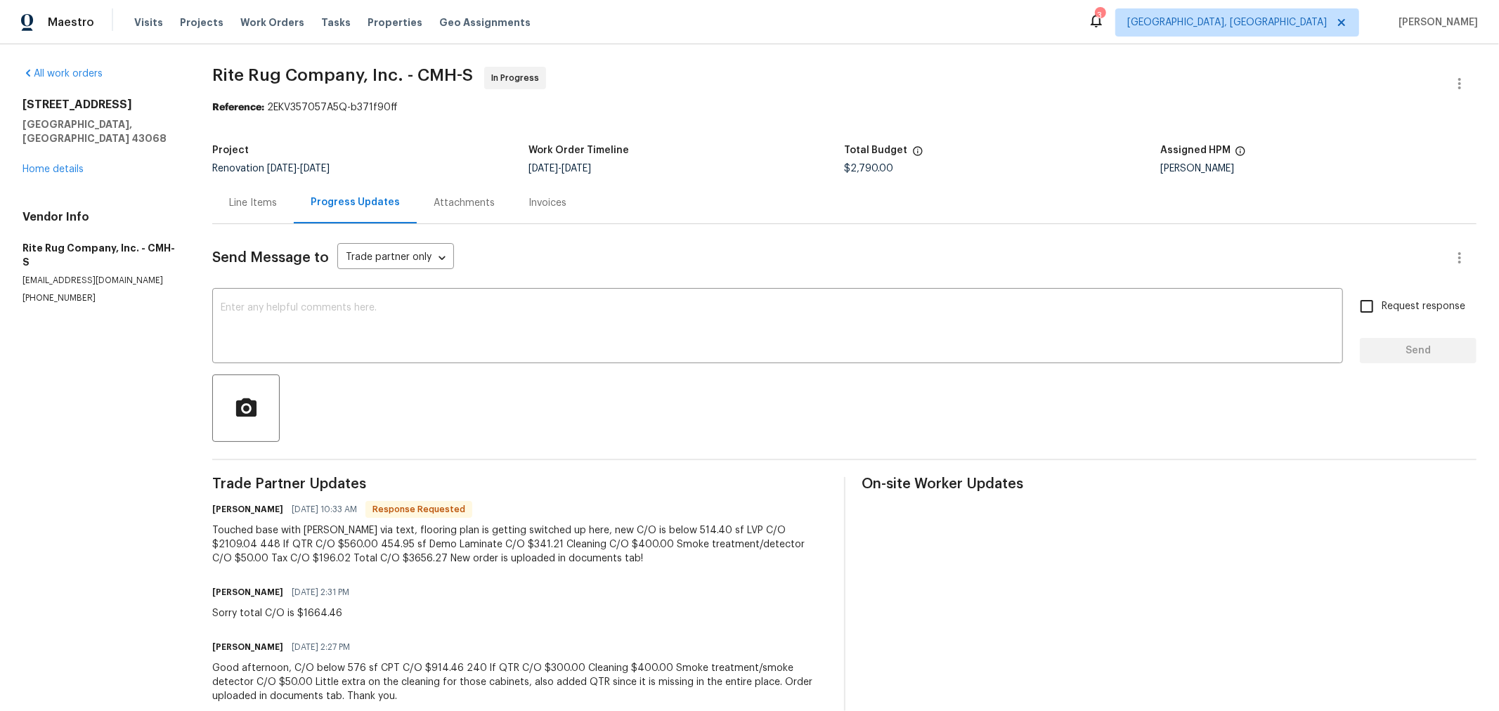
drag, startPoint x: 271, startPoint y: 201, endPoint x: 314, endPoint y: 207, distance: 42.6
click at [271, 201] on div "Line Items" at bounding box center [253, 203] width 48 height 14
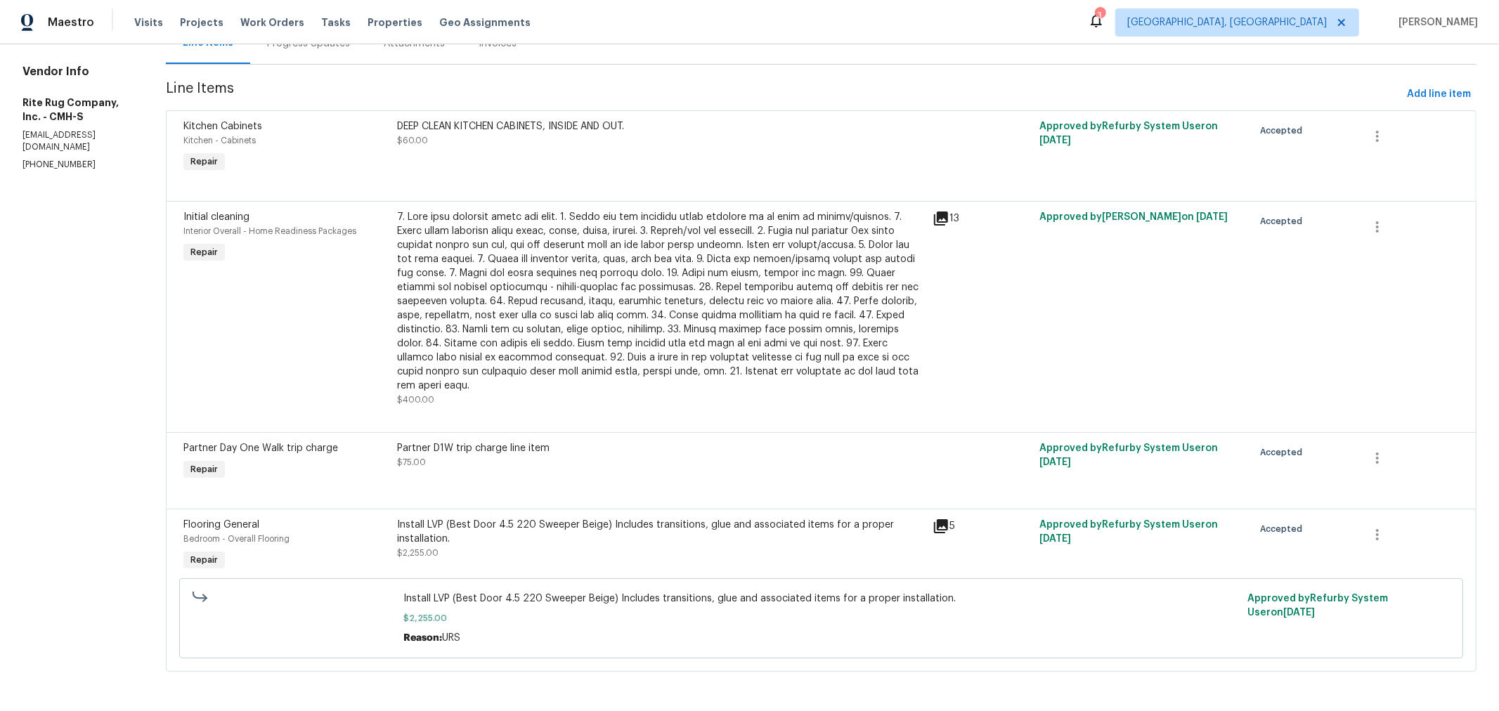
scroll to position [170, 0]
click at [582, 539] on div "Install LVP (Best Door 4.5 220 Sweeper Beige) Includes transitions, glue and as…" at bounding box center [661, 539] width 527 height 42
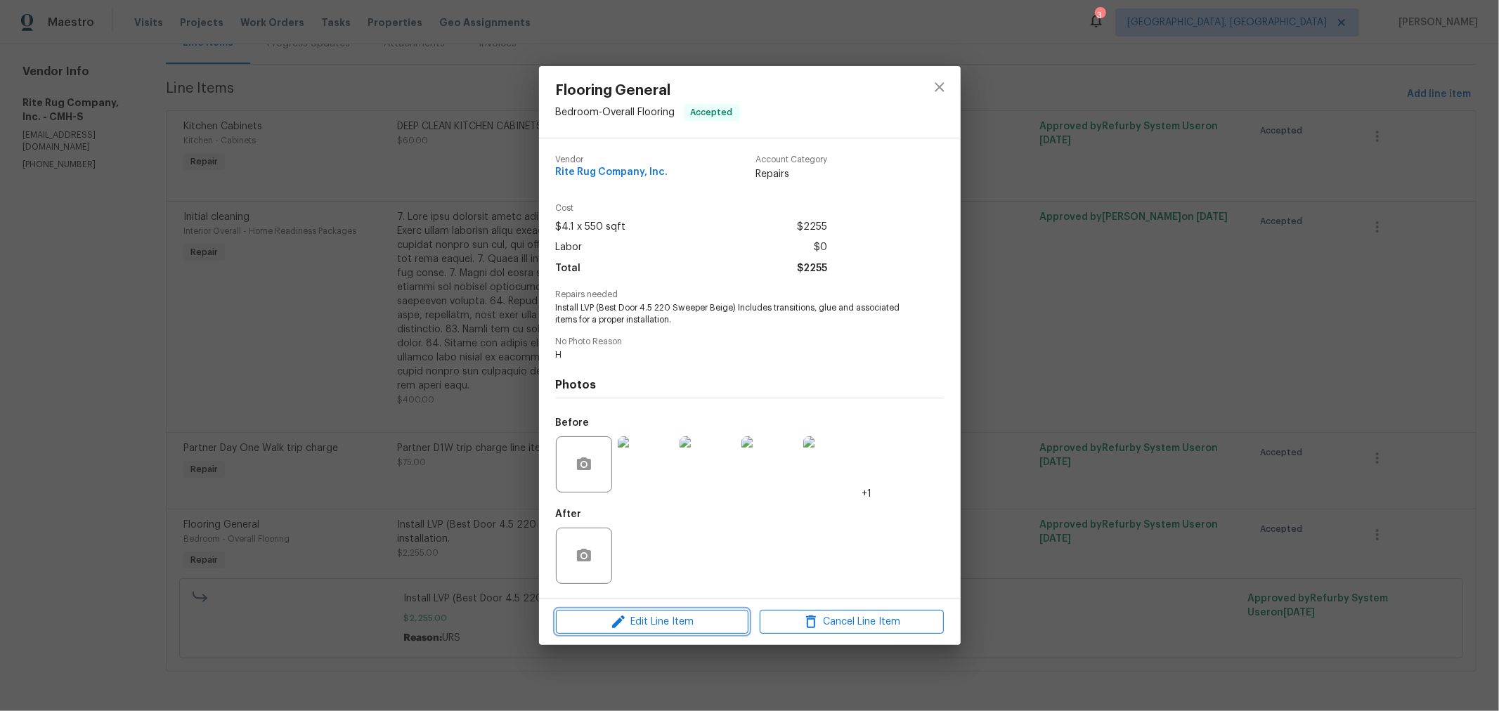
click at [675, 629] on span "Edit Line Item" at bounding box center [652, 623] width 184 height 18
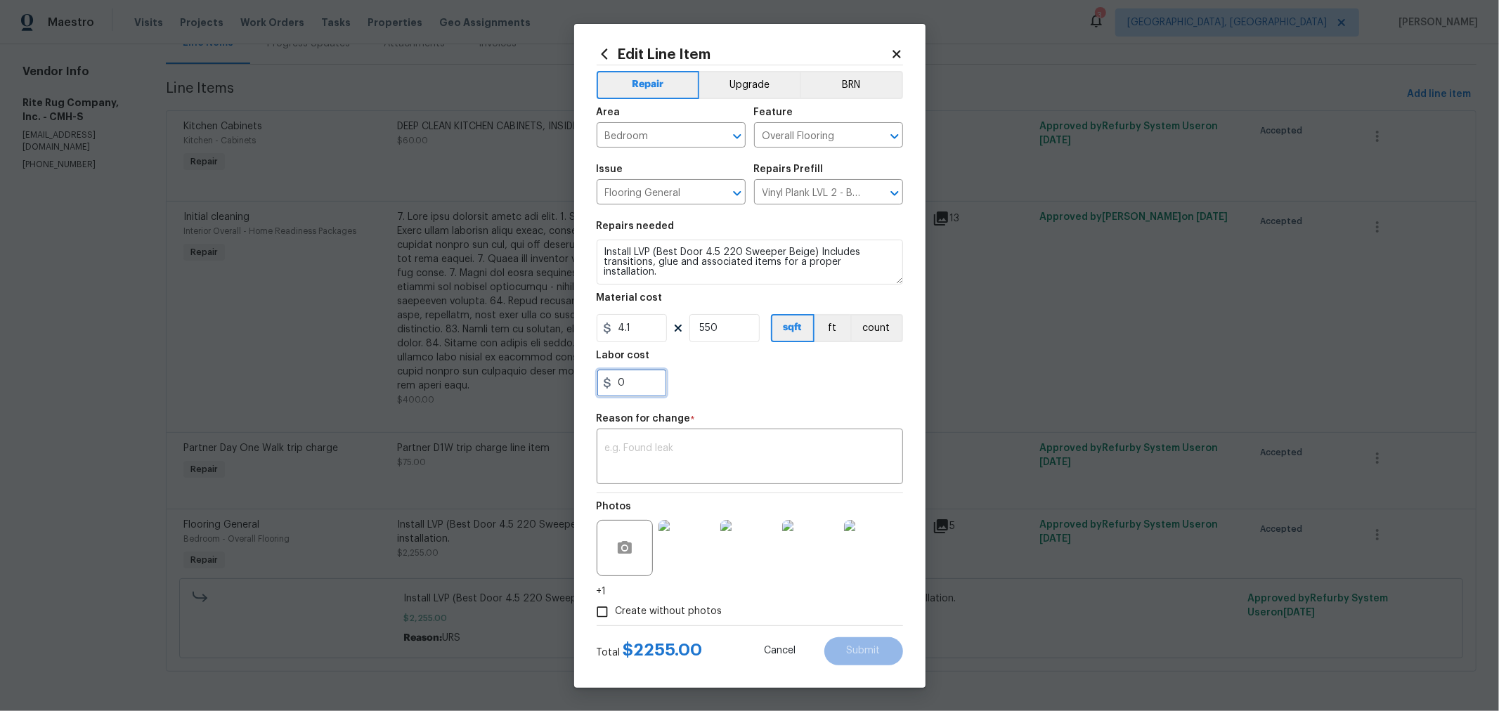
drag, startPoint x: 647, startPoint y: 385, endPoint x: 508, endPoint y: 382, distance: 139.9
click at [508, 382] on div "Edit Line Item Repair Upgrade BRN Area Bedroom ​ Feature Overall Flooring ​ Iss…" at bounding box center [749, 355] width 1499 height 711
type input "866.27"
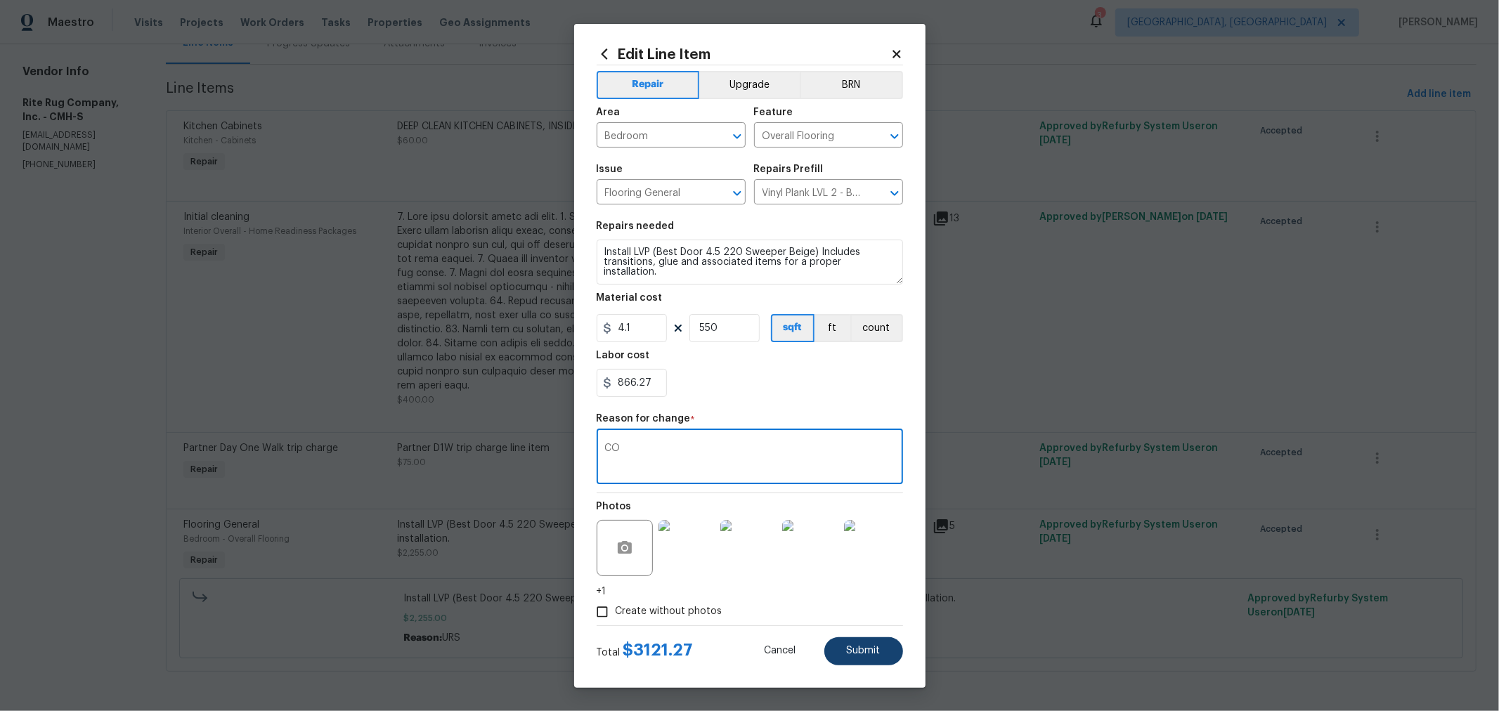
type textarea "CO"
click at [848, 640] on button "Submit" at bounding box center [864, 652] width 79 height 28
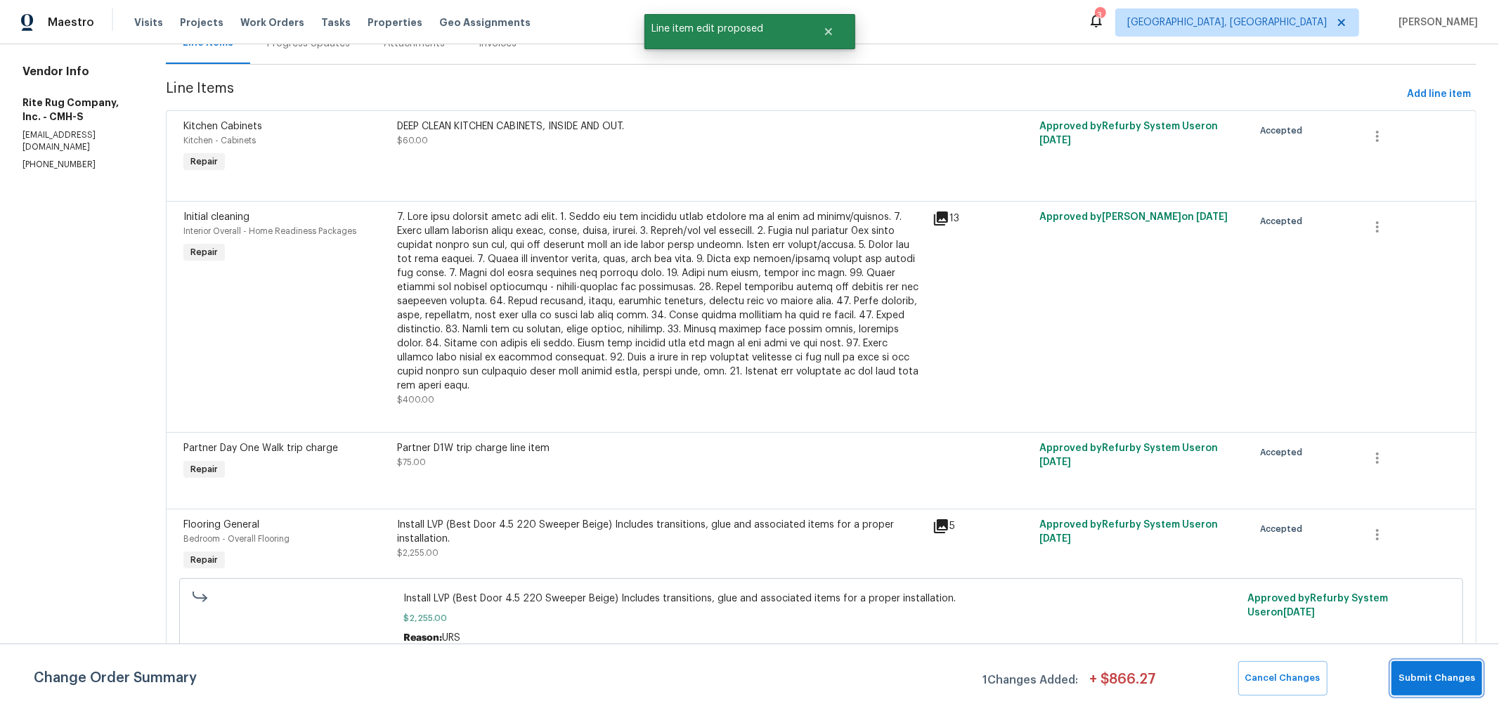
click at [1422, 666] on button "Submit Changes" at bounding box center [1437, 678] width 91 height 34
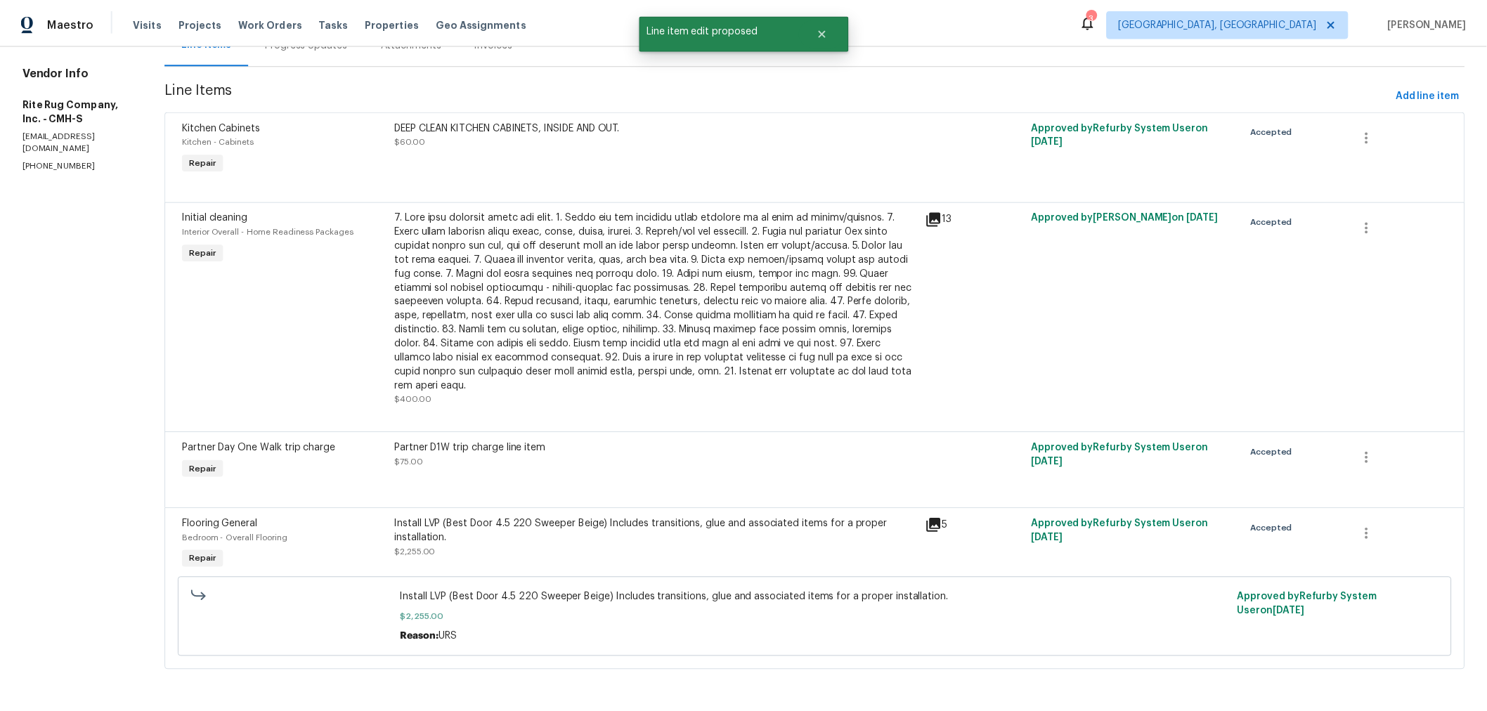
scroll to position [0, 0]
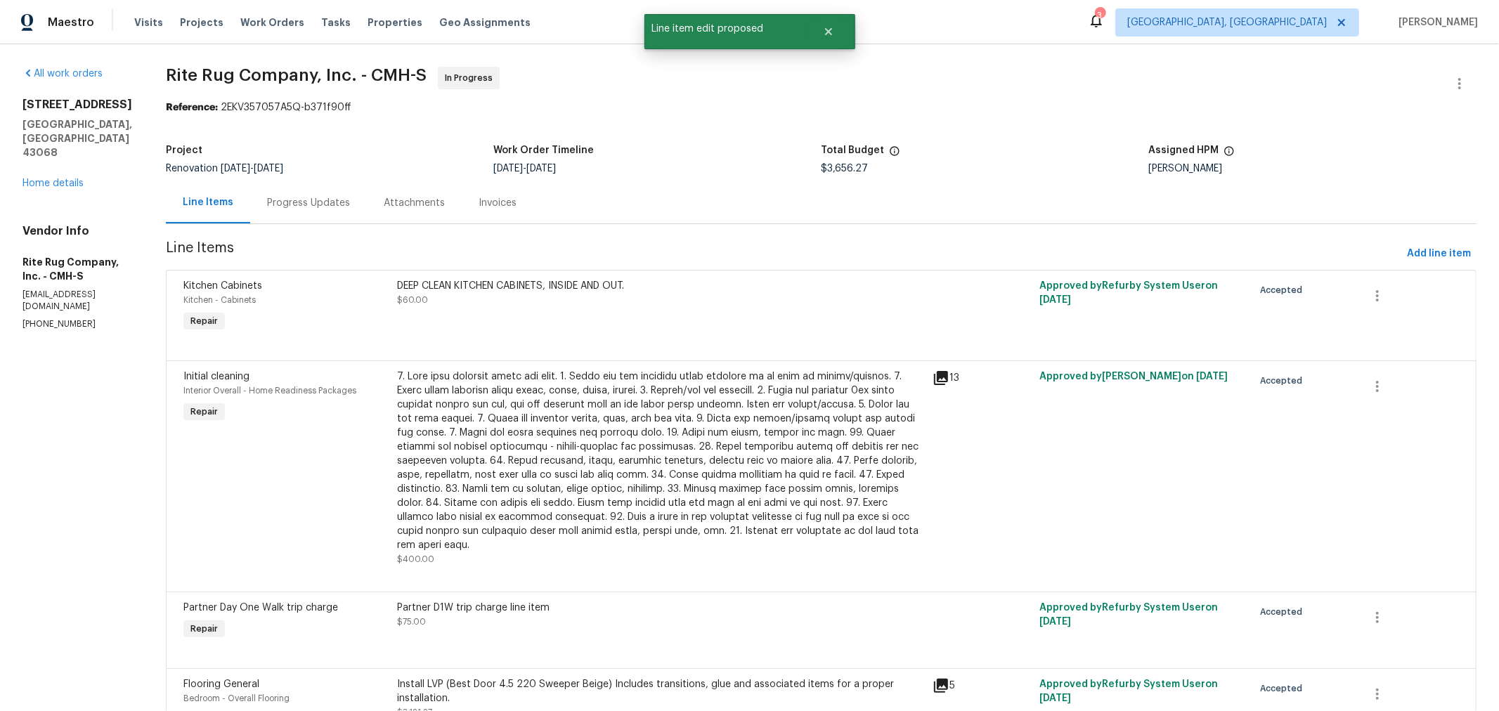
click at [349, 200] on div "Progress Updates" at bounding box center [308, 203] width 83 height 14
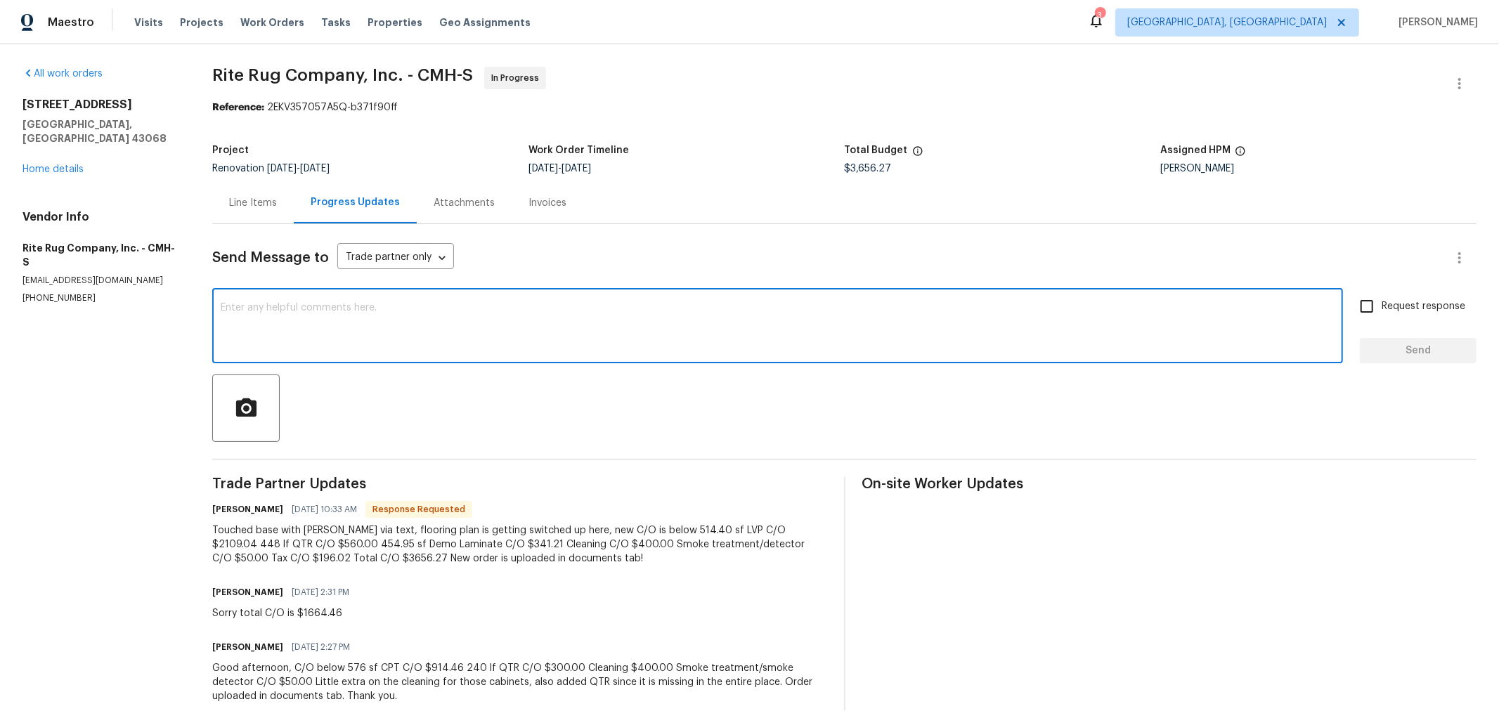
click at [397, 306] on textarea at bounding box center [778, 327] width 1114 height 49
type textarea "CO submitted. Thank you!"
click at [1382, 302] on span "Request response" at bounding box center [1424, 306] width 84 height 15
click at [1380, 302] on input "Request response" at bounding box center [1368, 307] width 30 height 30
checkbox input "true"
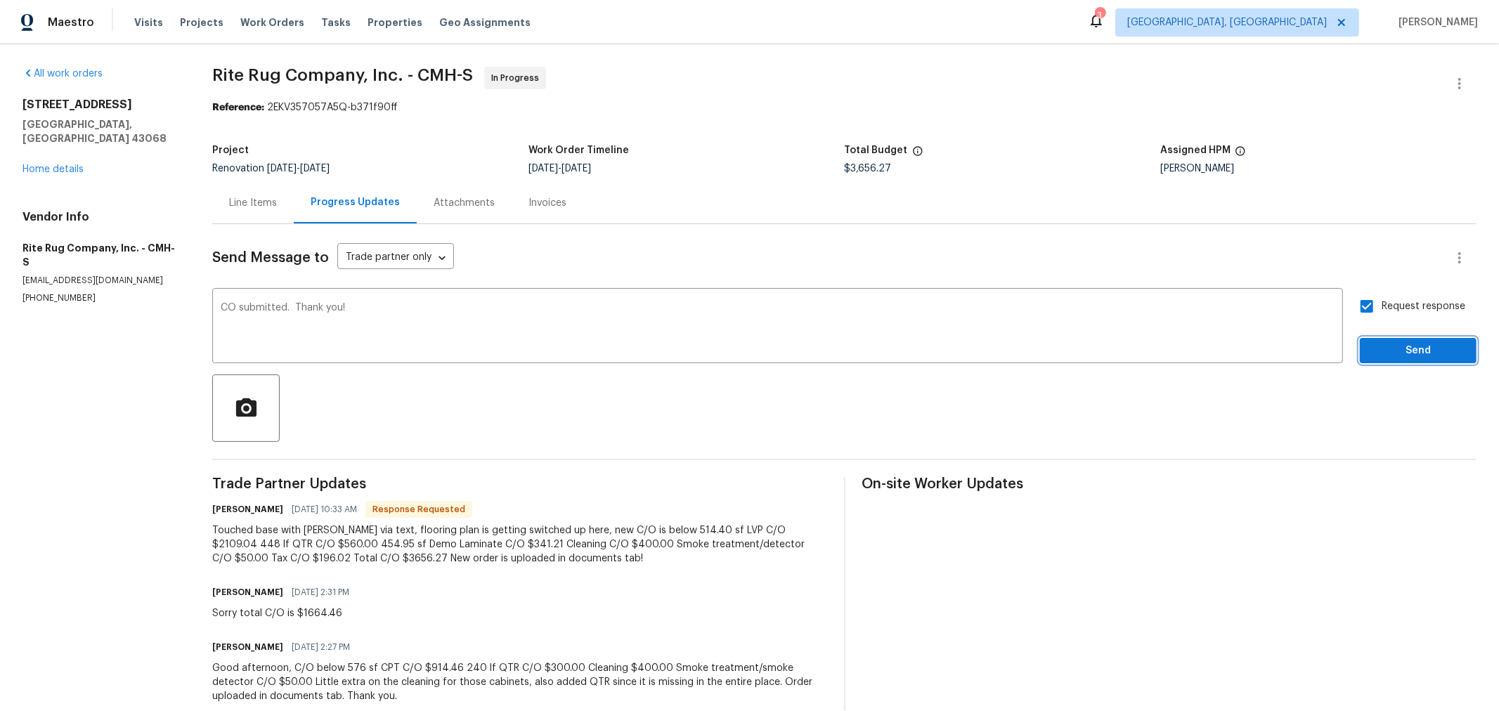
click at [1377, 349] on span "Send" at bounding box center [1418, 351] width 94 height 18
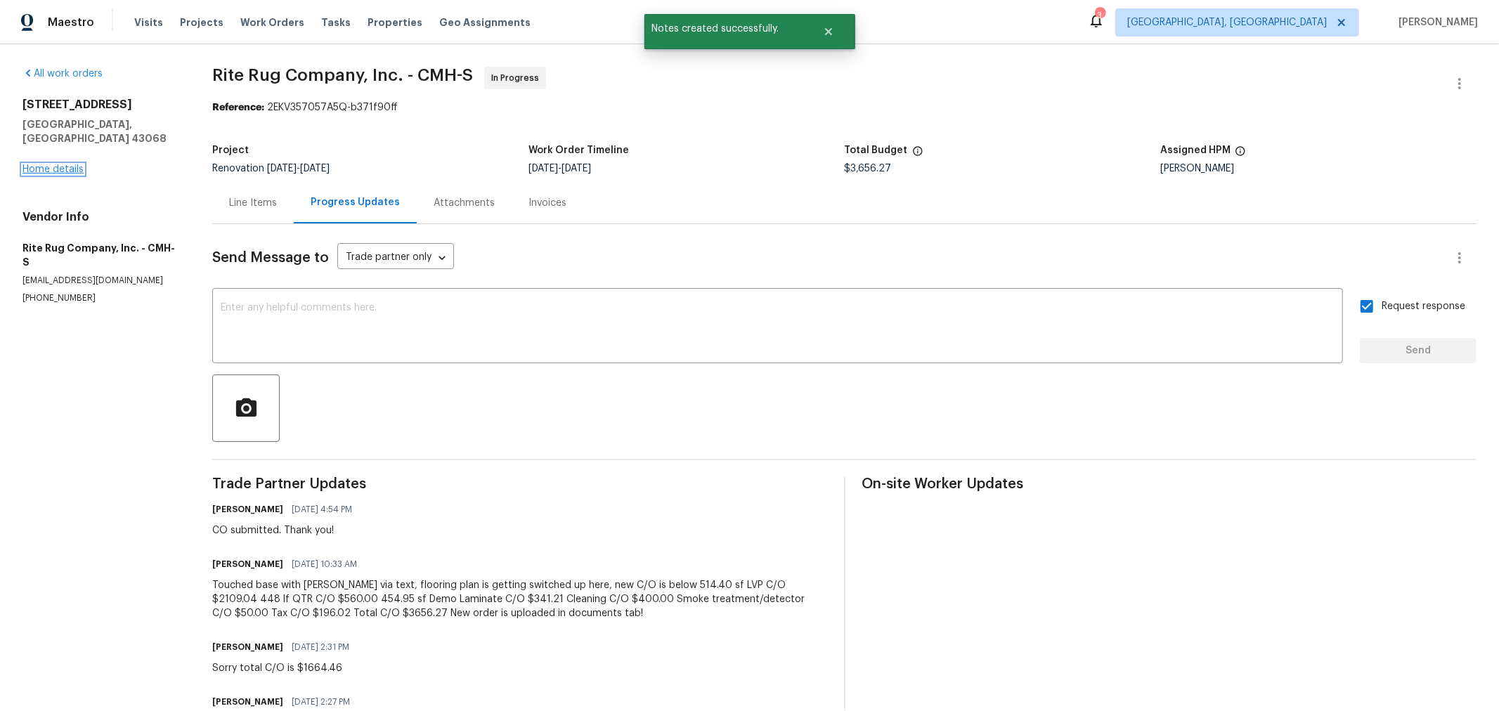
click at [40, 164] on link "Home details" at bounding box center [52, 169] width 61 height 10
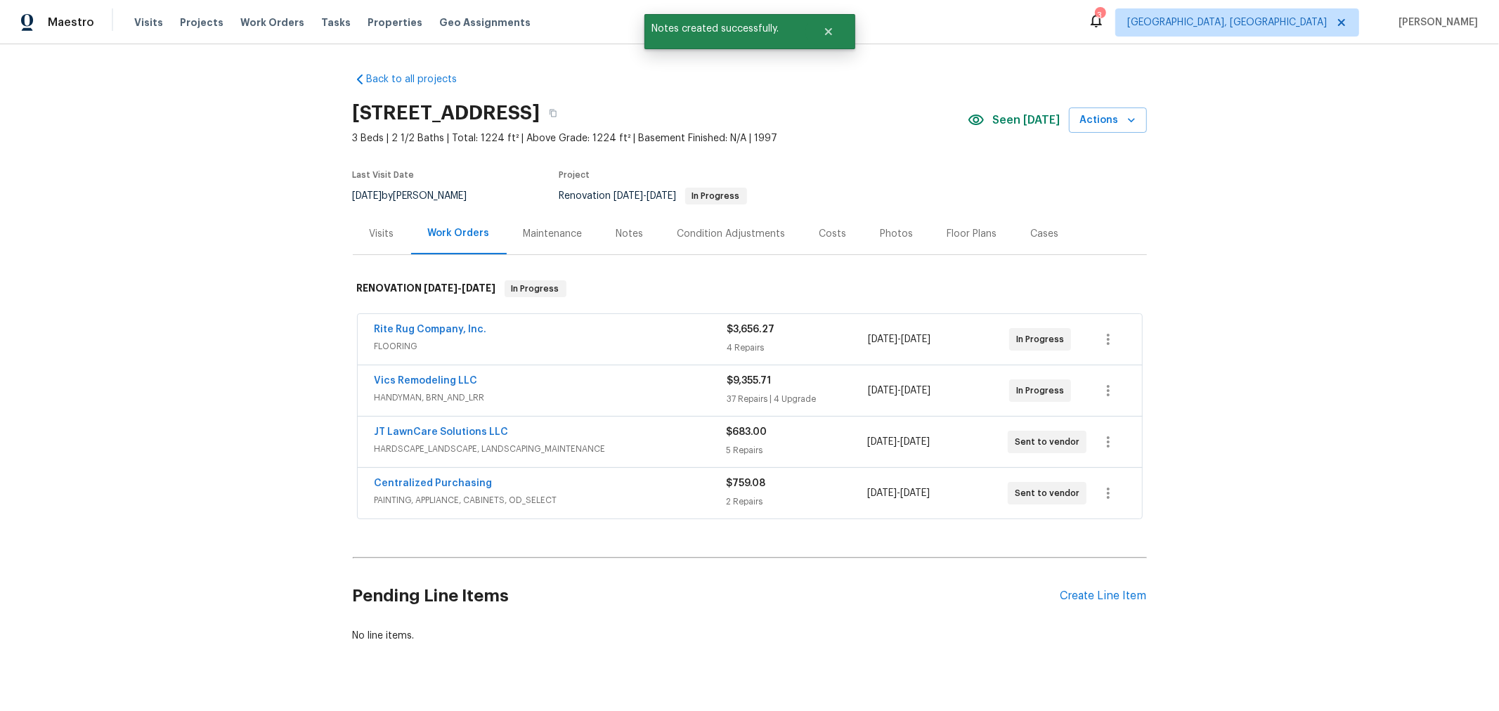
click at [621, 233] on div "Notes" at bounding box center [629, 234] width 27 height 14
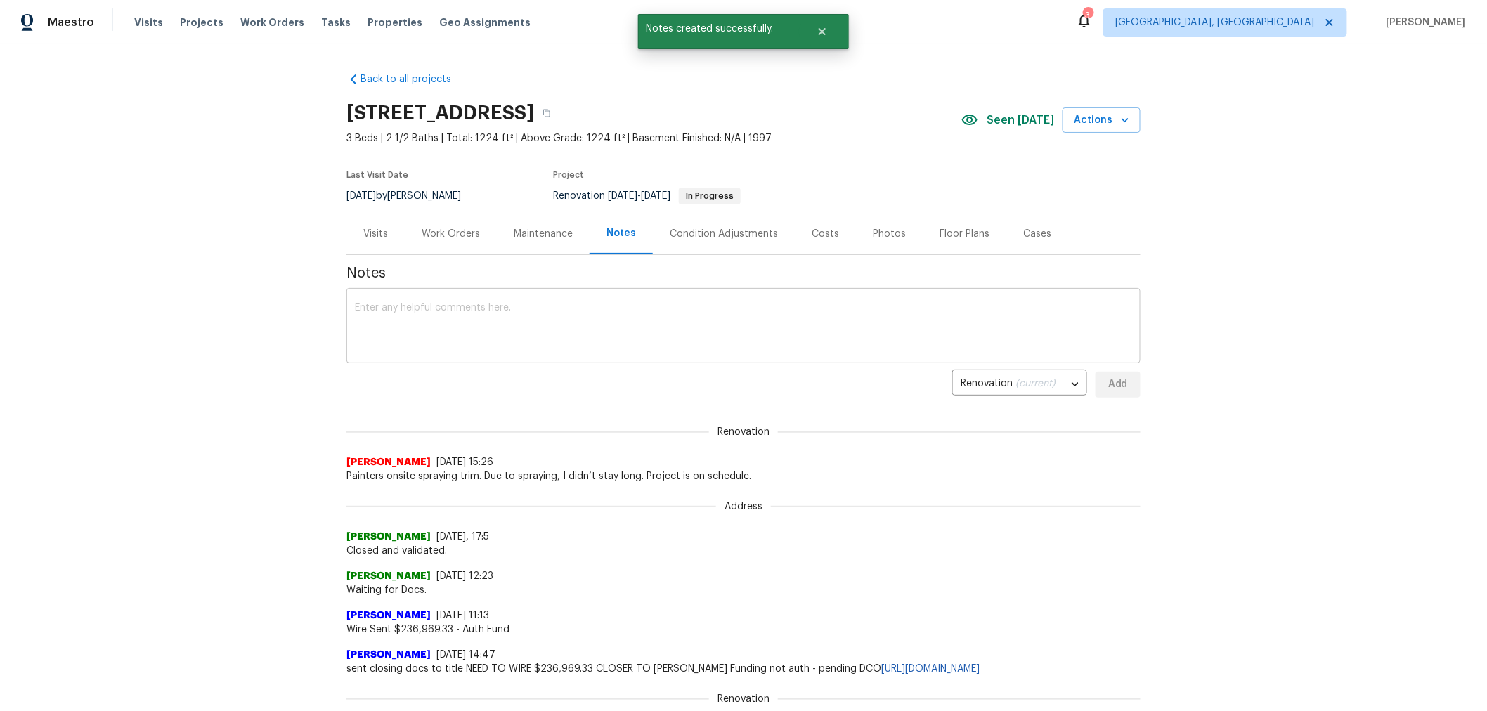
drag, startPoint x: 580, startPoint y: 328, endPoint x: 581, endPoint y: 320, distance: 7.8
click at [580, 328] on textarea at bounding box center [743, 327] width 777 height 49
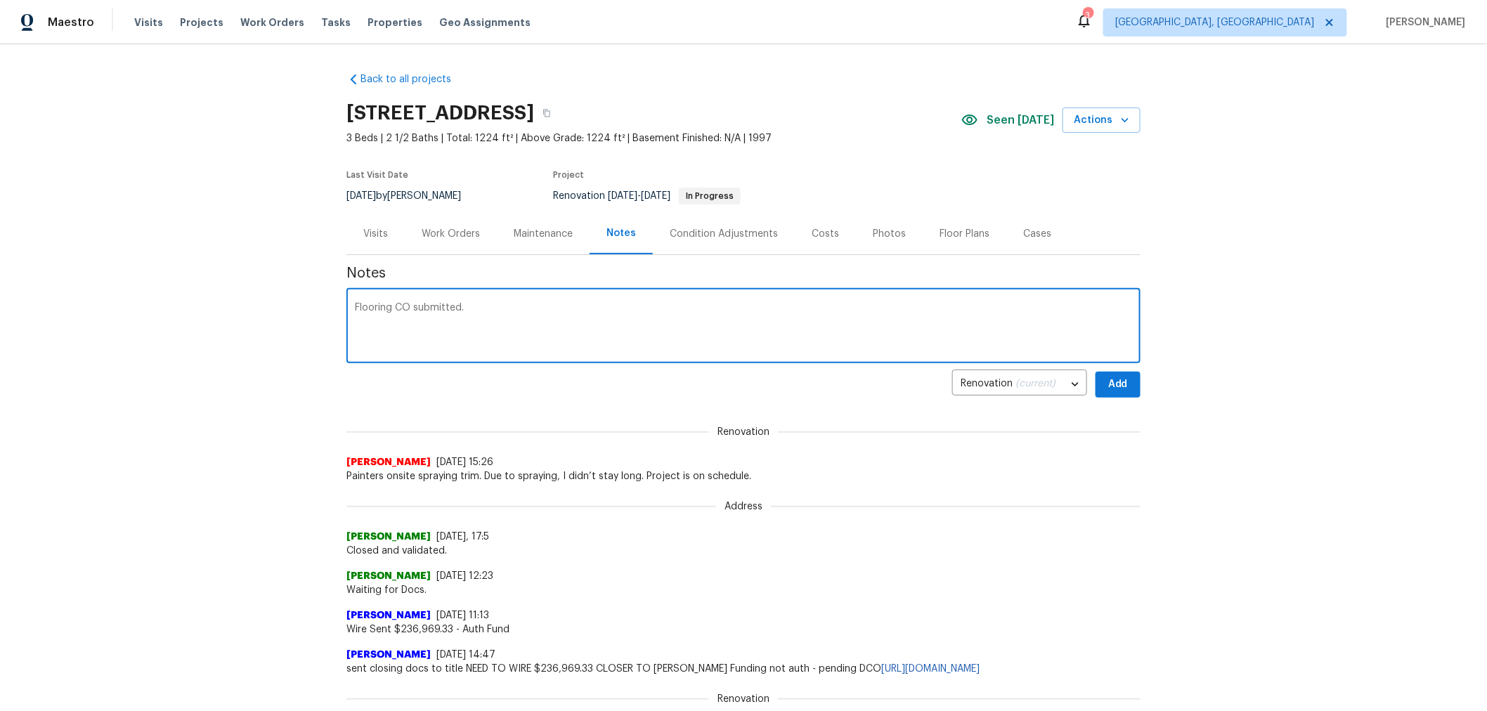
type textarea "Flooring CO submitted."
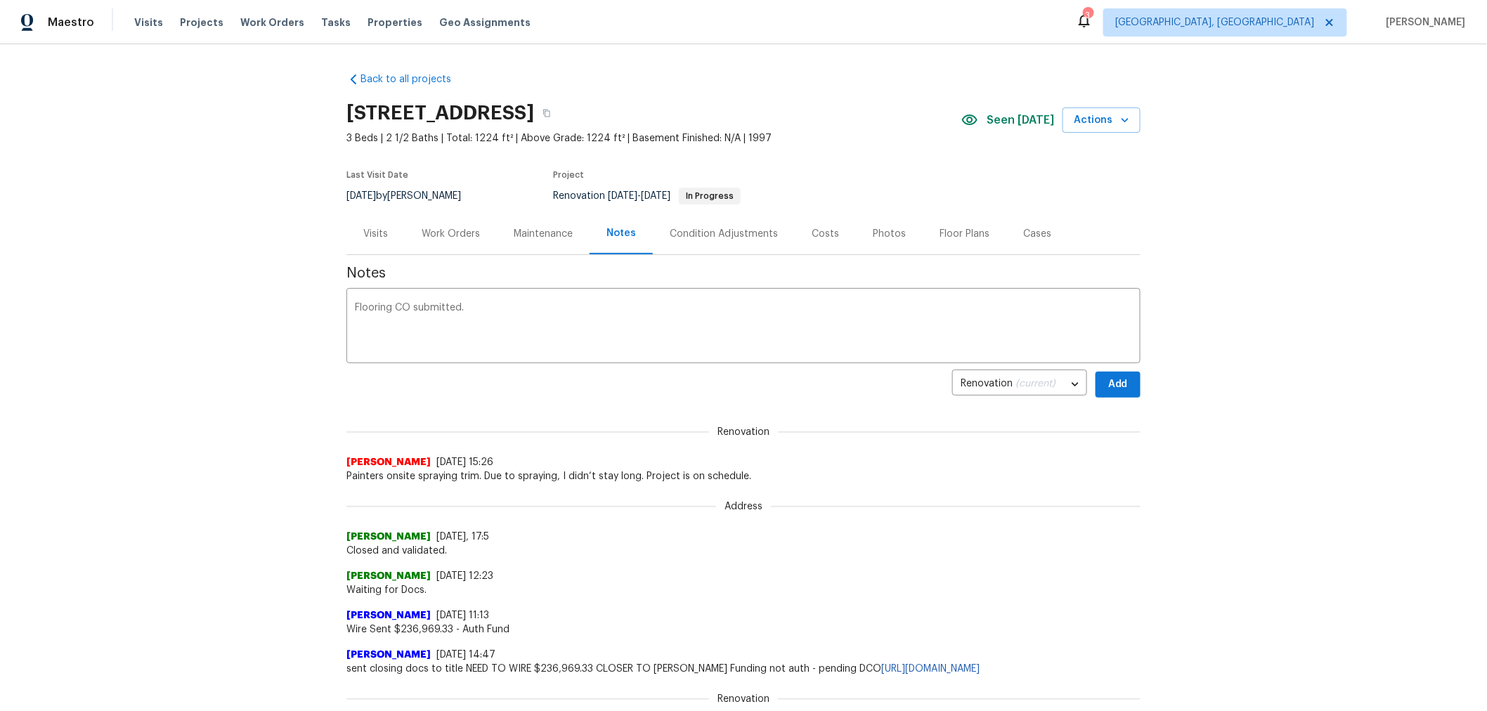
drag, startPoint x: 451, startPoint y: 301, endPoint x: 105, endPoint y: 264, distance: 347.2
click at [120, 266] on div "Back to all projects 7287 Candlestone Dr, Reynoldsburg, OH 43068 3 Beds | 2 1/2…" at bounding box center [743, 377] width 1487 height 667
click at [479, 306] on textarea "Flooring CO submitted." at bounding box center [743, 327] width 777 height 49
click at [465, 282] on div "Notes x ​ Renovation (current) 4e9cca79-1776-435b-b000-8b2a90ce4ab0 ​ Add Renov…" at bounding box center [744, 658] width 794 height 806
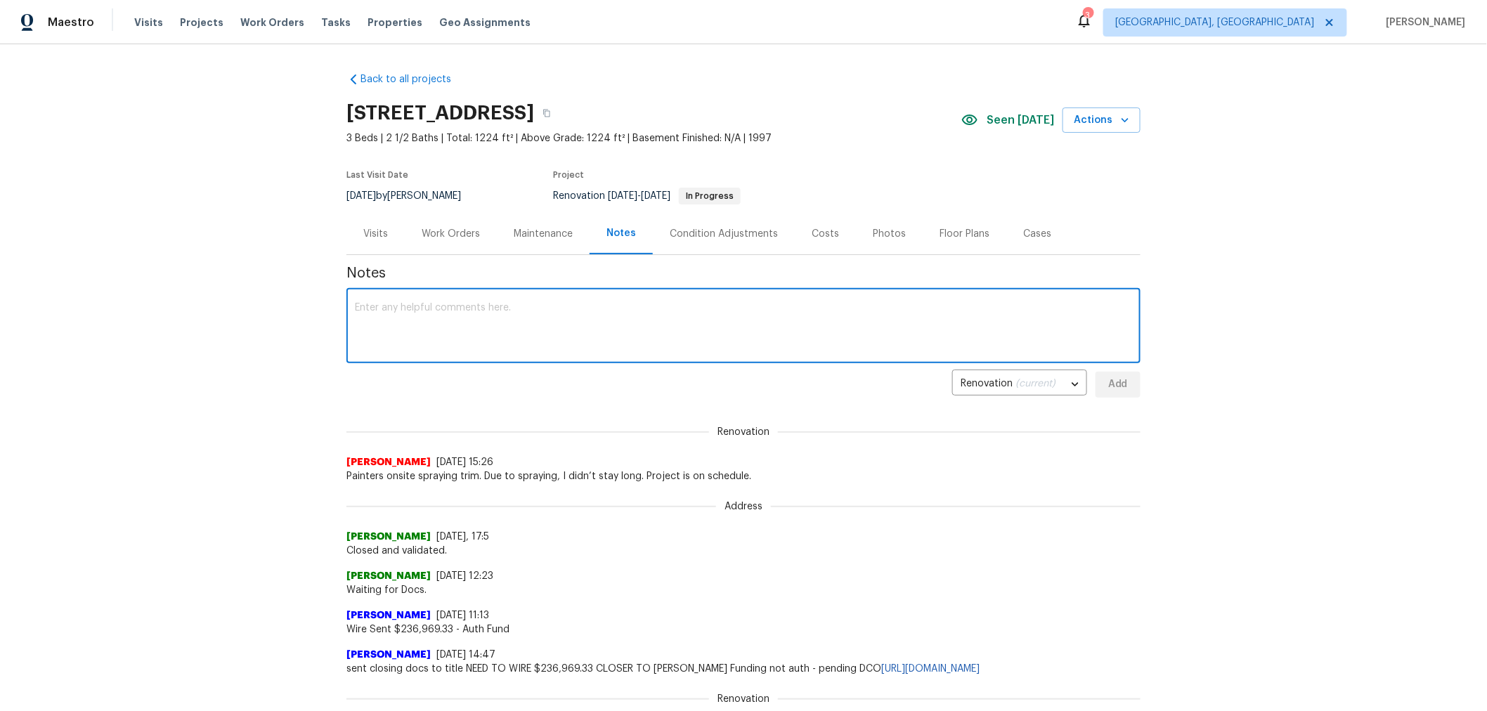
click at [465, 306] on textarea at bounding box center [743, 327] width 777 height 49
type textarea "Flooring CO submitted."
click at [1108, 384] on span "Add" at bounding box center [1118, 385] width 22 height 18
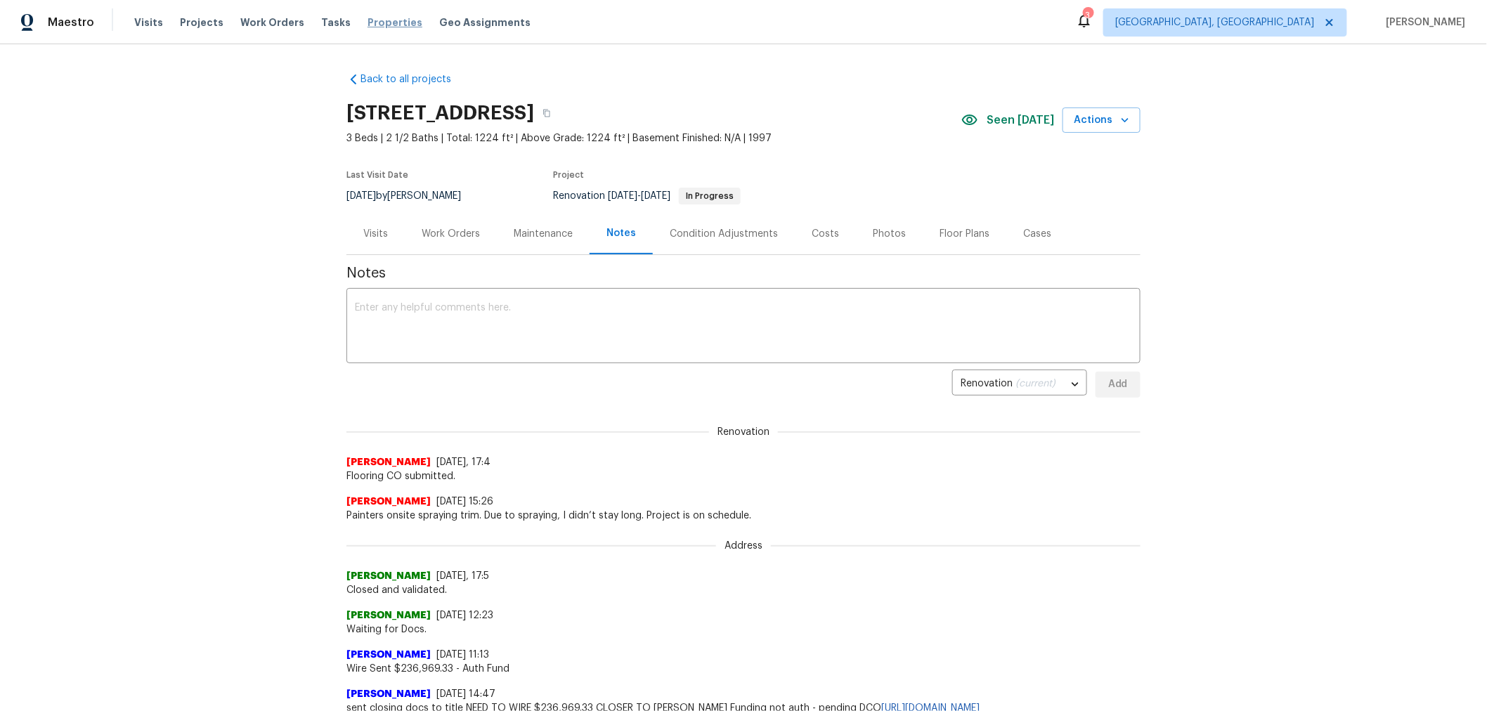
click at [373, 25] on span "Properties" at bounding box center [395, 22] width 55 height 14
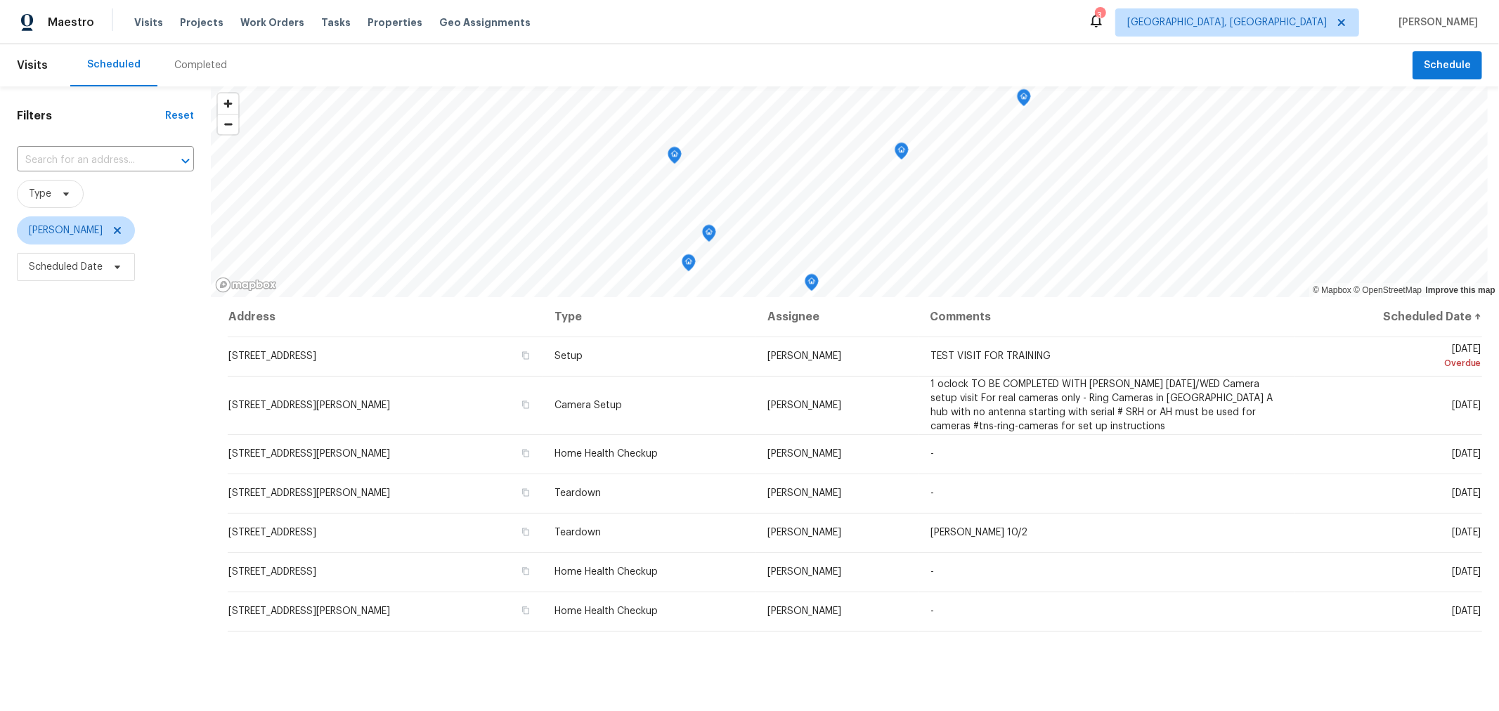
click at [131, 468] on div "Filters Reset ​ Type [PERSON_NAME] Scheduled Date" at bounding box center [105, 476] width 211 height 780
click at [23, 376] on div "Filters Reset ​ Type [PERSON_NAME] Scheduled Date" at bounding box center [105, 476] width 211 height 780
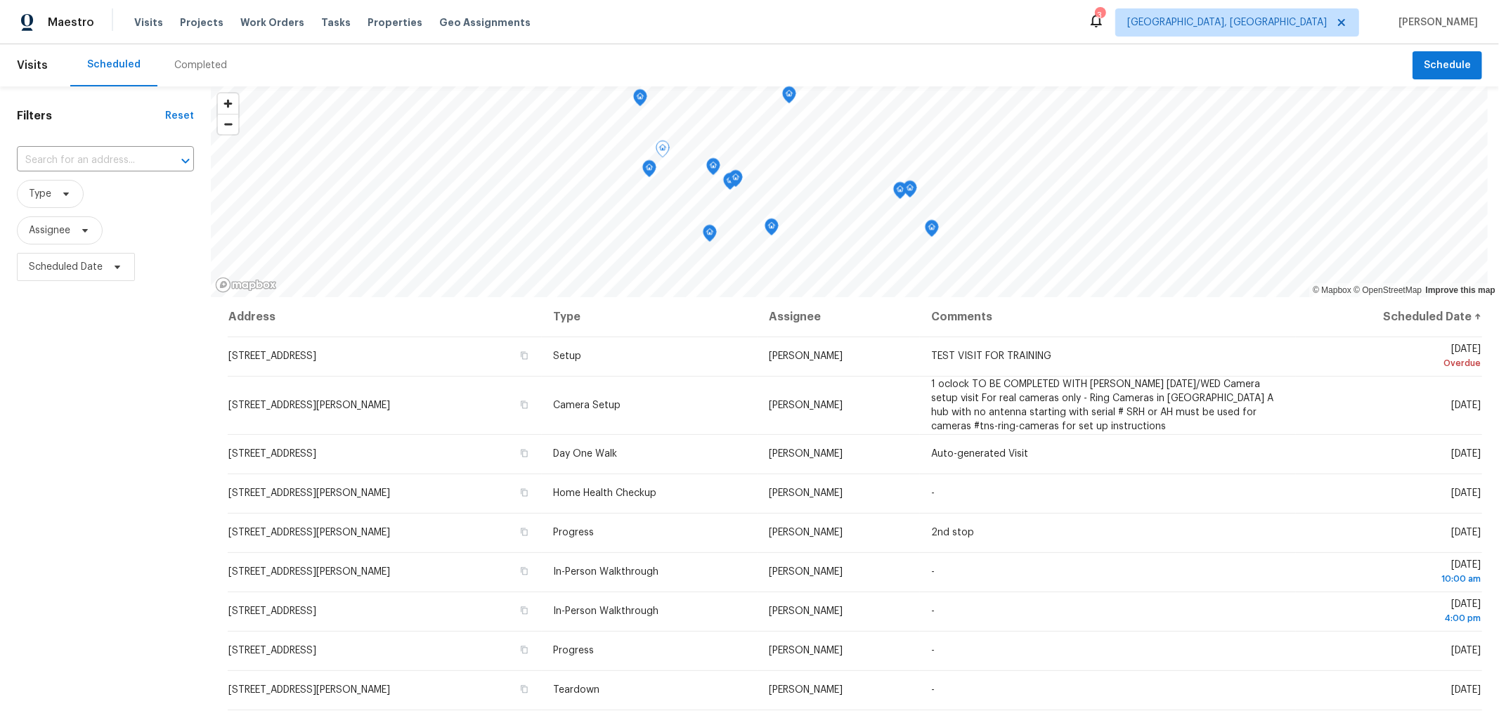
click at [131, 283] on span "Scheduled Date" at bounding box center [105, 267] width 177 height 37
click at [101, 274] on span "Scheduled Date" at bounding box center [66, 267] width 74 height 14
click at [113, 320] on input "text" at bounding box center [94, 315] width 138 height 28
select select "8"
select select "2025"
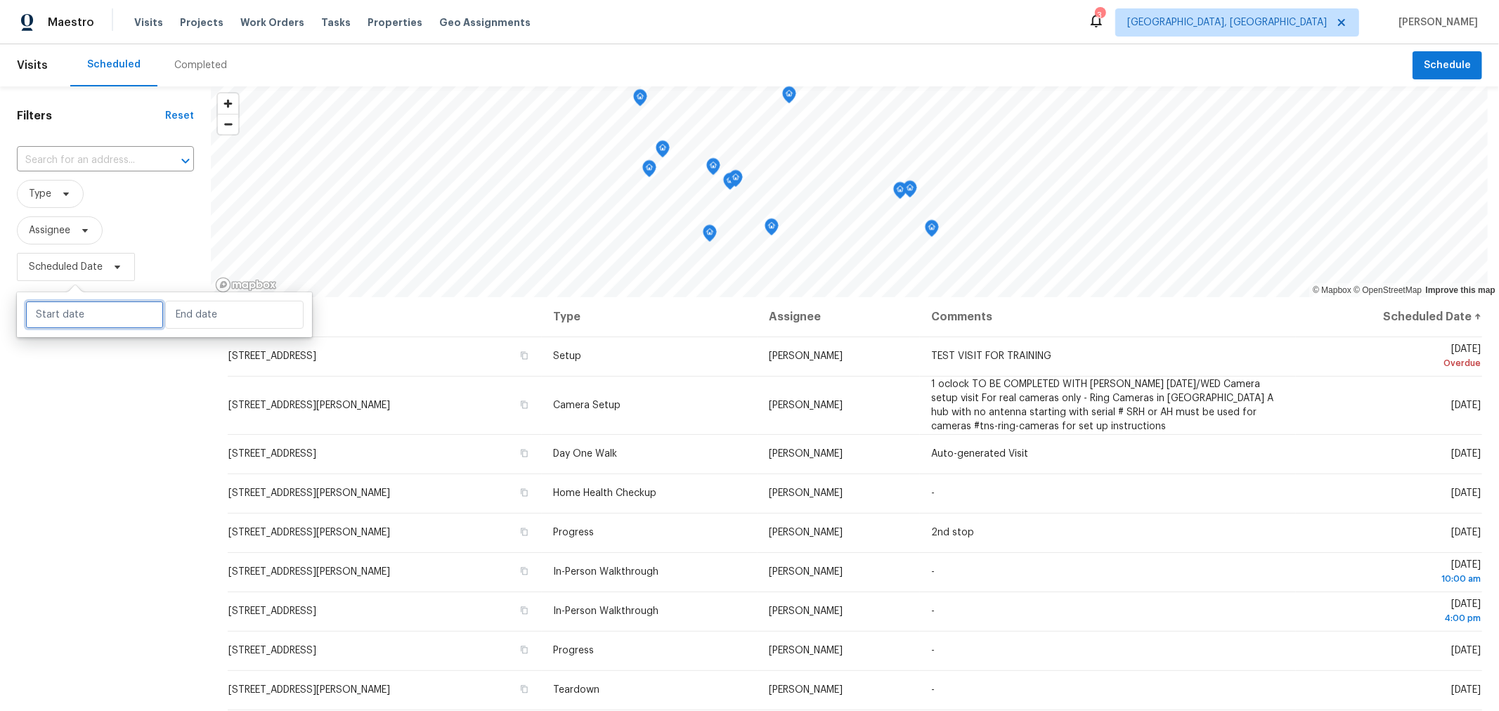
select select "9"
select select "2025"
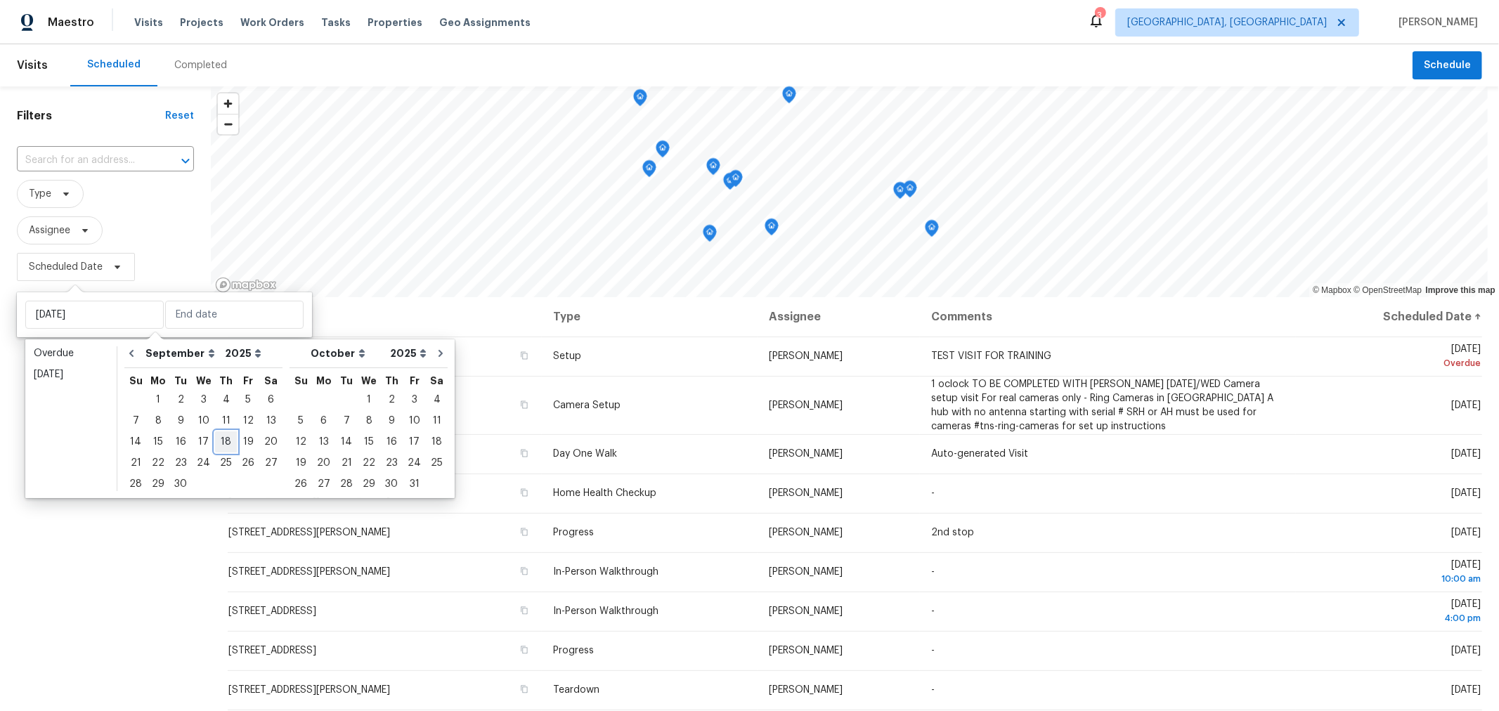
click at [223, 441] on div "18" at bounding box center [226, 442] width 22 height 20
type input "[DATE]"
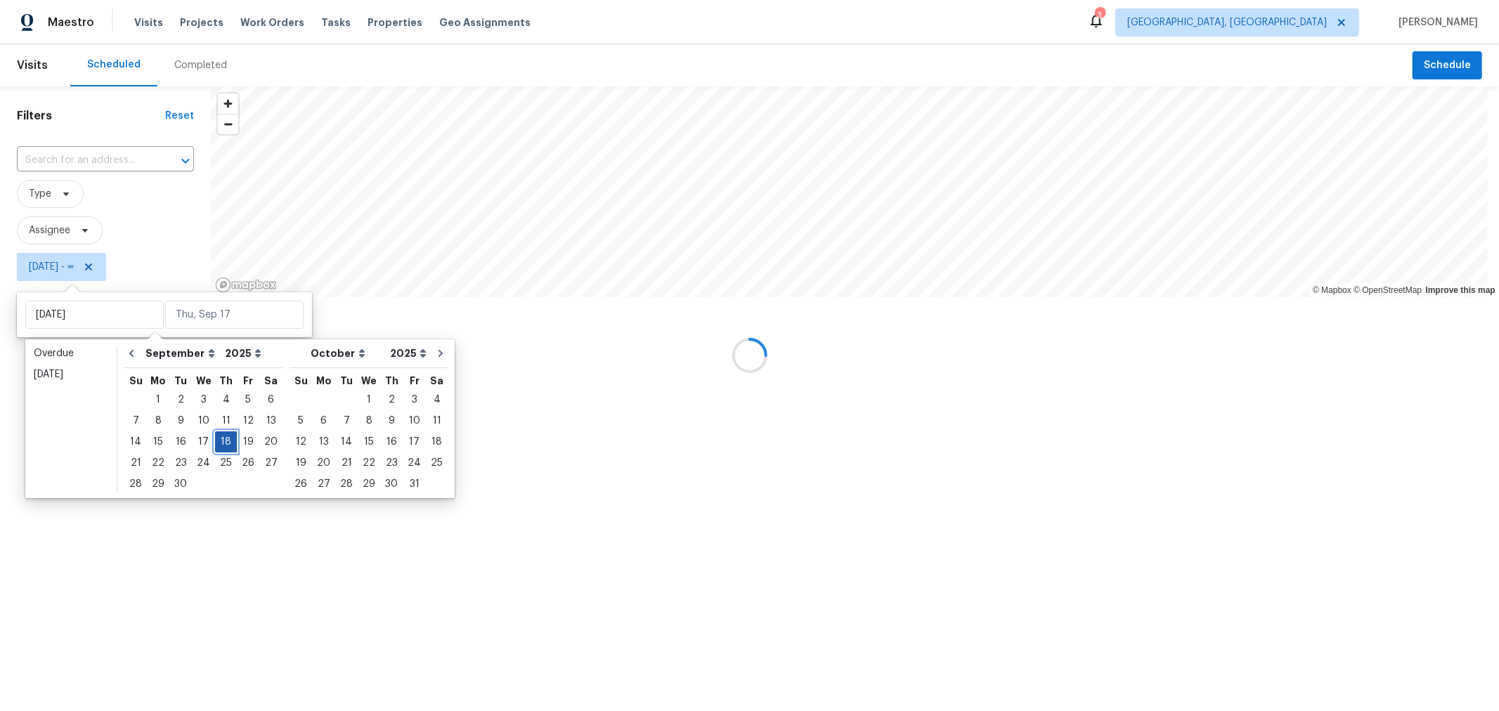
click at [223, 441] on div "18" at bounding box center [226, 442] width 22 height 20
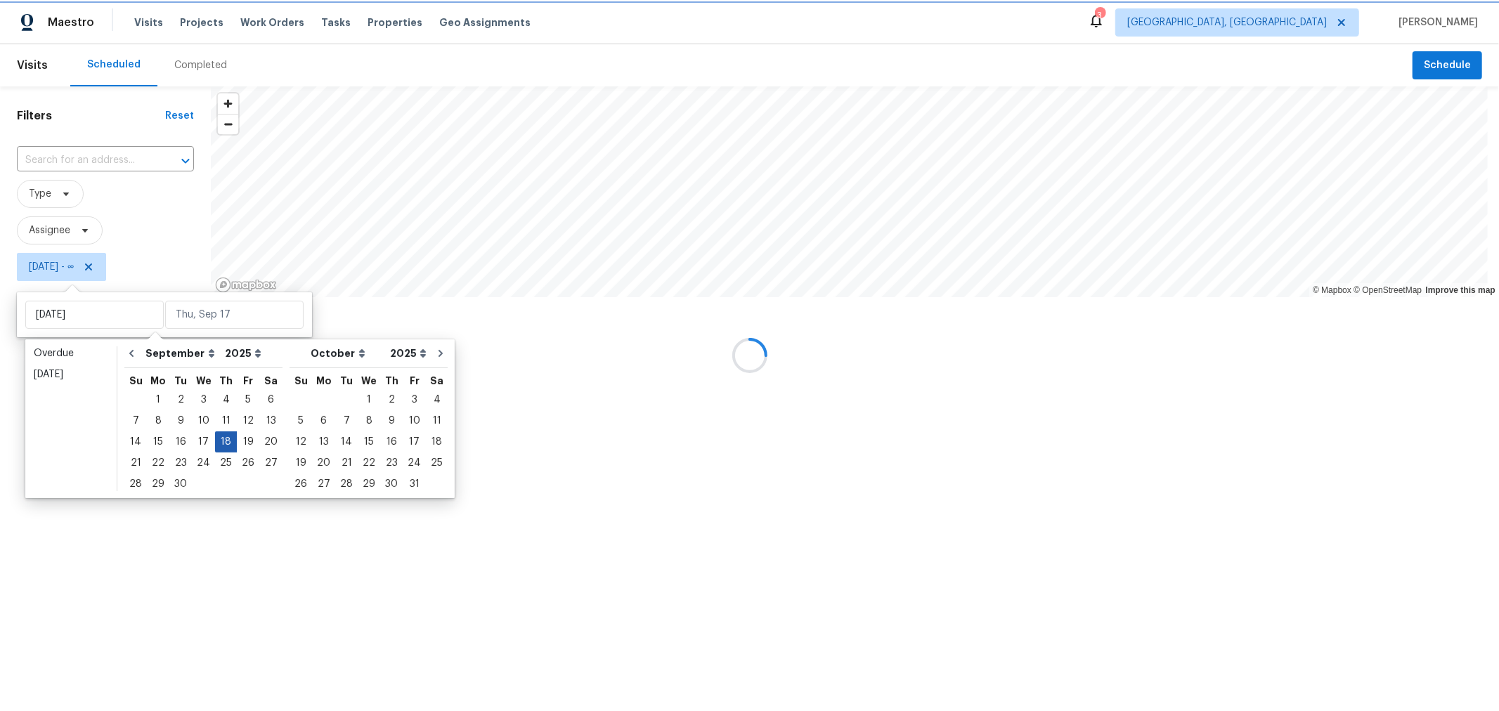
type input "[DATE]"
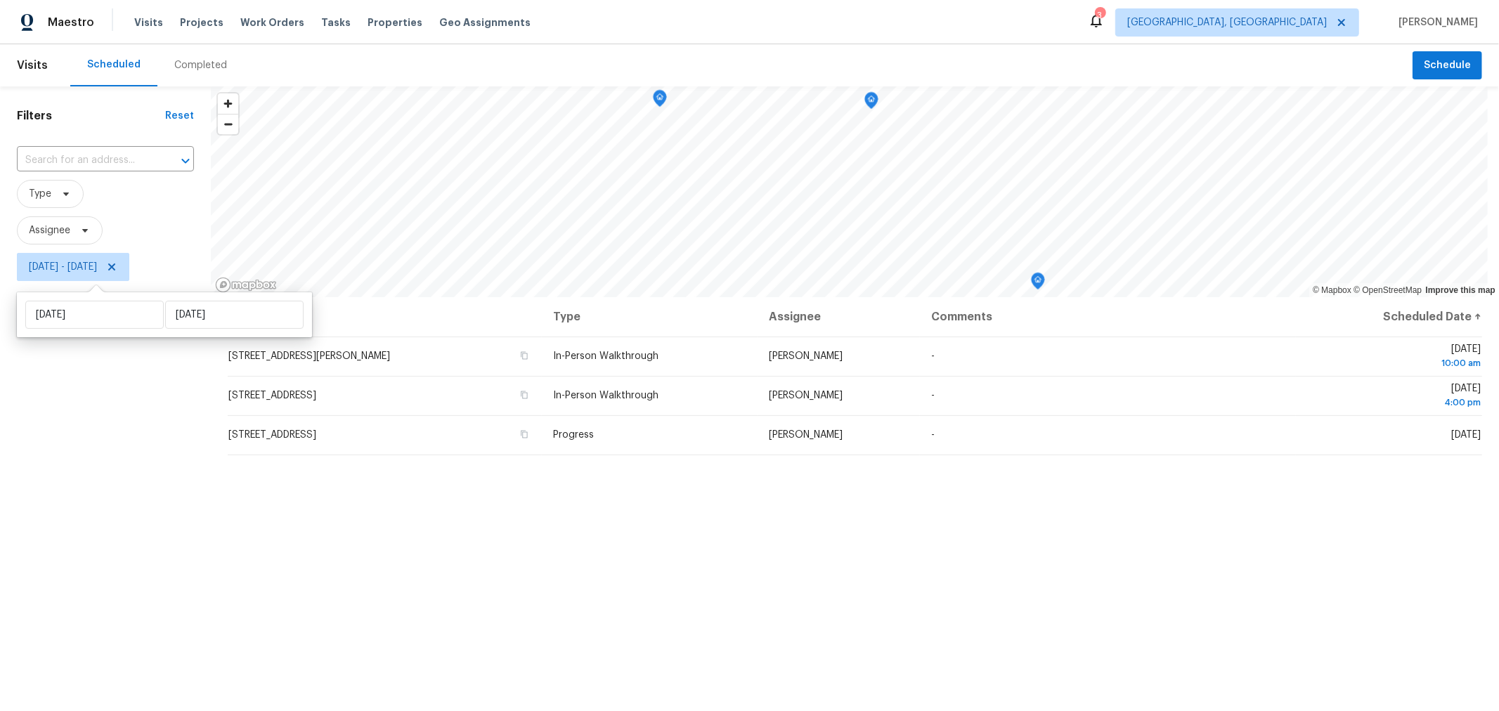
click at [183, 545] on div "Filters Reset ​ Type Assignee Thu, Sep 18 - Thu, Sep 18" at bounding box center [105, 476] width 211 height 780
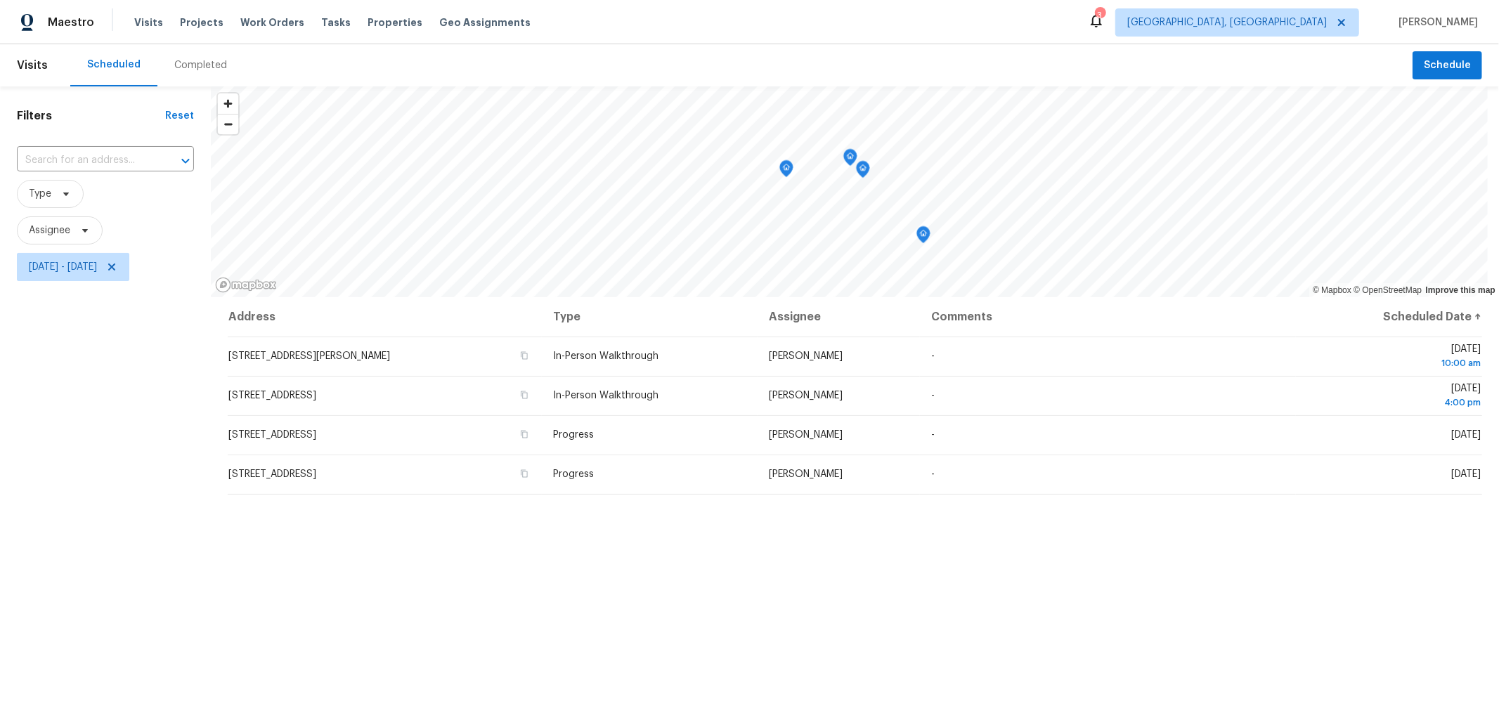
click at [786, 174] on icon "Map marker" at bounding box center [786, 169] width 13 height 16
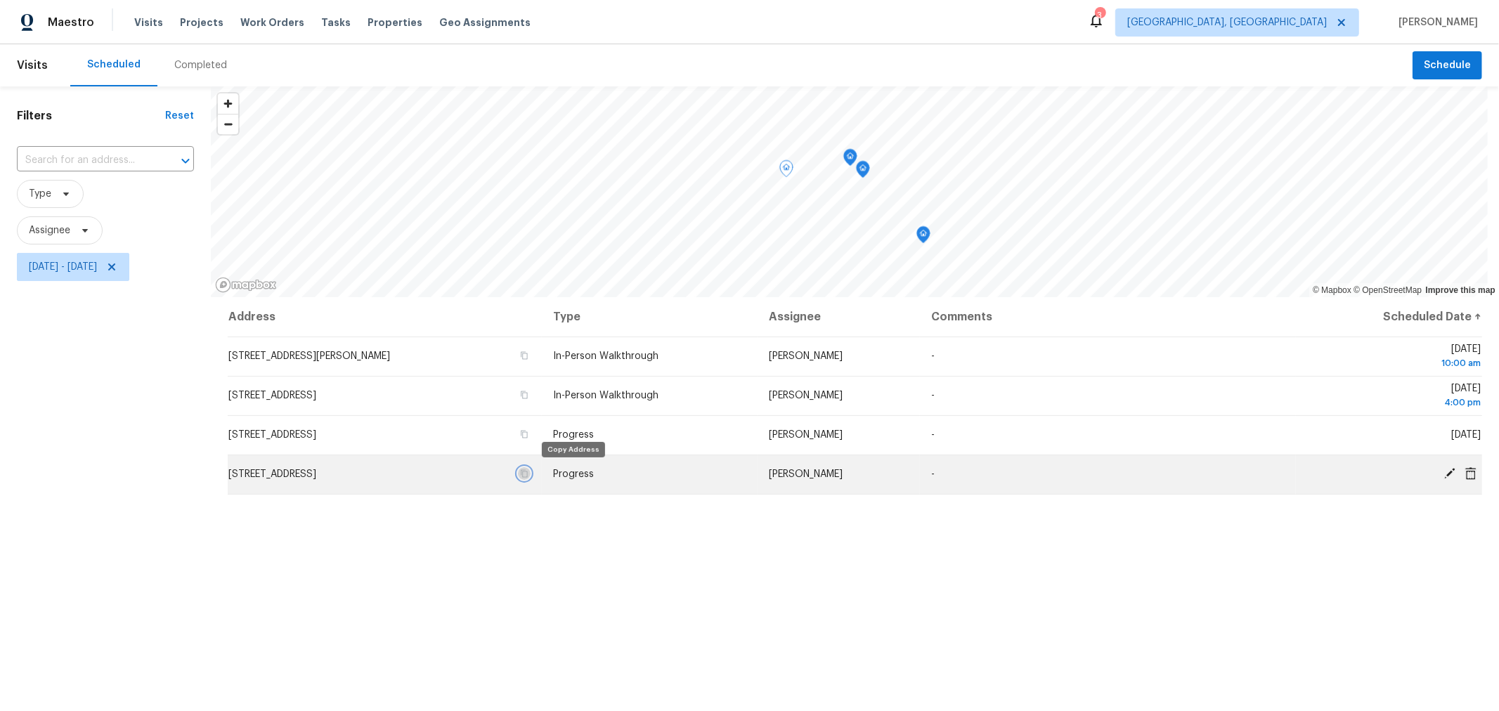
click at [529, 476] on icon "button" at bounding box center [524, 474] width 8 height 8
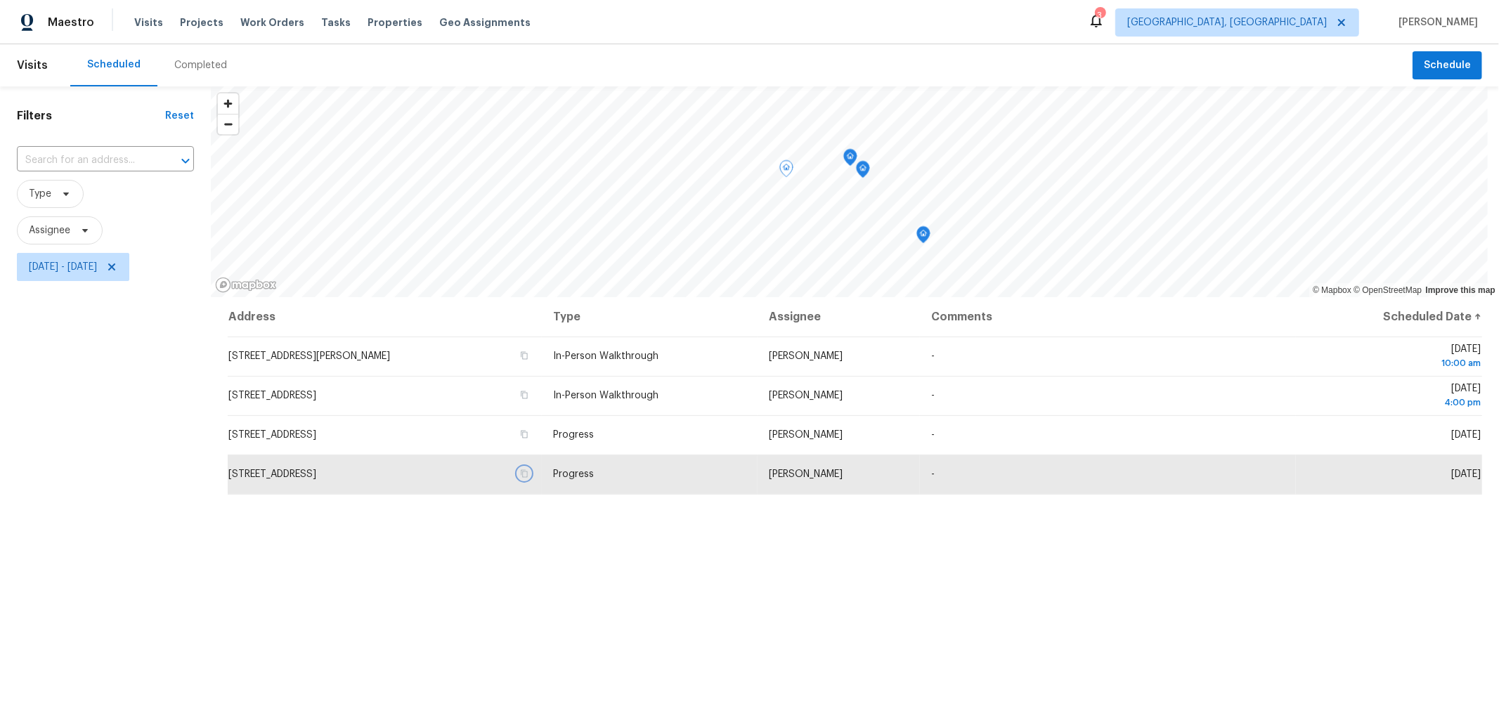
click at [847, 158] on icon "Map marker" at bounding box center [850, 158] width 13 height 16
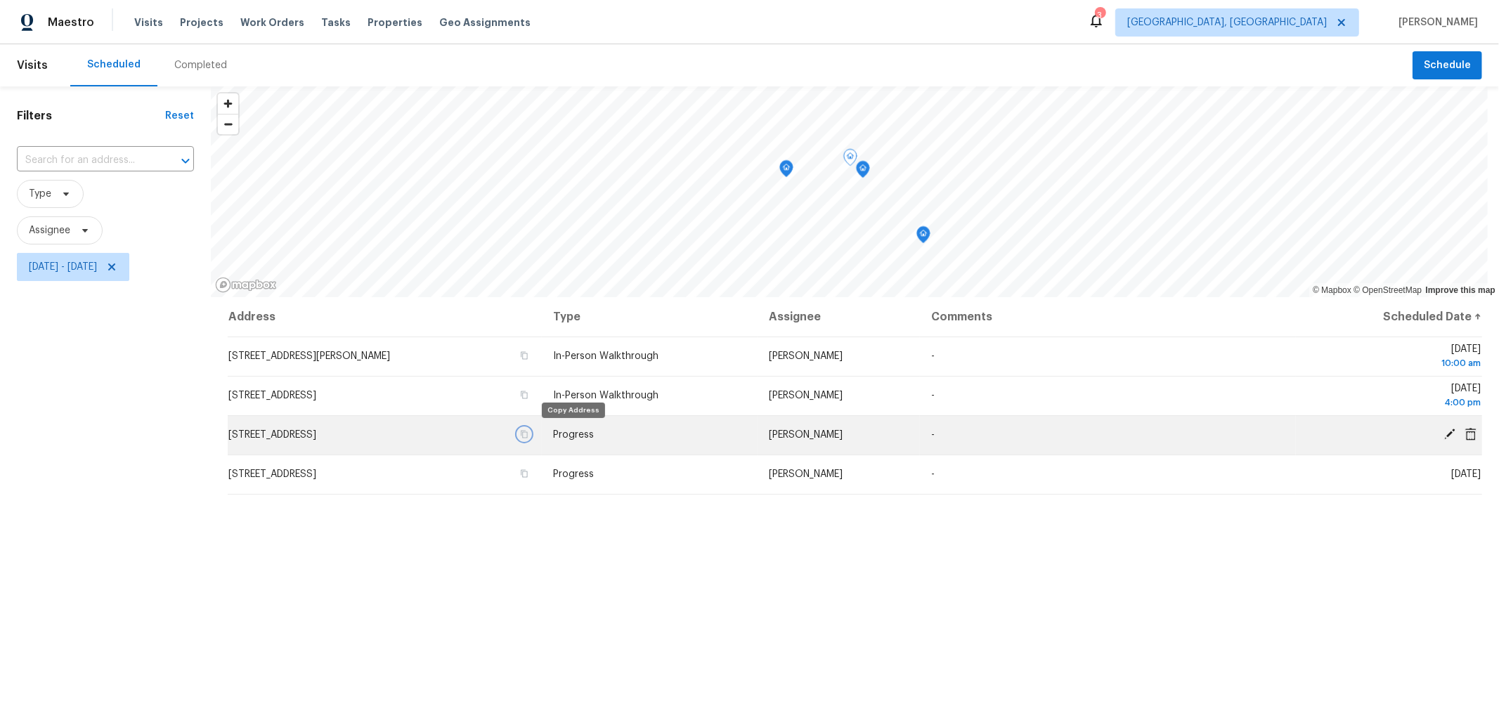
click at [528, 431] on icon "button" at bounding box center [524, 435] width 7 height 8
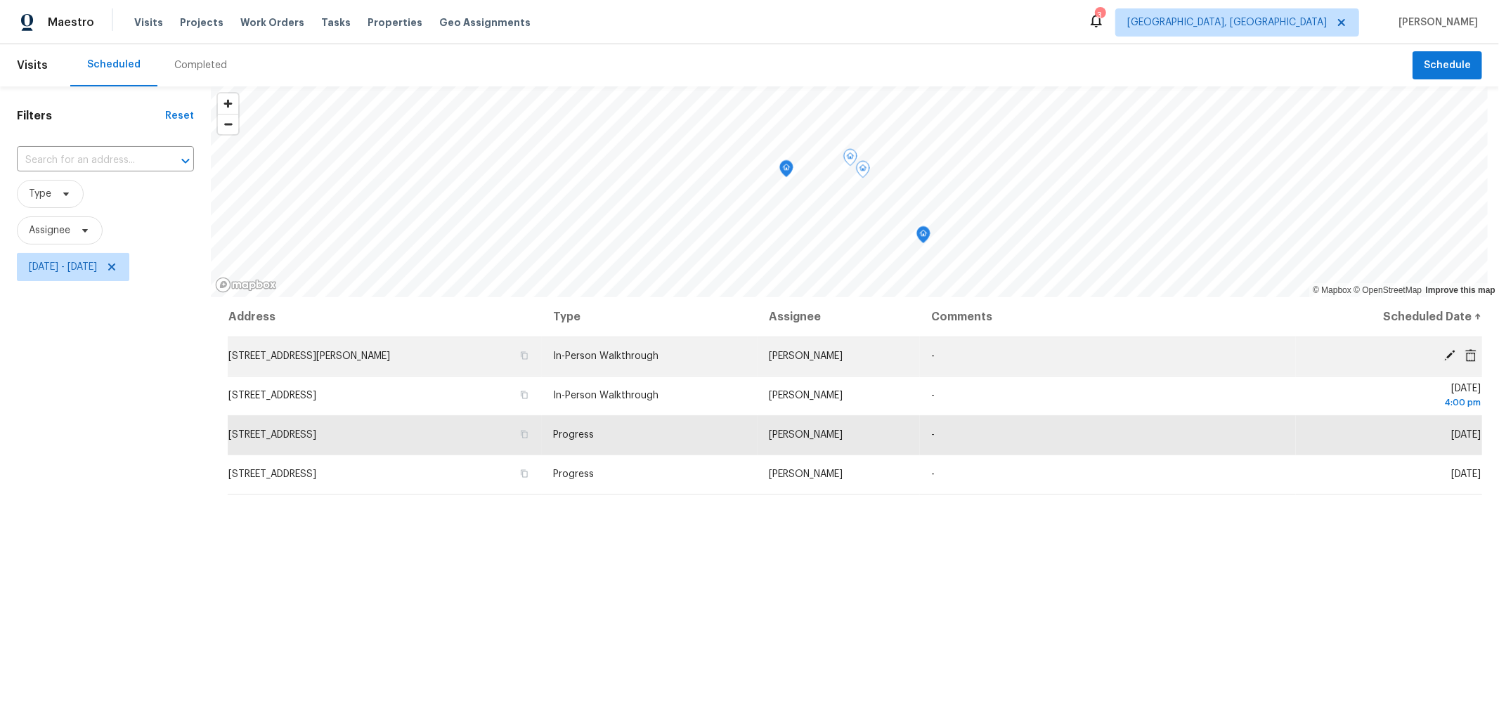
click at [542, 349] on td "[STREET_ADDRESS][PERSON_NAME]" at bounding box center [385, 356] width 314 height 39
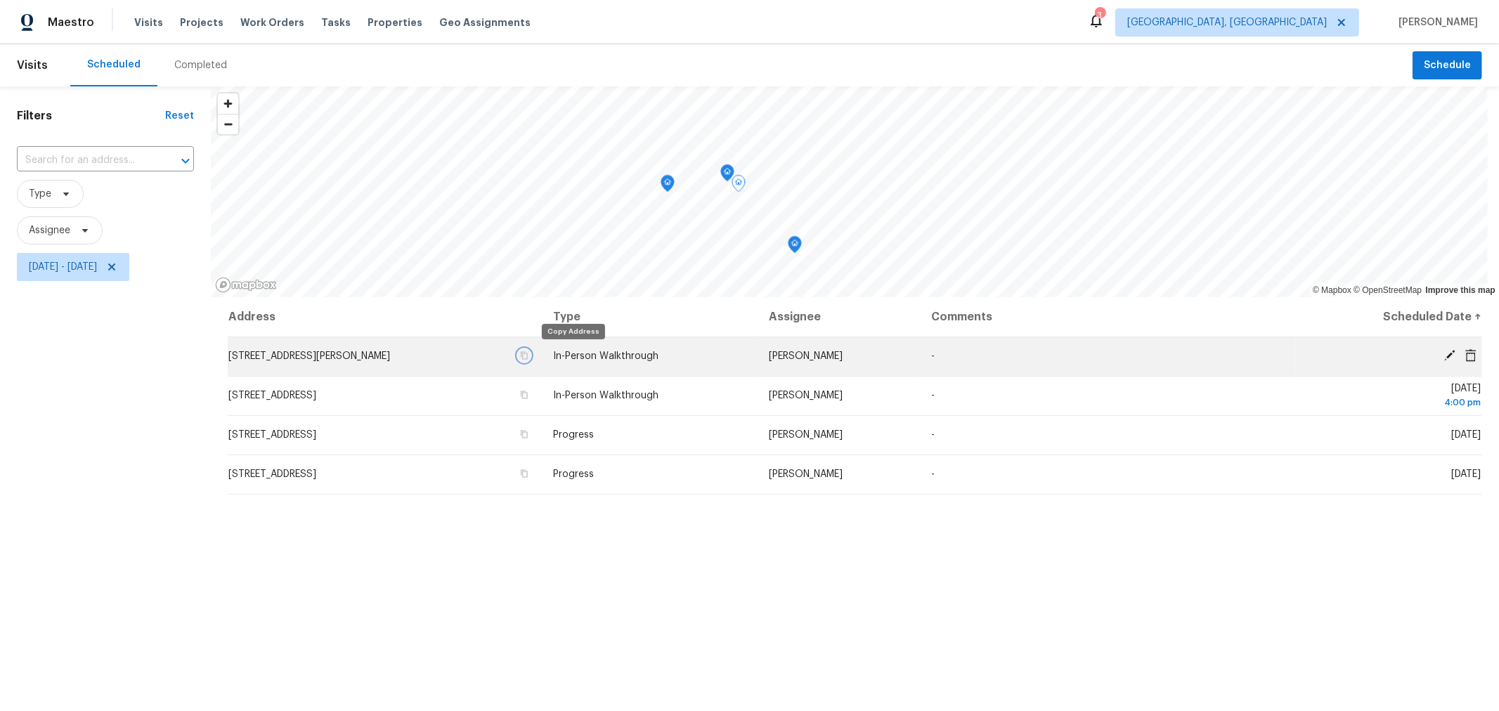
click at [529, 354] on icon "button" at bounding box center [524, 355] width 8 height 8
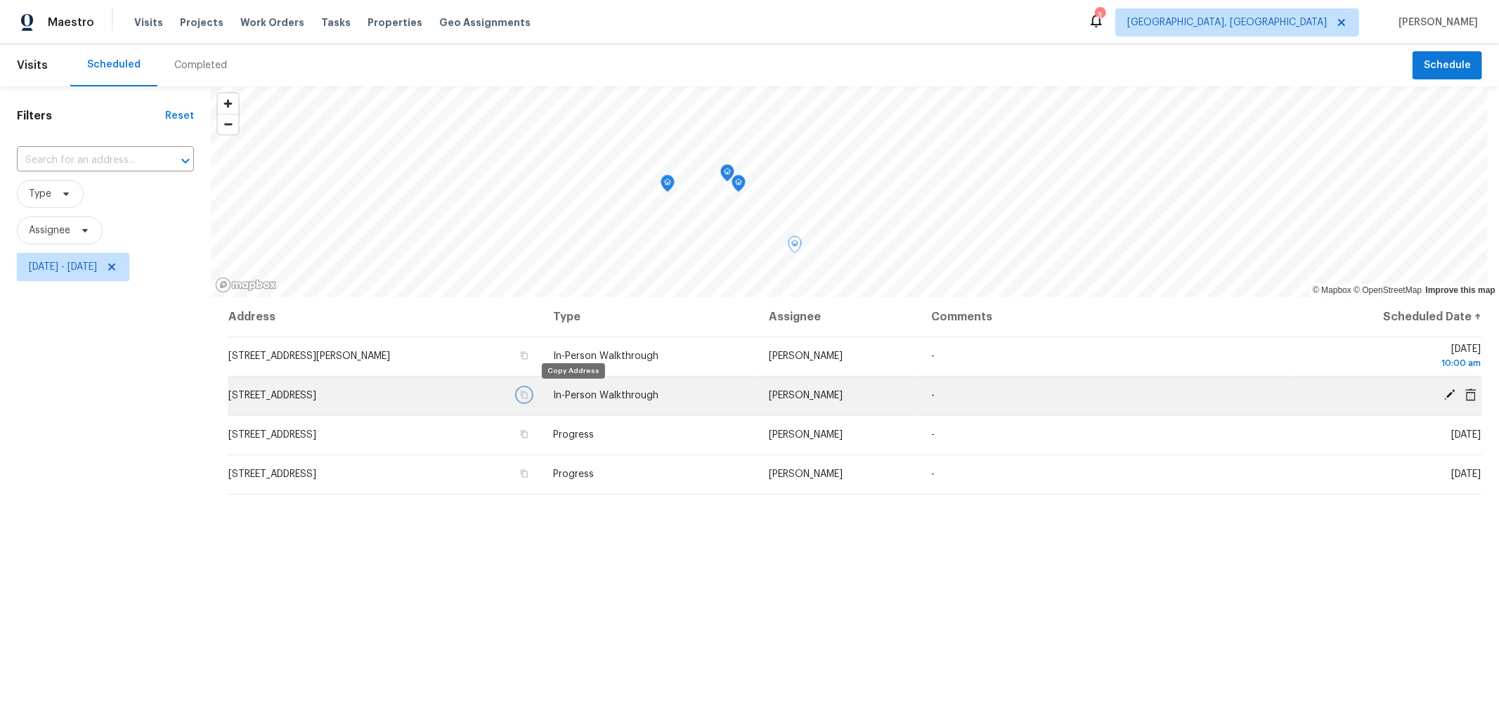
click at [528, 397] on icon "button" at bounding box center [524, 396] width 7 height 8
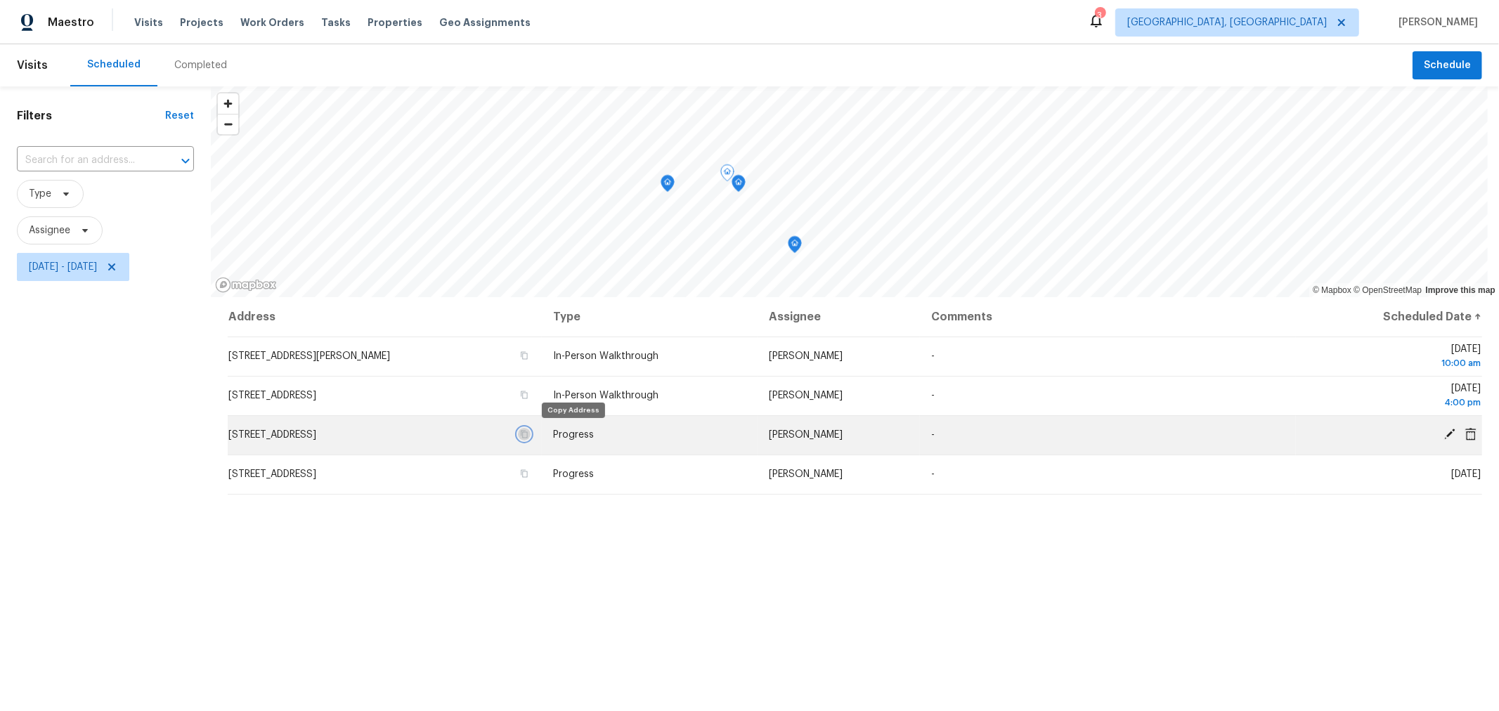
click at [529, 434] on icon "button" at bounding box center [524, 434] width 8 height 8
